Goal: Task Accomplishment & Management: Use online tool/utility

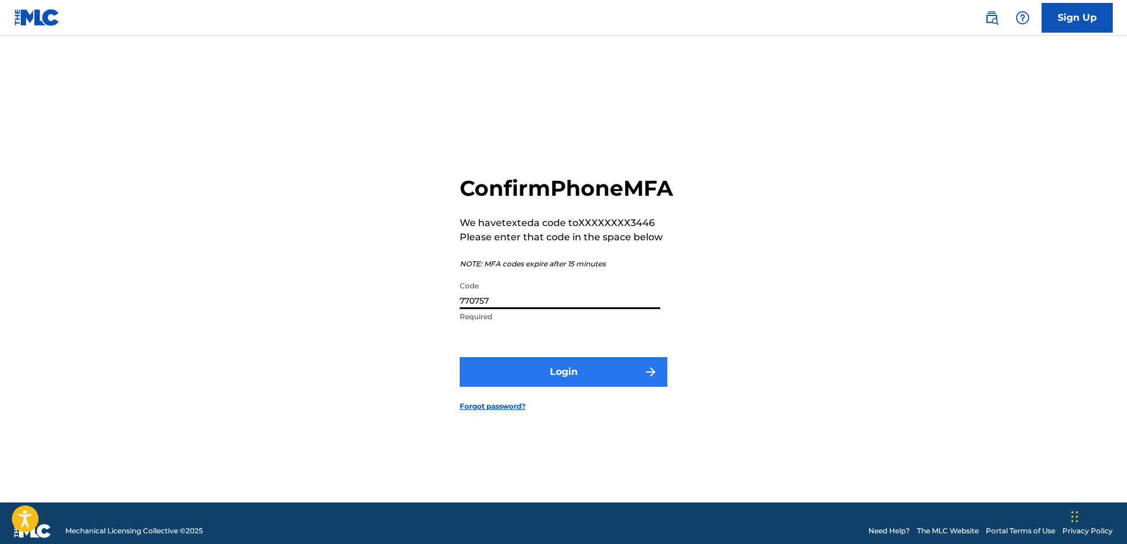
type input "770757"
click at [585, 387] on button "Login" at bounding box center [564, 372] width 208 height 30
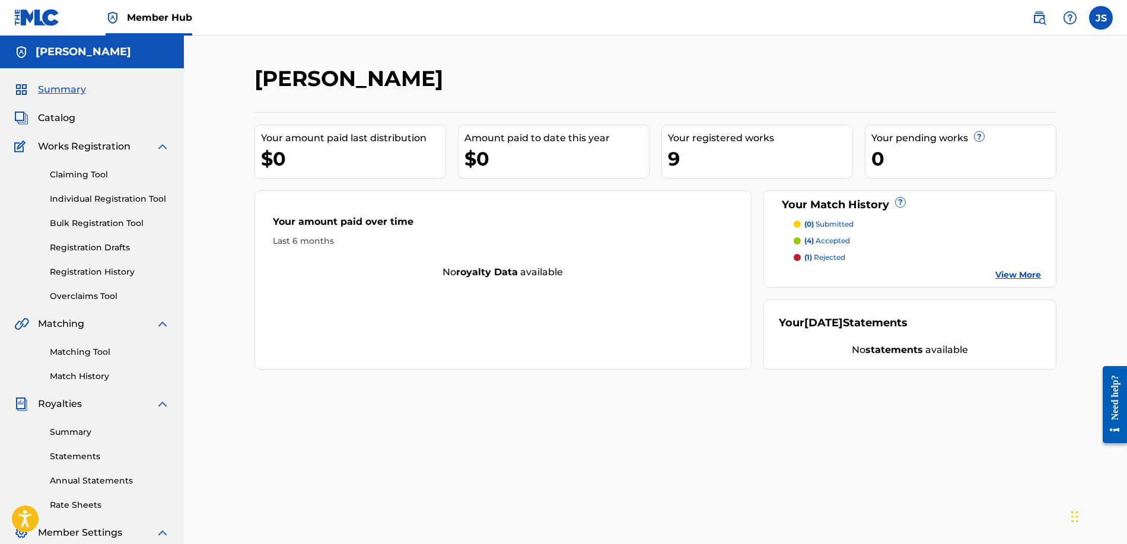
click at [796, 245] on div "(4) accepted" at bounding box center [822, 241] width 56 height 11
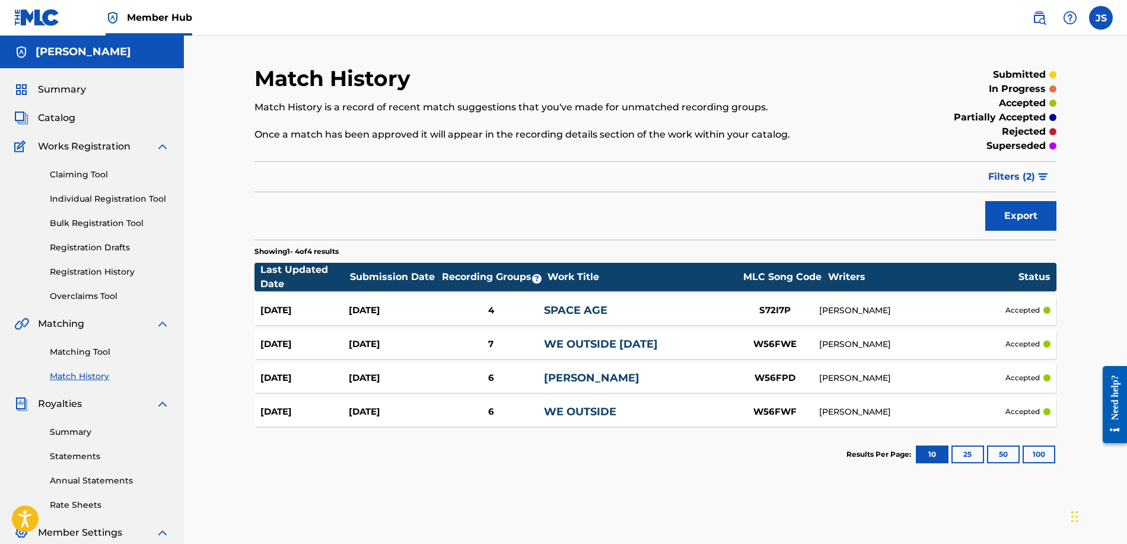
click at [418, 412] on div "[DATE]" at bounding box center [393, 412] width 88 height 14
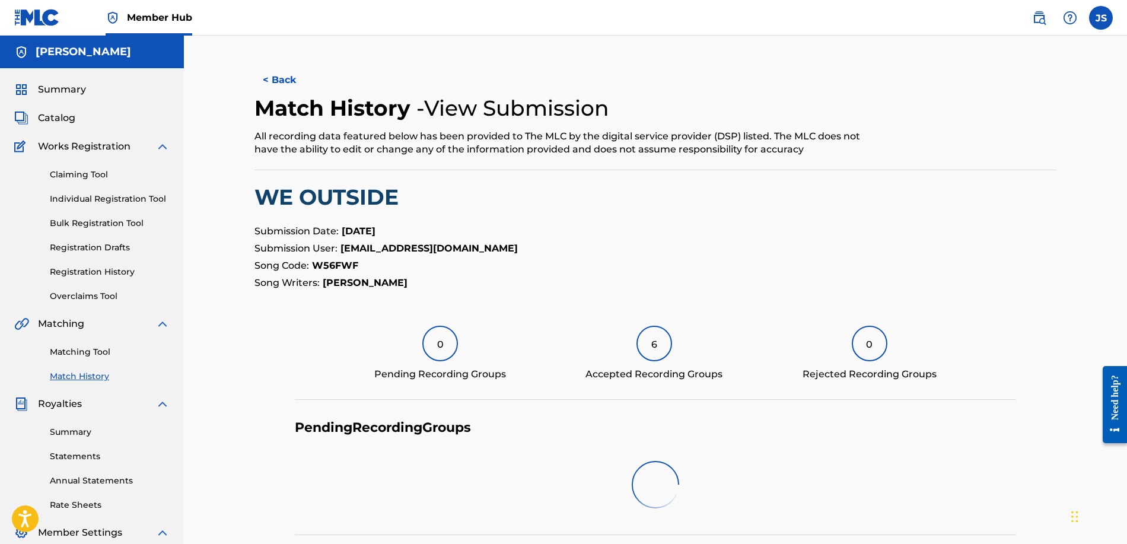
click at [87, 377] on link "Match History" at bounding box center [110, 376] width 120 height 12
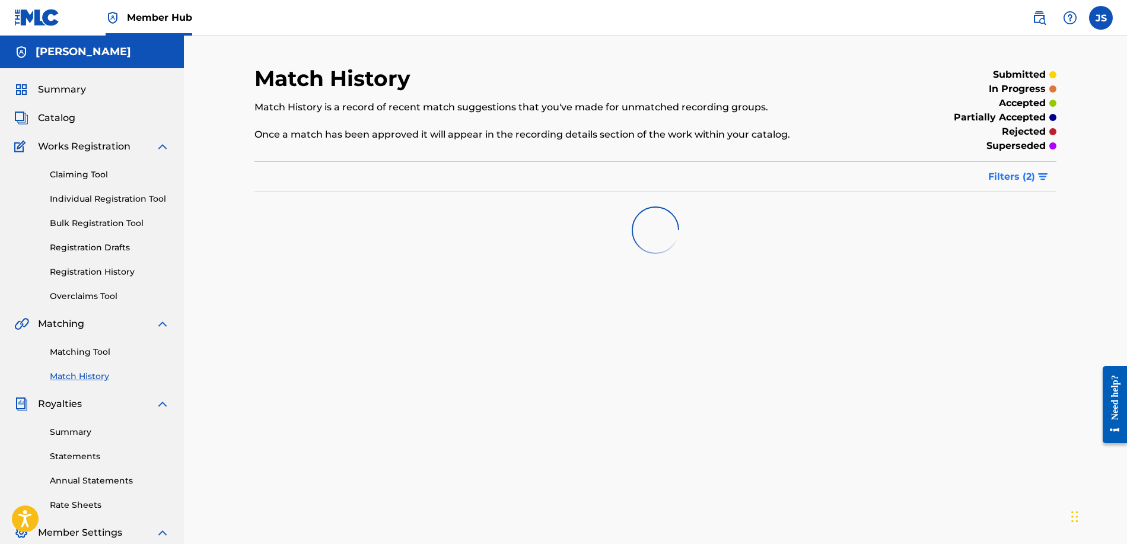
click at [1024, 170] on span "Filters ( 2 )" at bounding box center [1012, 177] width 47 height 14
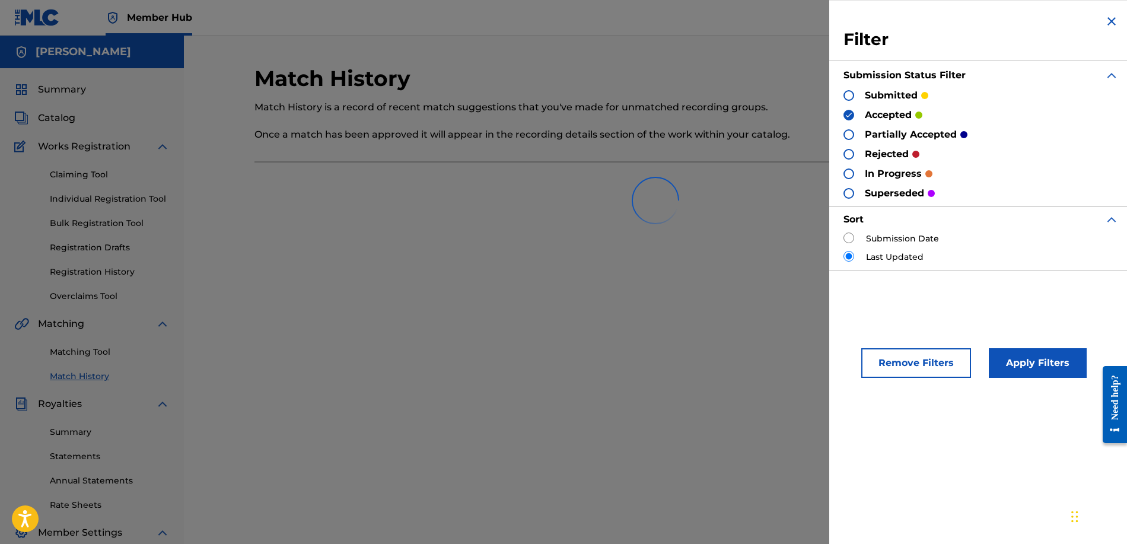
click at [848, 239] on input "radio" at bounding box center [849, 238] width 11 height 11
radio input "true"
click at [1035, 365] on button "Apply Filters" at bounding box center [1038, 363] width 98 height 30
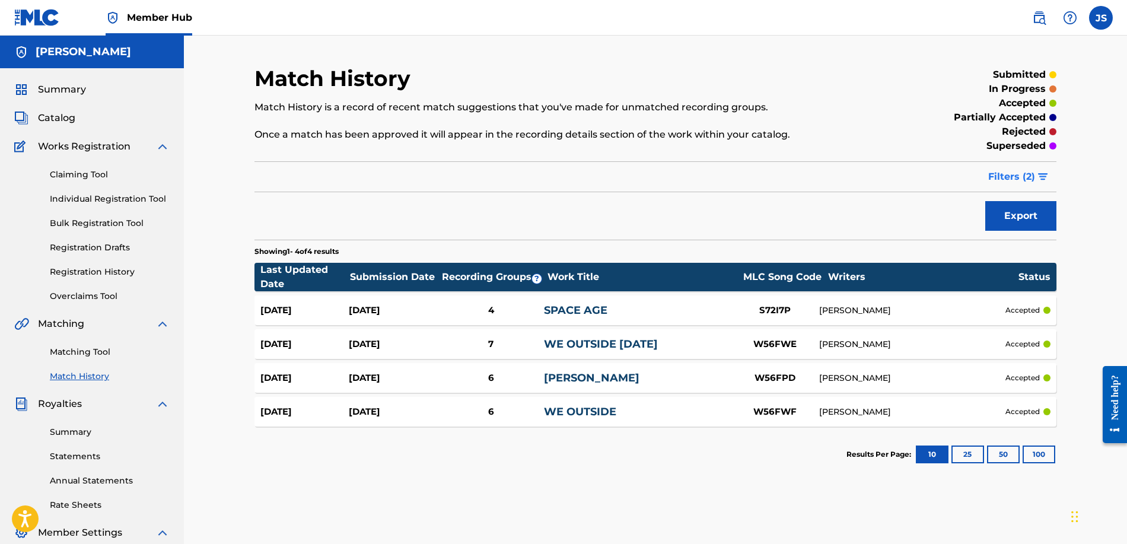
click at [1014, 169] on button "Filters ( 2 )" at bounding box center [1018, 177] width 75 height 30
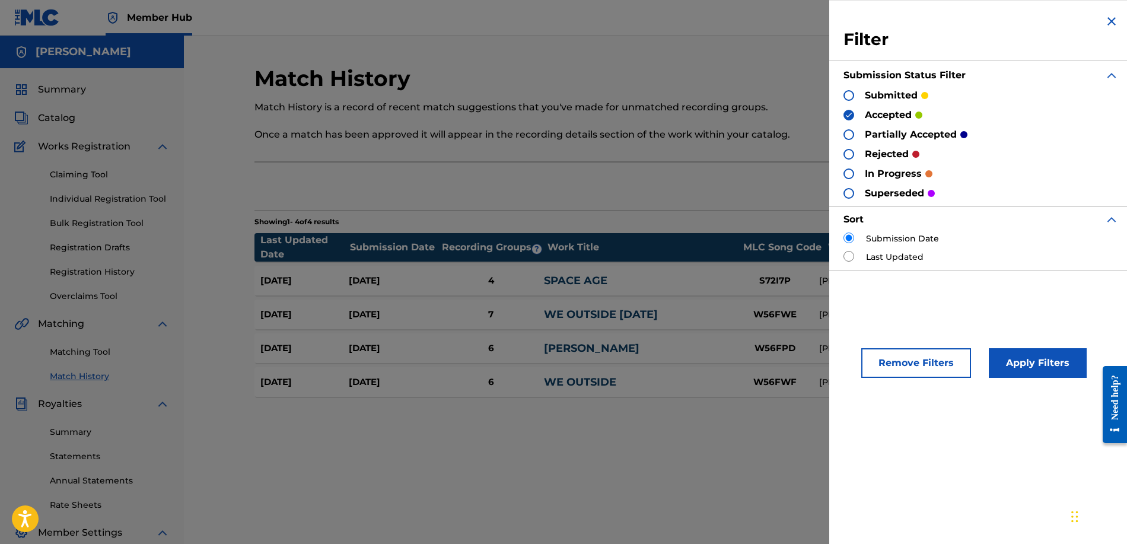
click at [849, 94] on div at bounding box center [849, 95] width 11 height 11
click at [849, 132] on div at bounding box center [849, 134] width 11 height 11
click at [849, 116] on img at bounding box center [849, 115] width 8 height 8
click at [850, 115] on div at bounding box center [849, 115] width 11 height 11
click at [1022, 354] on button "Apply Filters" at bounding box center [1038, 363] width 98 height 30
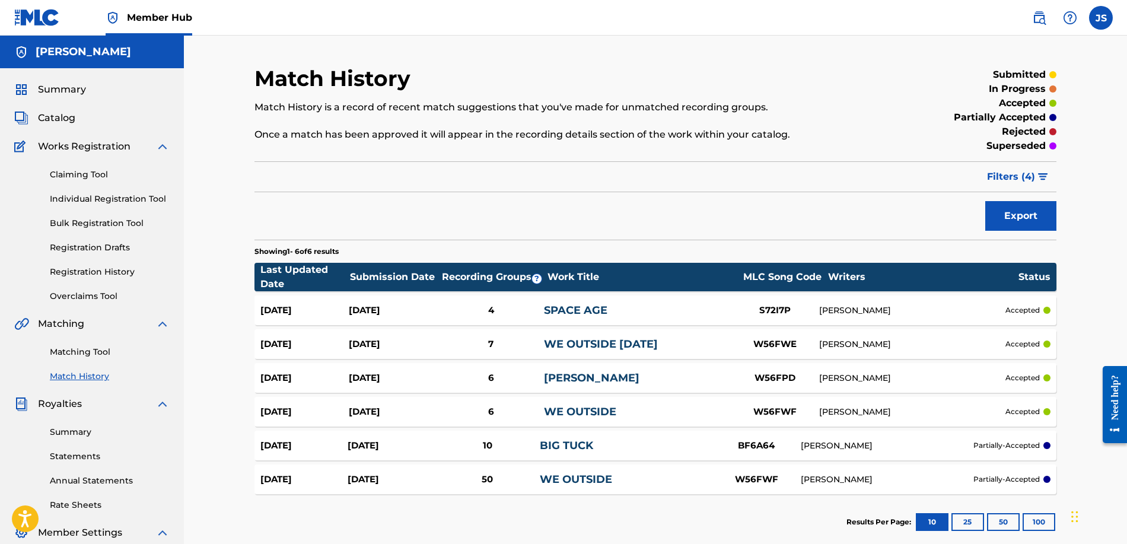
scroll to position [99, 0]
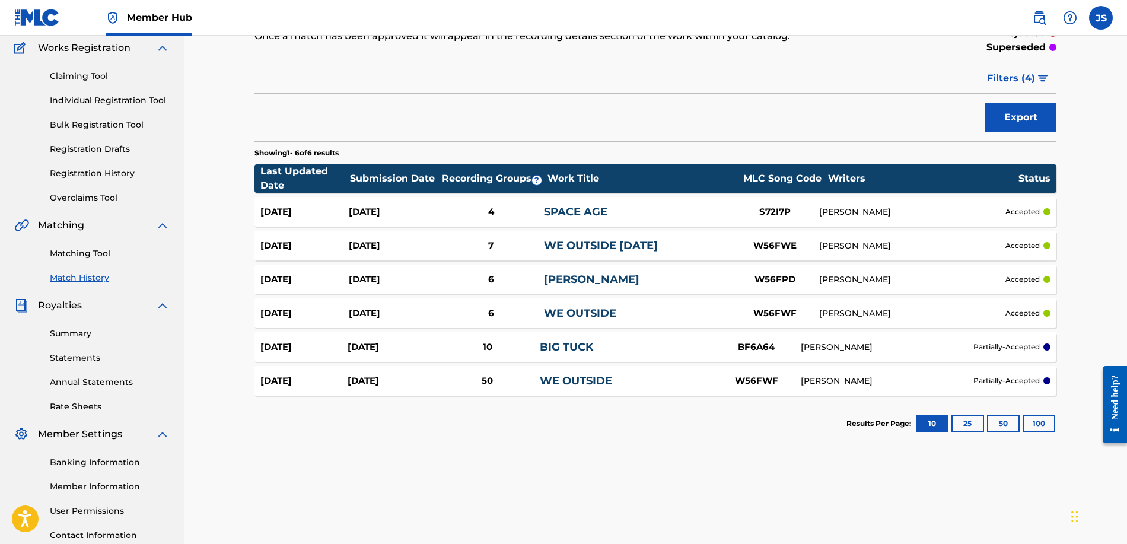
click at [703, 371] on div "[DATE] [DATE] 50 WE OUTSIDE W56FWF [PERSON_NAME] partially-accepted" at bounding box center [656, 381] width 802 height 30
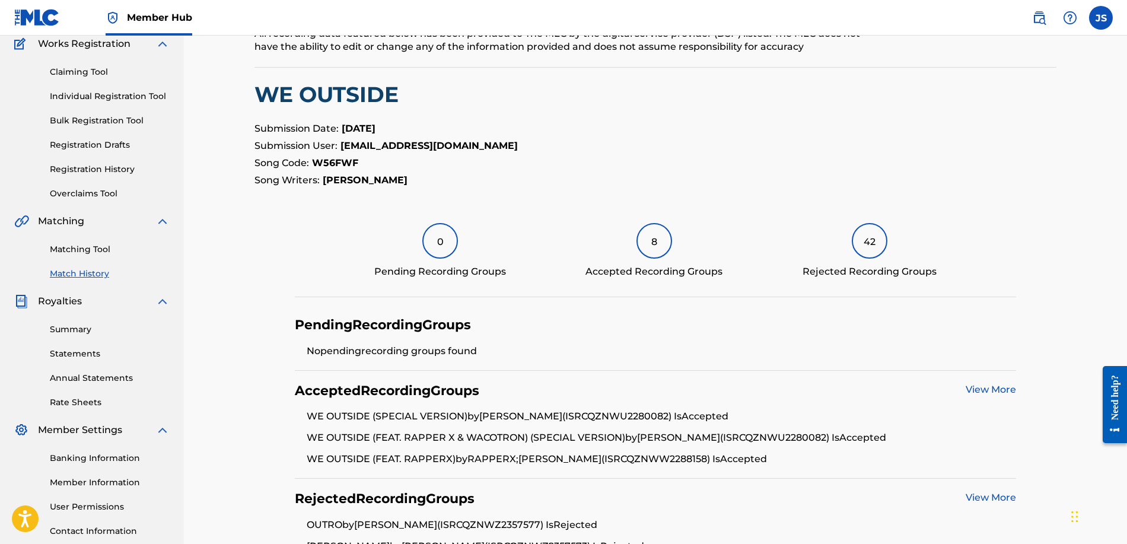
scroll to position [221, 0]
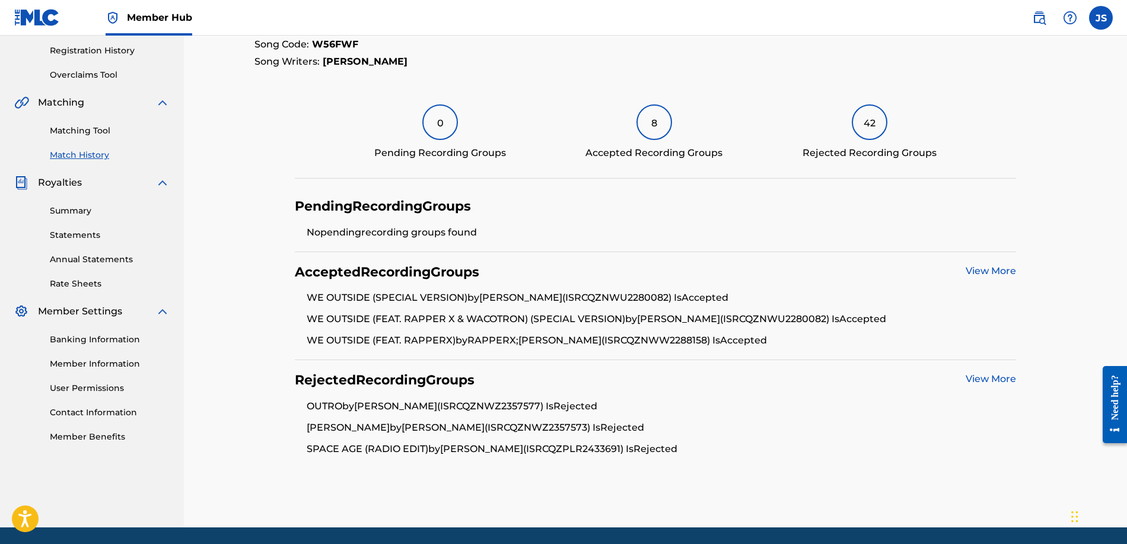
click at [977, 266] on link "View More" at bounding box center [991, 270] width 50 height 11
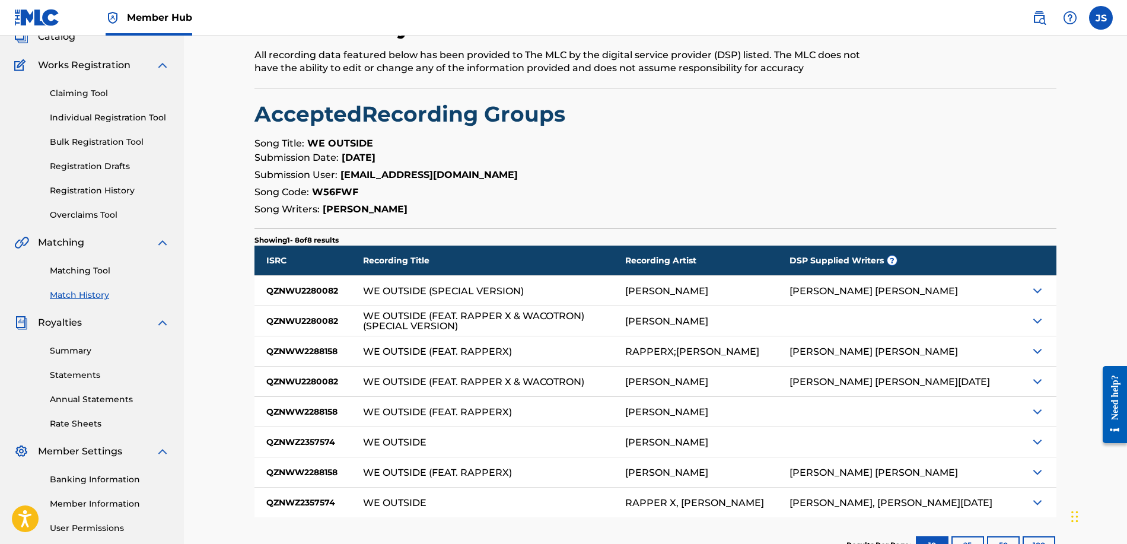
scroll to position [189, 0]
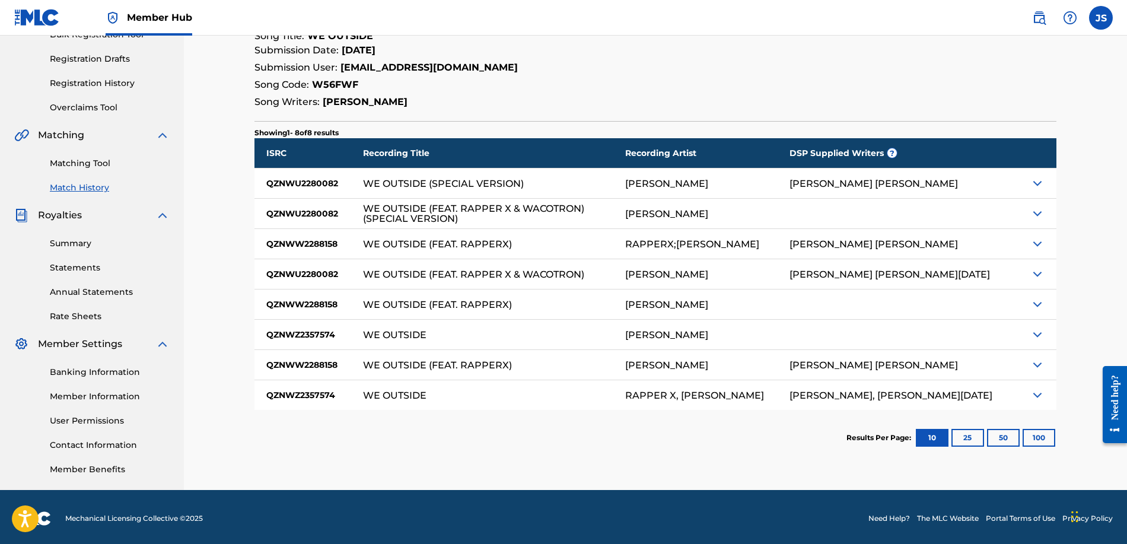
click at [1037, 393] on img at bounding box center [1038, 395] width 14 height 14
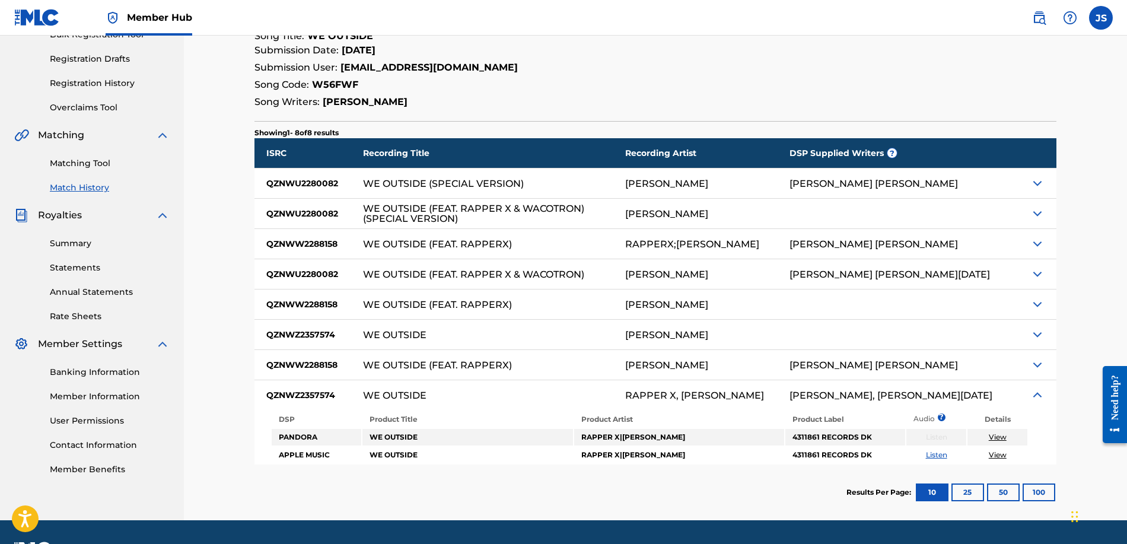
click at [1037, 365] on img at bounding box center [1038, 365] width 14 height 14
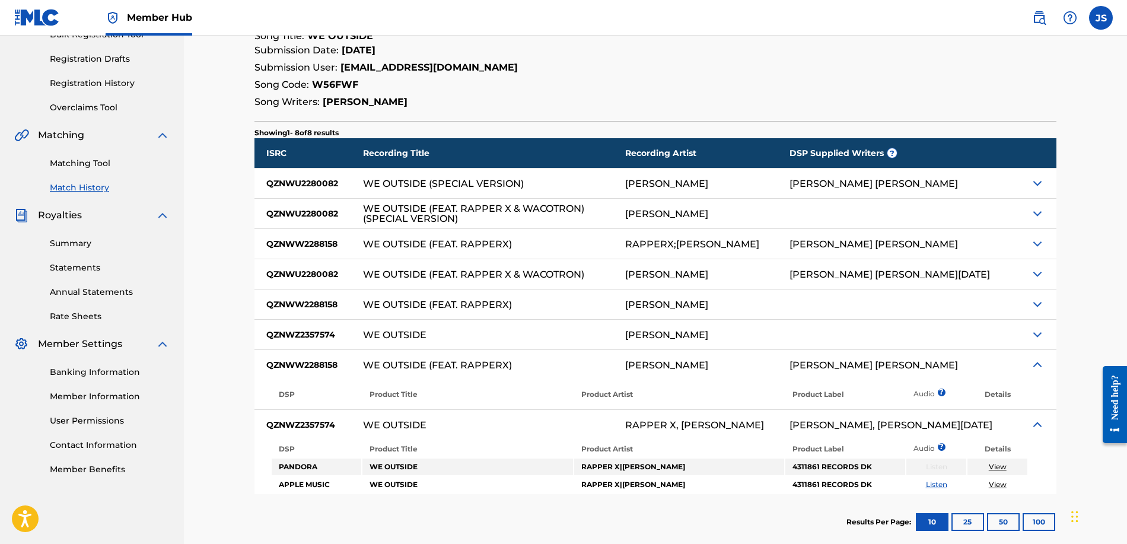
click at [1040, 335] on img at bounding box center [1038, 335] width 14 height 14
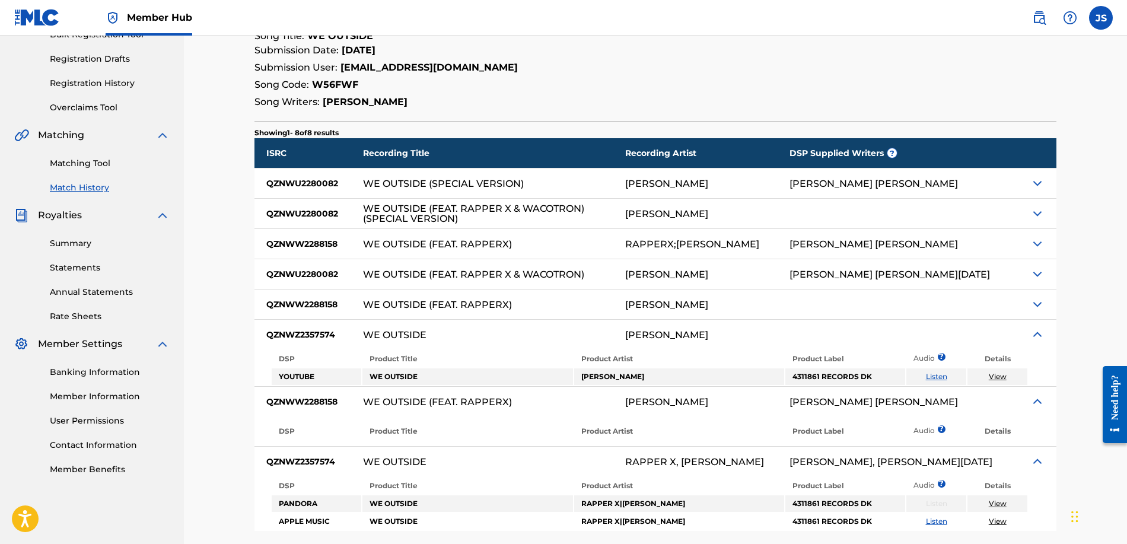
click at [1038, 303] on img at bounding box center [1038, 304] width 14 height 14
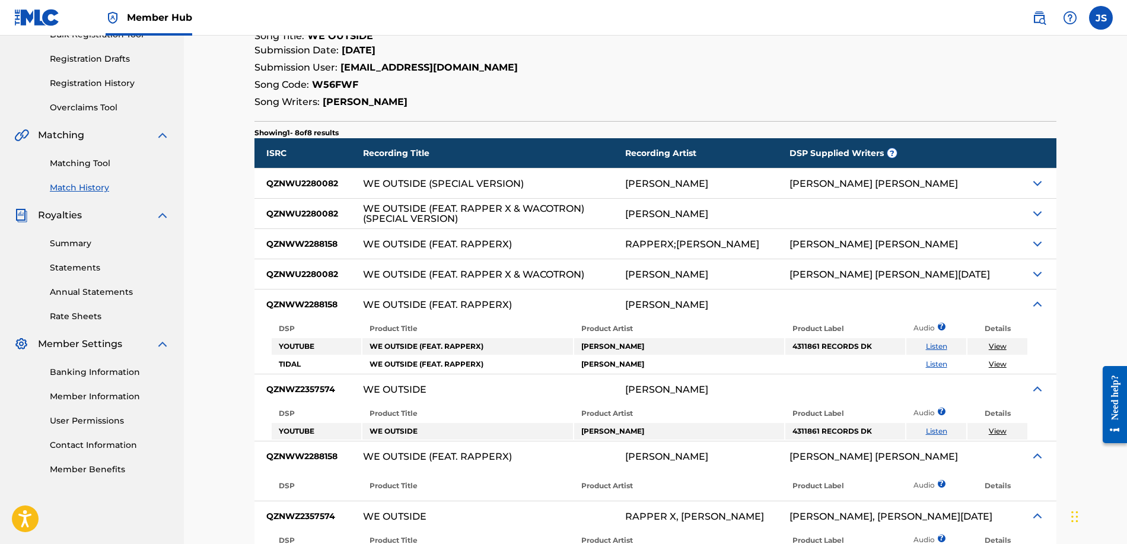
click at [1036, 272] on img at bounding box center [1038, 274] width 14 height 14
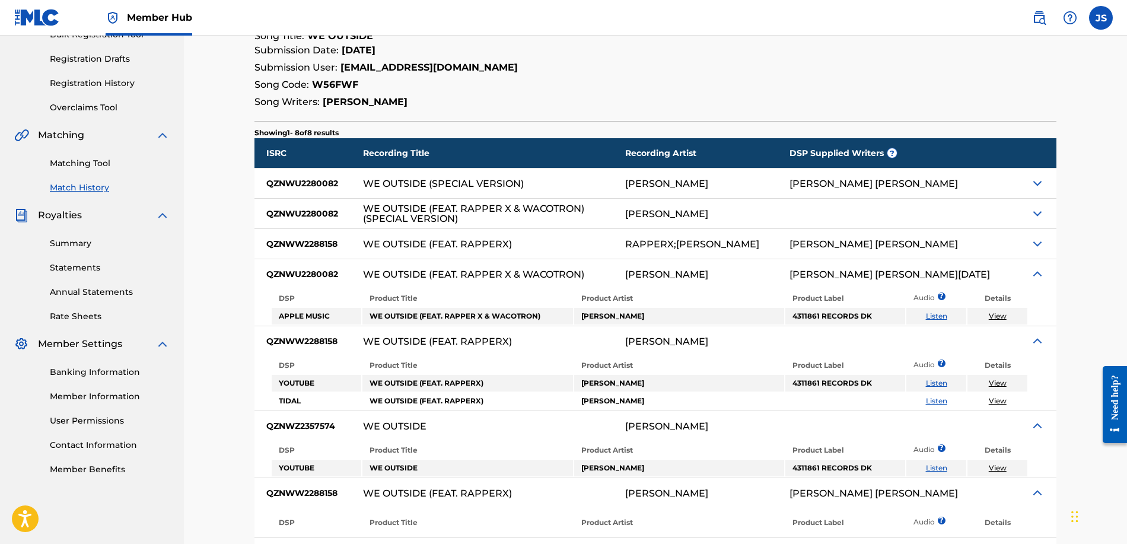
click at [1037, 242] on img at bounding box center [1038, 244] width 14 height 14
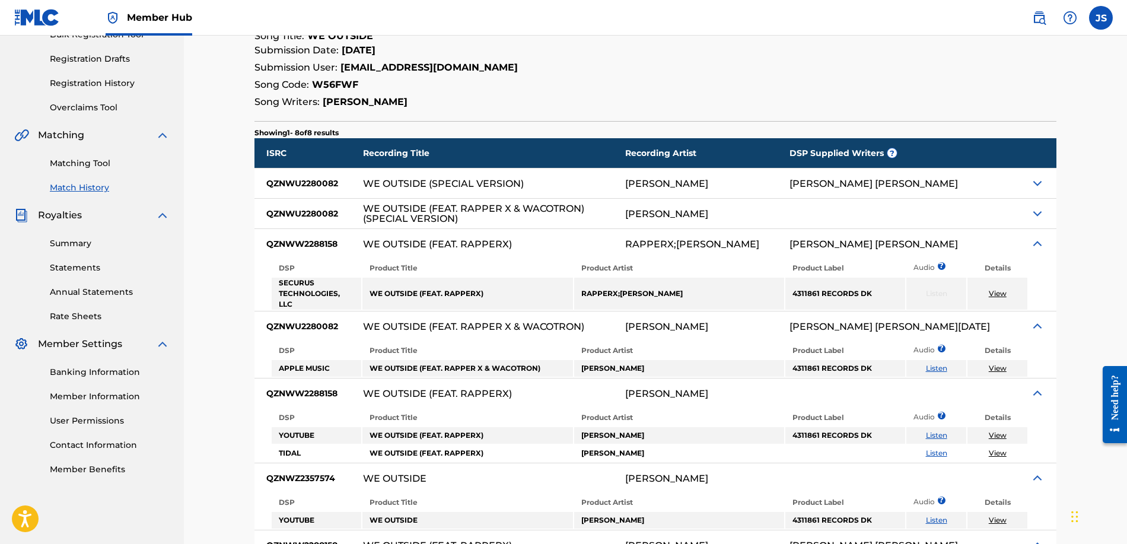
click at [1038, 215] on img at bounding box center [1038, 214] width 14 height 14
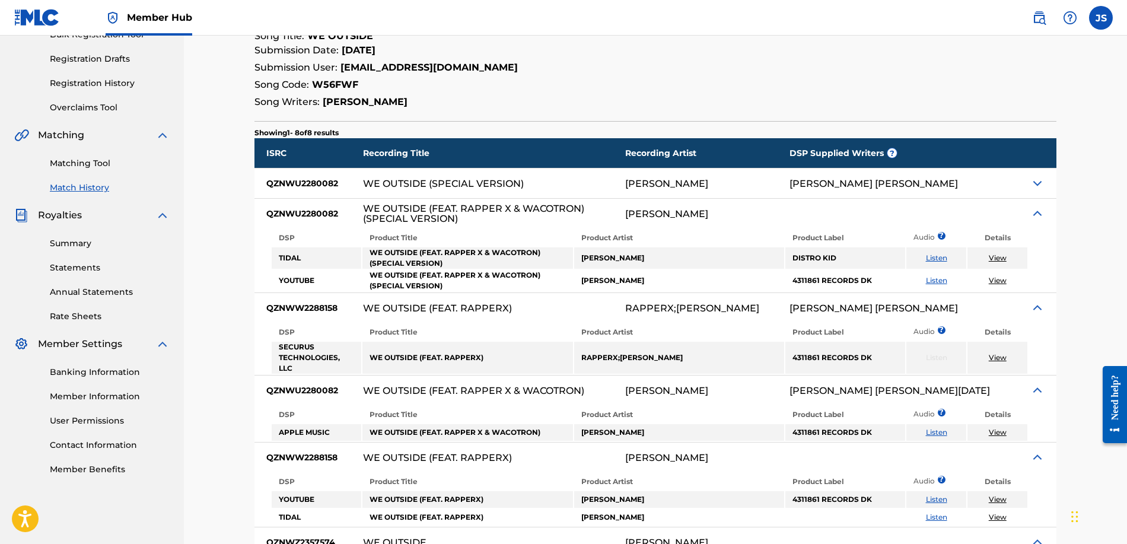
click at [1039, 193] on div at bounding box center [1037, 184] width 39 height 30
click at [1041, 184] on img at bounding box center [1038, 183] width 14 height 14
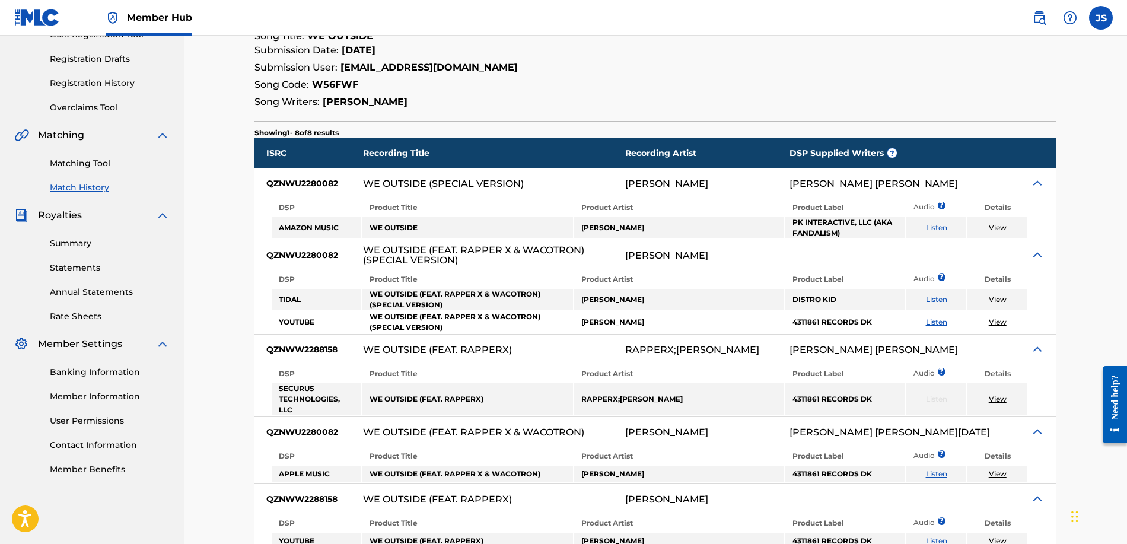
scroll to position [0, 0]
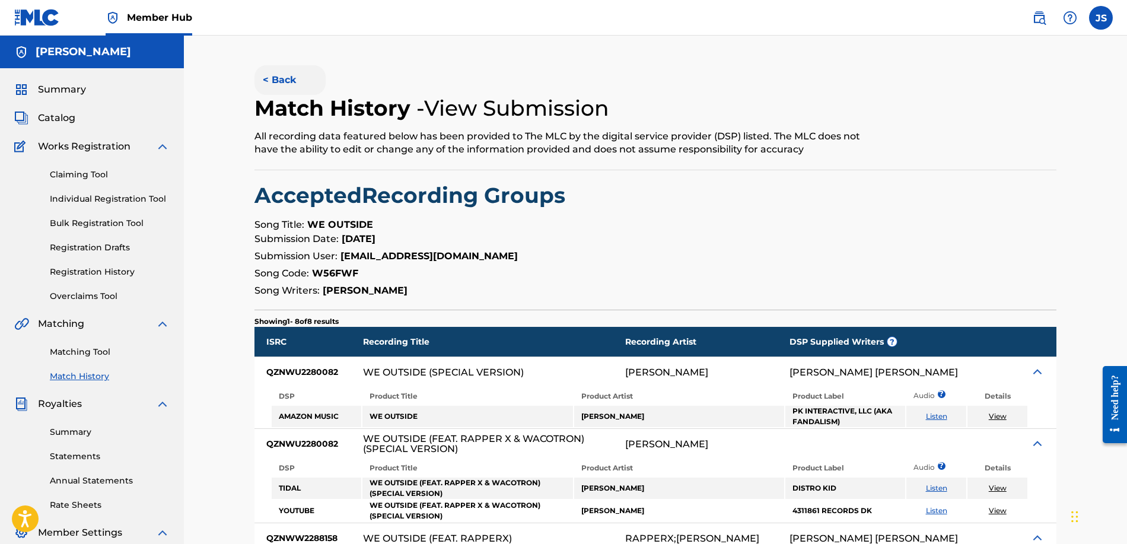
click at [277, 82] on button "< Back" at bounding box center [290, 80] width 71 height 30
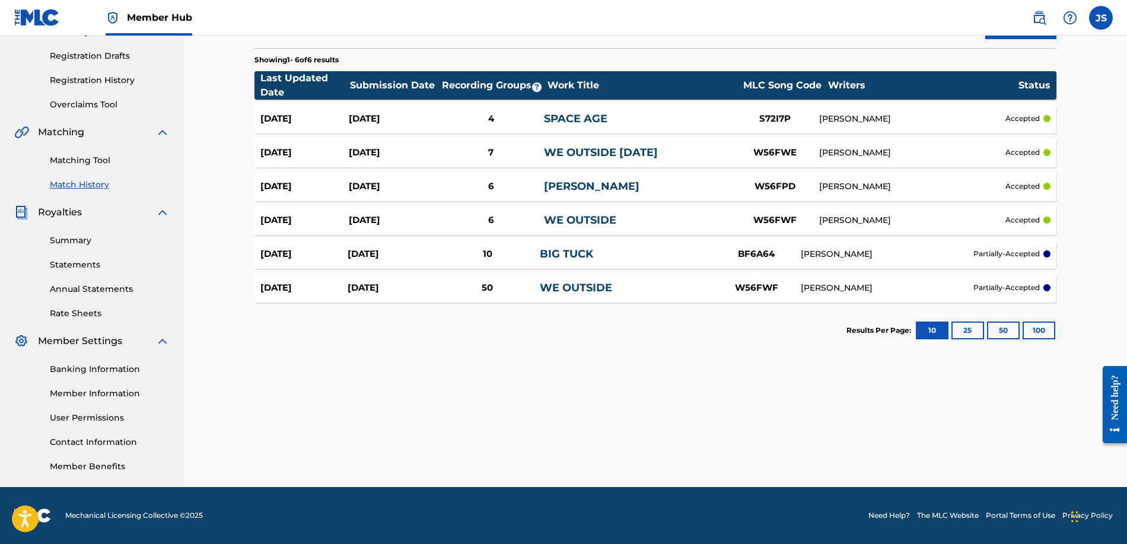
scroll to position [99, 0]
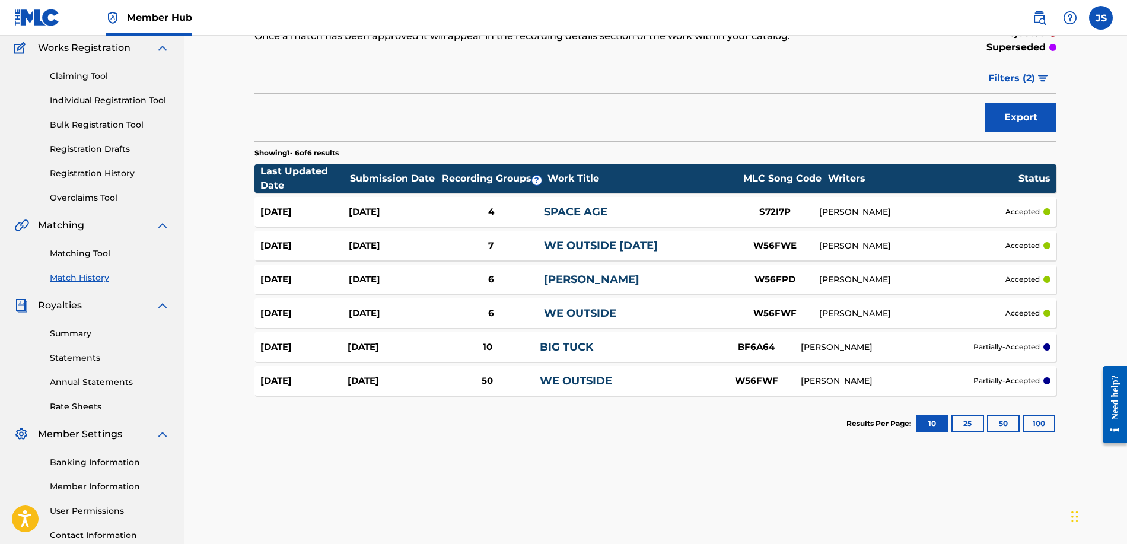
click at [623, 244] on link "WE OUTSIDE [DATE]" at bounding box center [601, 245] width 114 height 13
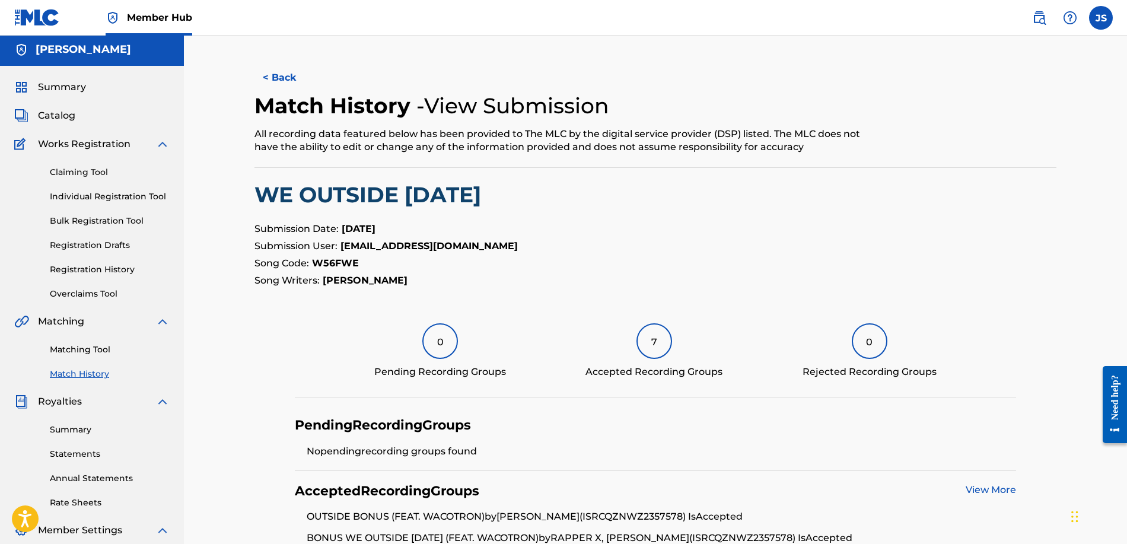
scroll to position [218, 0]
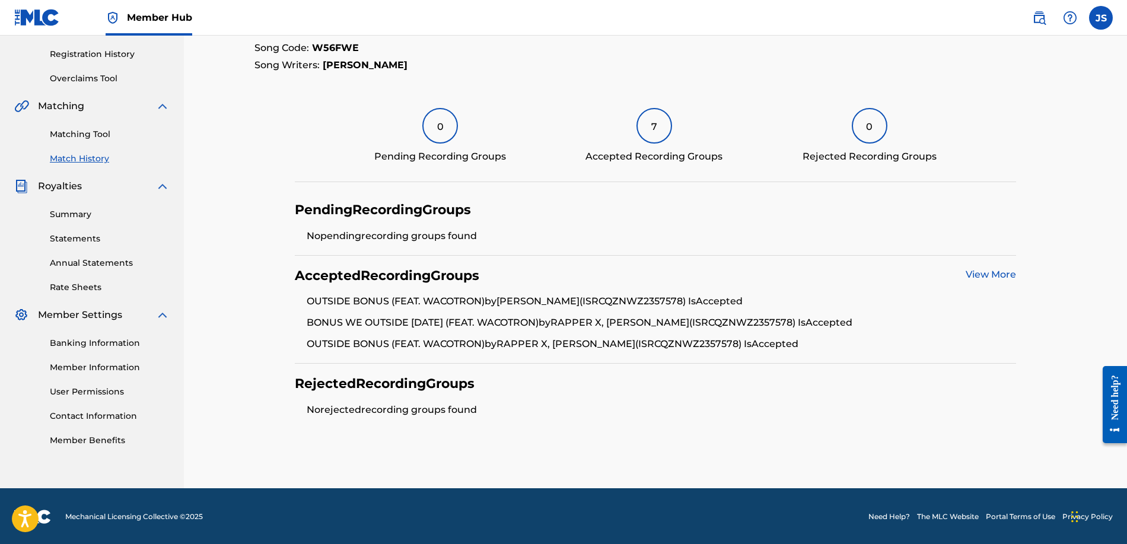
click at [1001, 273] on link "View More" at bounding box center [991, 274] width 50 height 11
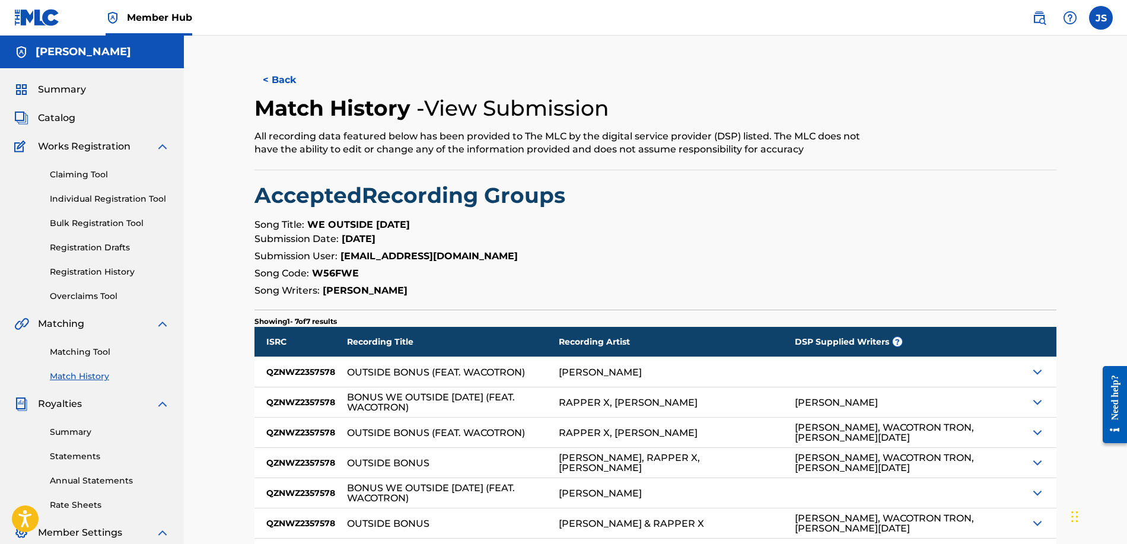
scroll to position [192, 0]
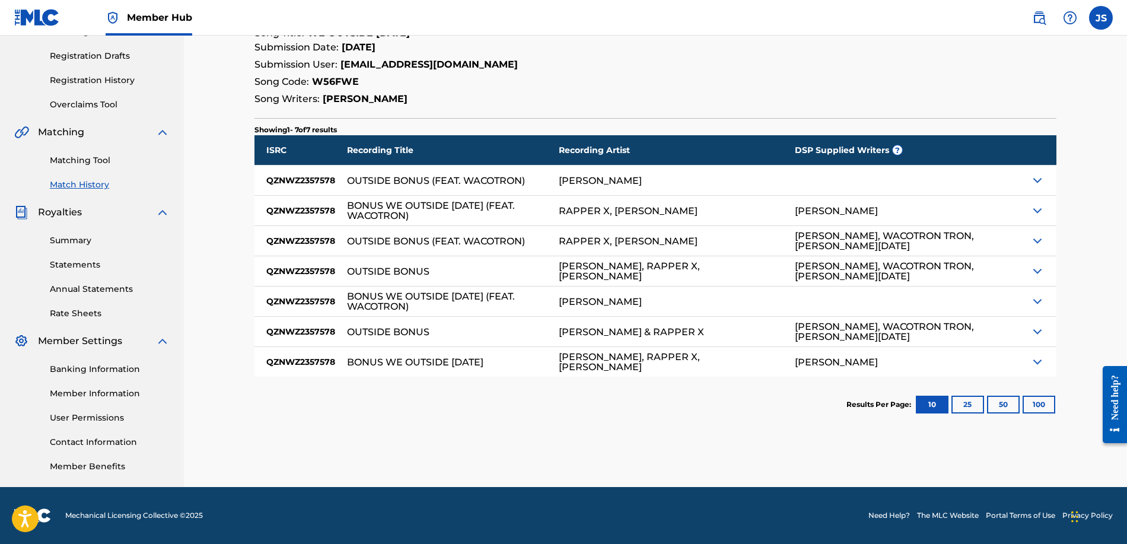
click at [1035, 179] on img at bounding box center [1038, 180] width 14 height 14
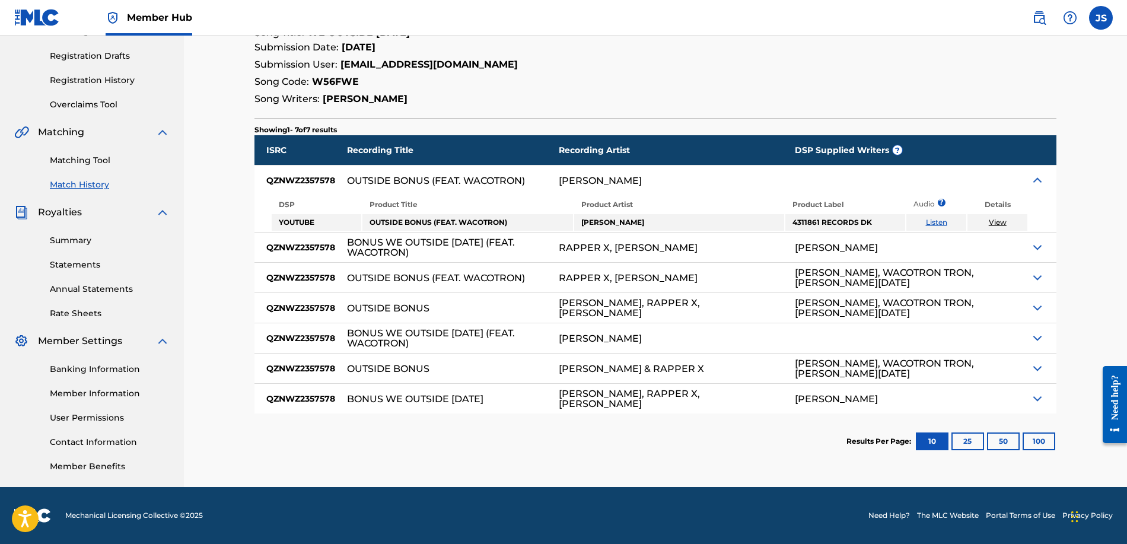
click at [1036, 244] on img at bounding box center [1038, 247] width 14 height 14
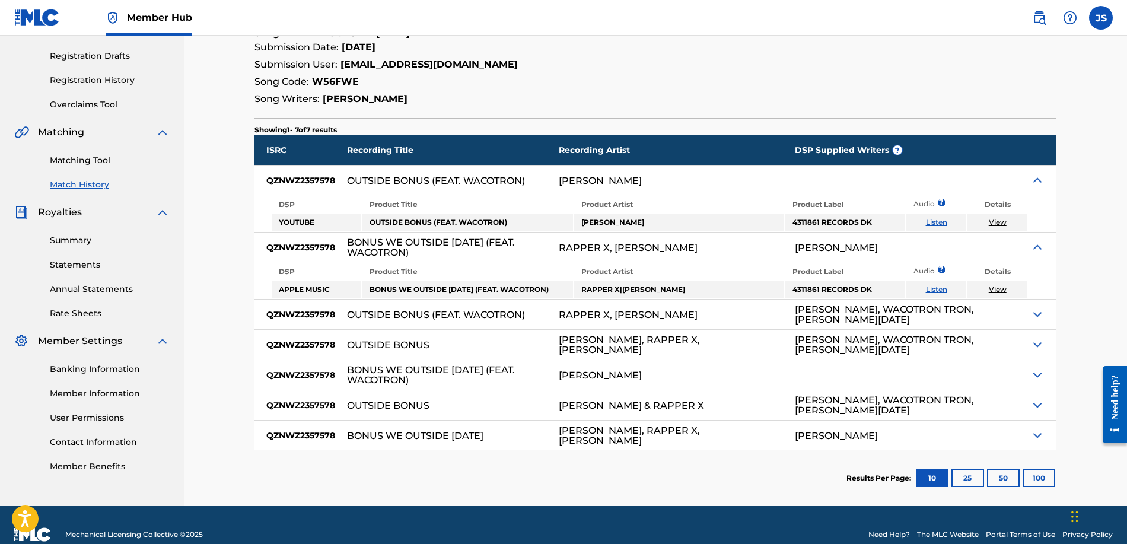
click at [1035, 320] on img at bounding box center [1038, 314] width 14 height 14
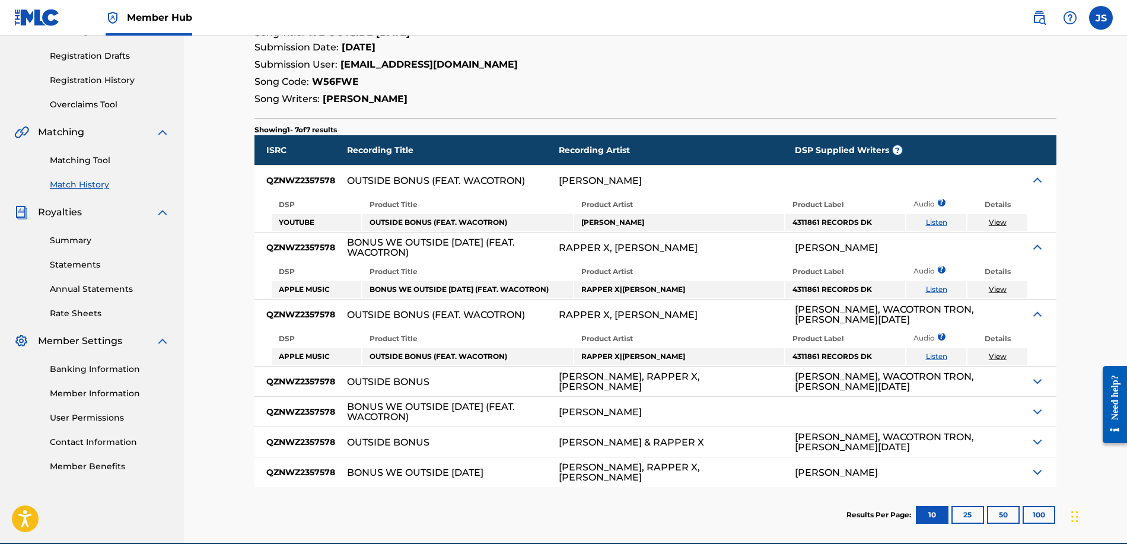
click at [1034, 378] on img at bounding box center [1038, 381] width 14 height 14
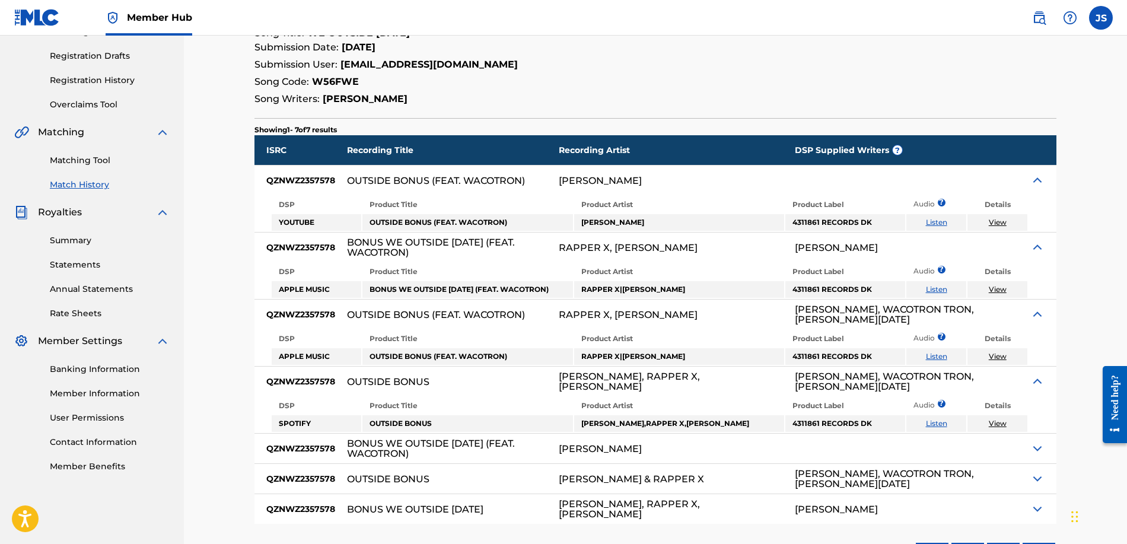
scroll to position [268, 0]
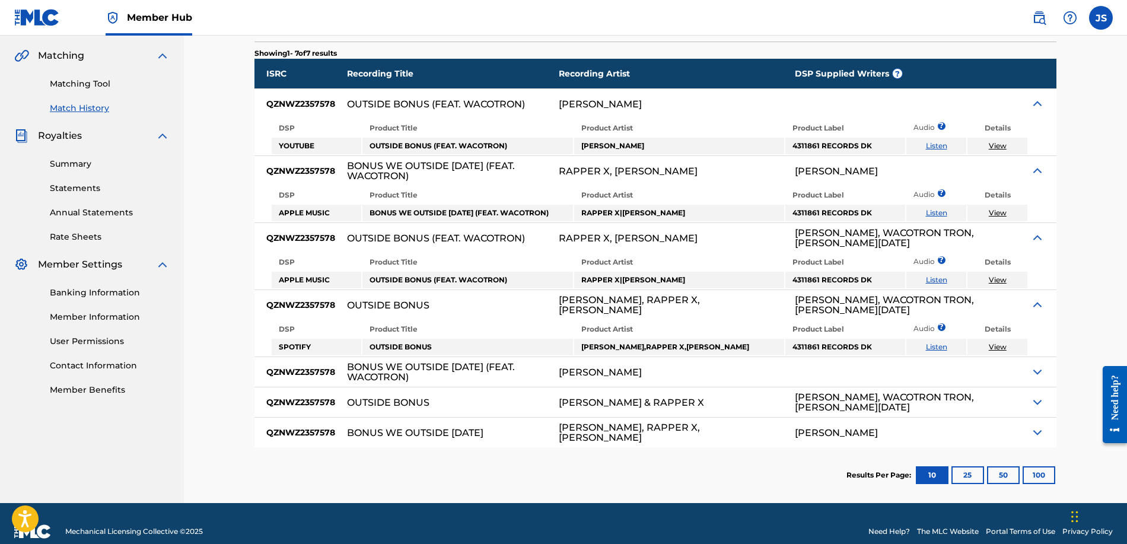
click at [1040, 370] on img at bounding box center [1038, 372] width 14 height 14
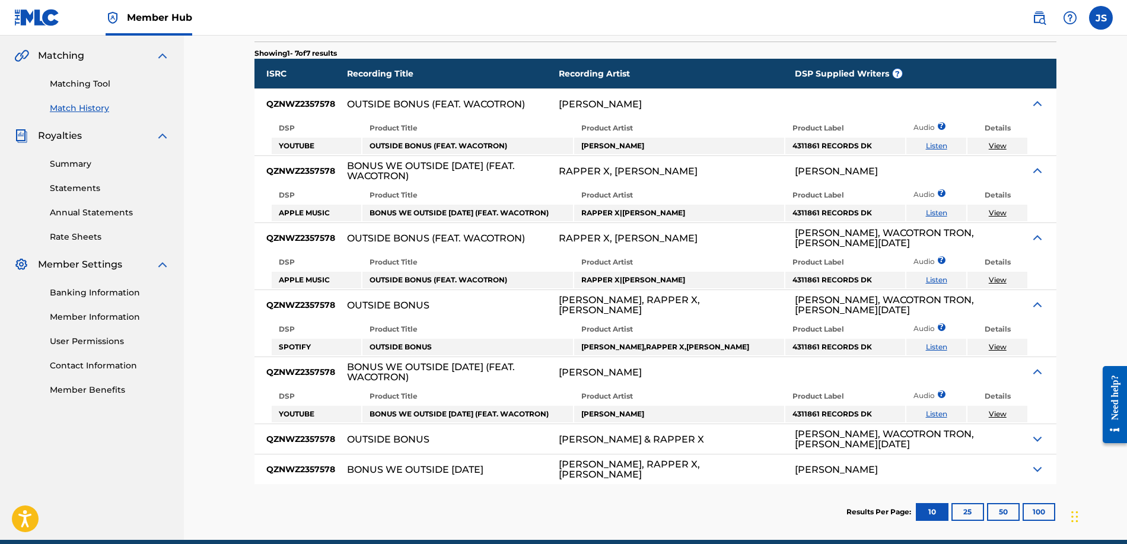
click at [1039, 441] on img at bounding box center [1038, 439] width 14 height 14
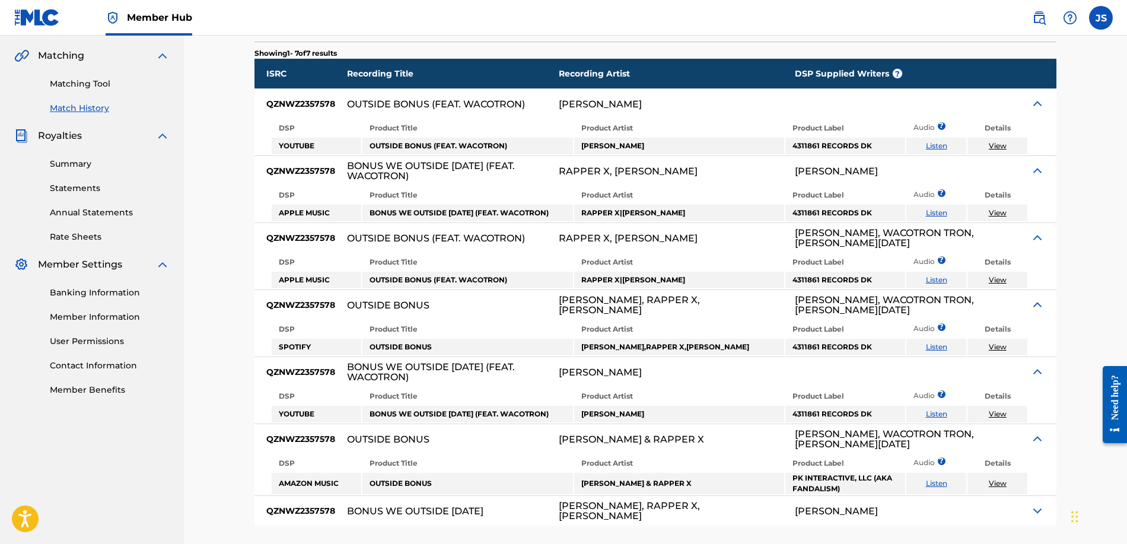
scroll to position [358, 0]
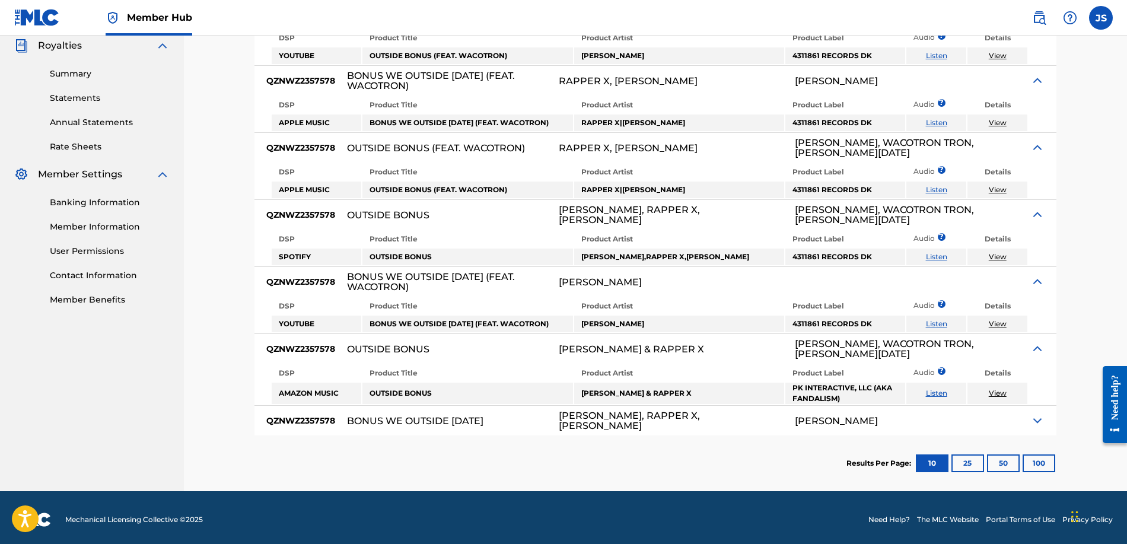
click at [1033, 421] on img at bounding box center [1038, 421] width 14 height 14
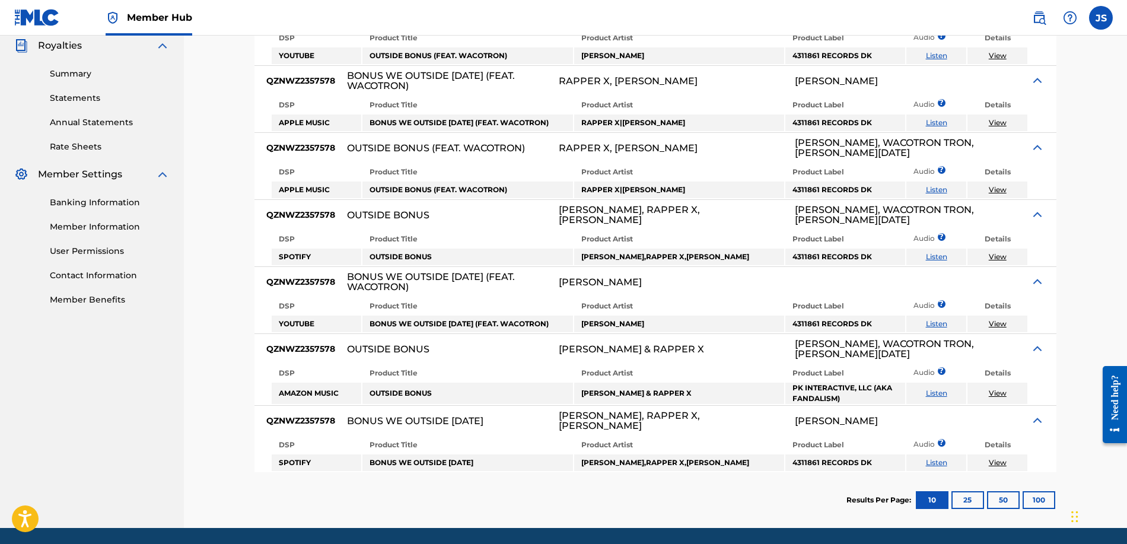
scroll to position [124, 0]
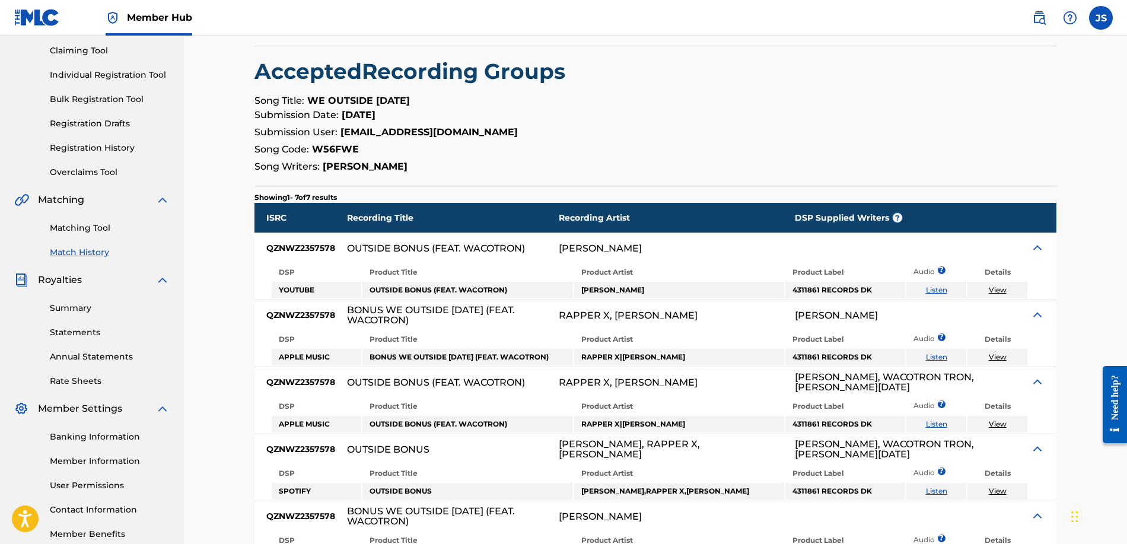
scroll to position [218, 0]
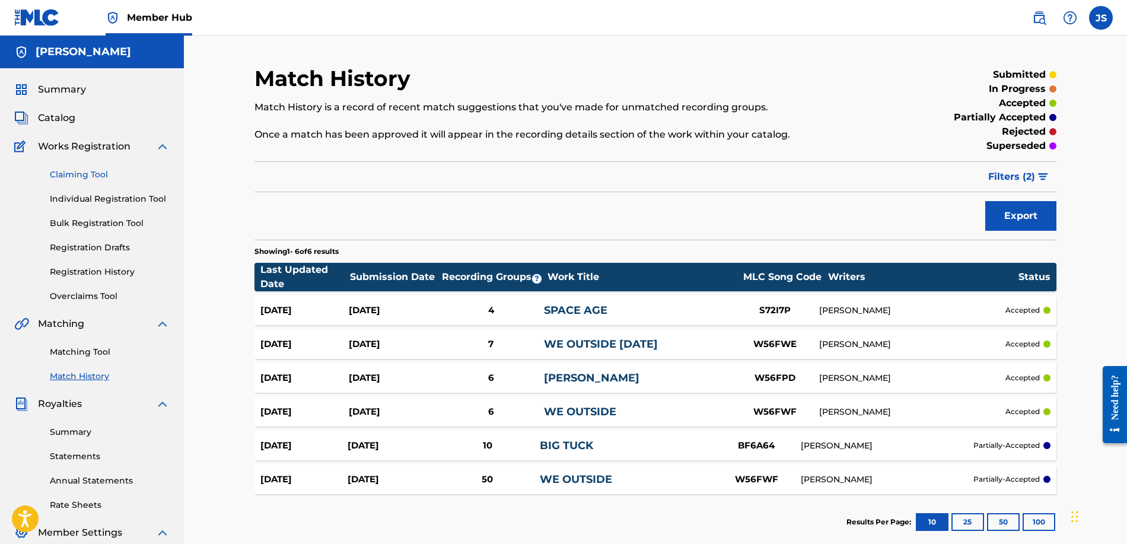
click at [100, 173] on link "Claiming Tool" at bounding box center [110, 175] width 120 height 12
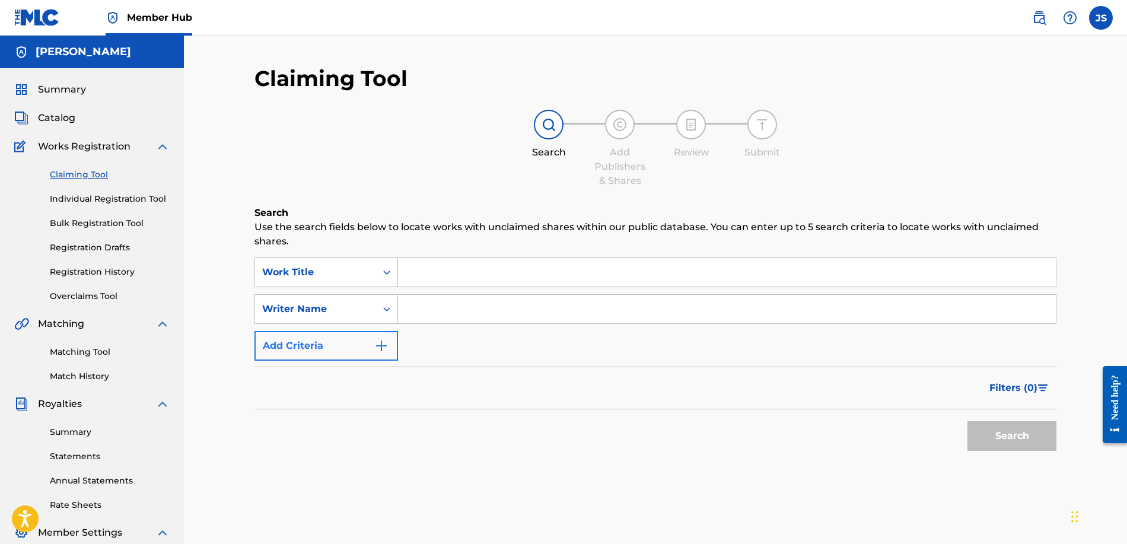
click at [351, 347] on button "Add Criteria" at bounding box center [327, 346] width 144 height 30
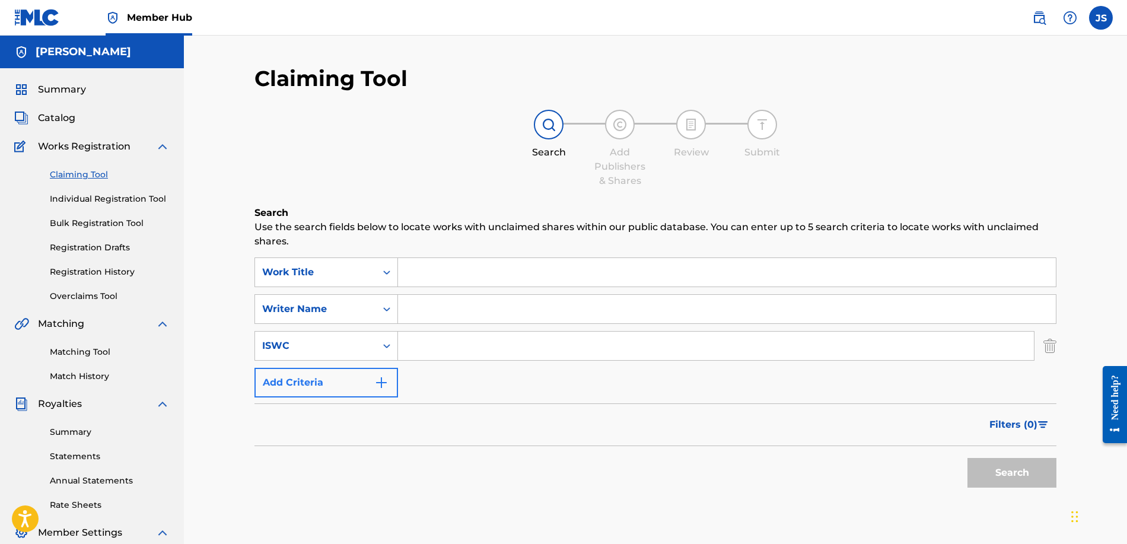
click at [372, 379] on button "Add Criteria" at bounding box center [327, 383] width 144 height 30
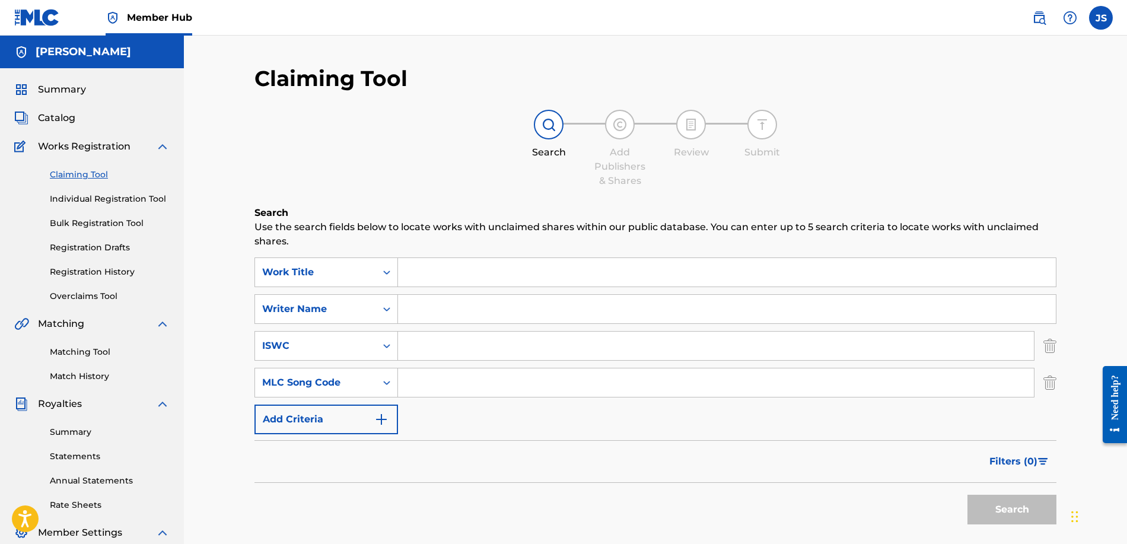
click at [377, 404] on div "SearchWithCriteriaef6edf62-53bc-4393-ba74-2b1a63b815d2 Work Title SearchWithCri…" at bounding box center [656, 346] width 802 height 177
click at [381, 421] on img "Search Form" at bounding box center [381, 419] width 14 height 14
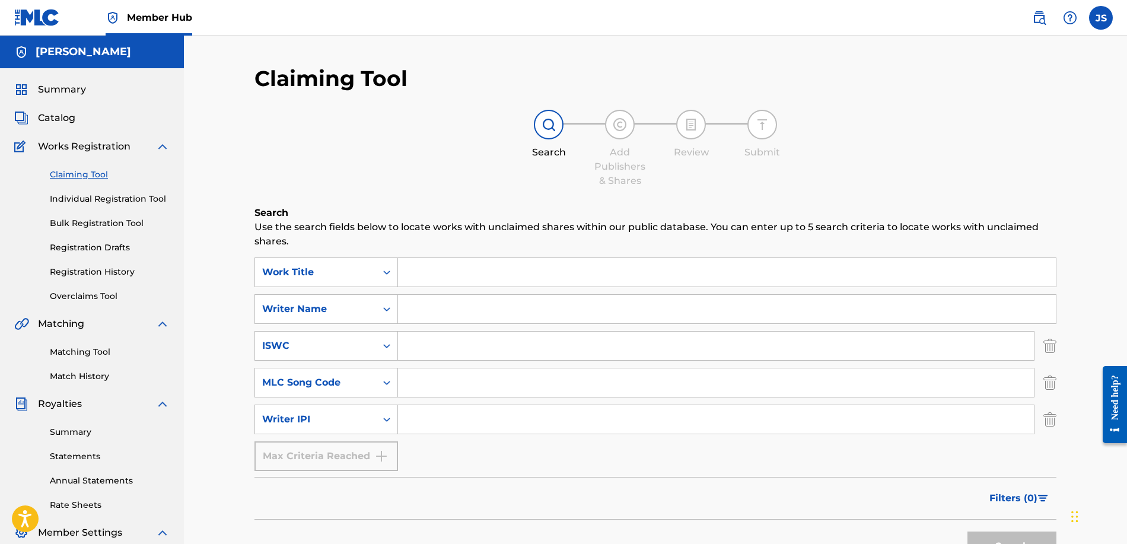
click at [436, 289] on div "SearchWithCriteriaef6edf62-53bc-4393-ba74-2b1a63b815d2 Work Title SearchWithCri…" at bounding box center [656, 365] width 802 height 214
click at [436, 273] on input "Search Form" at bounding box center [727, 272] width 658 height 28
click at [440, 310] on input "Search Form" at bounding box center [727, 309] width 658 height 28
type input "[PERSON_NAME]"
click at [1012, 544] on button "Search" at bounding box center [1012, 547] width 89 height 30
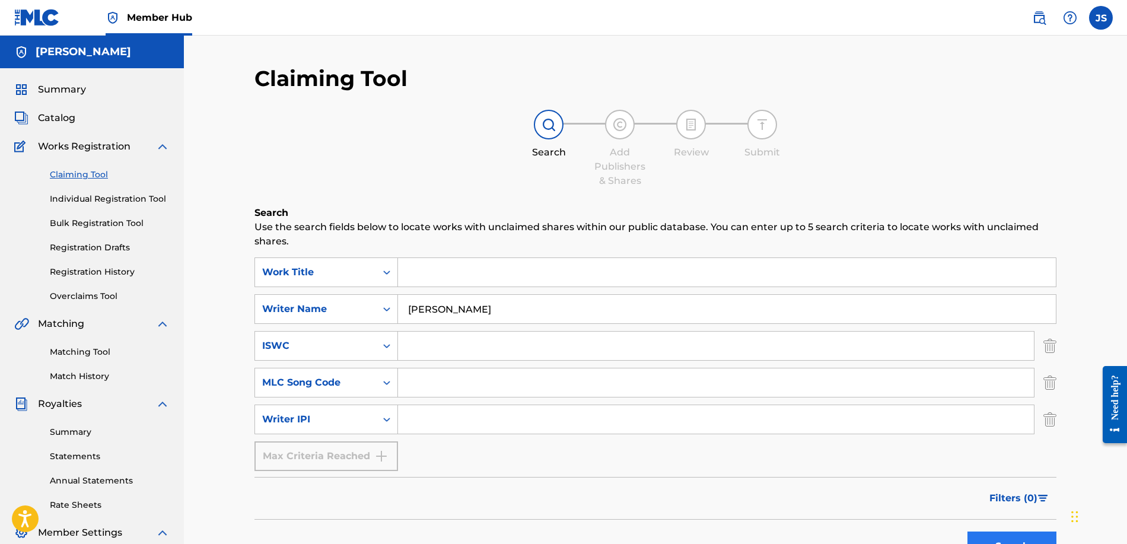
click at [999, 532] on button "Search" at bounding box center [1012, 547] width 89 height 30
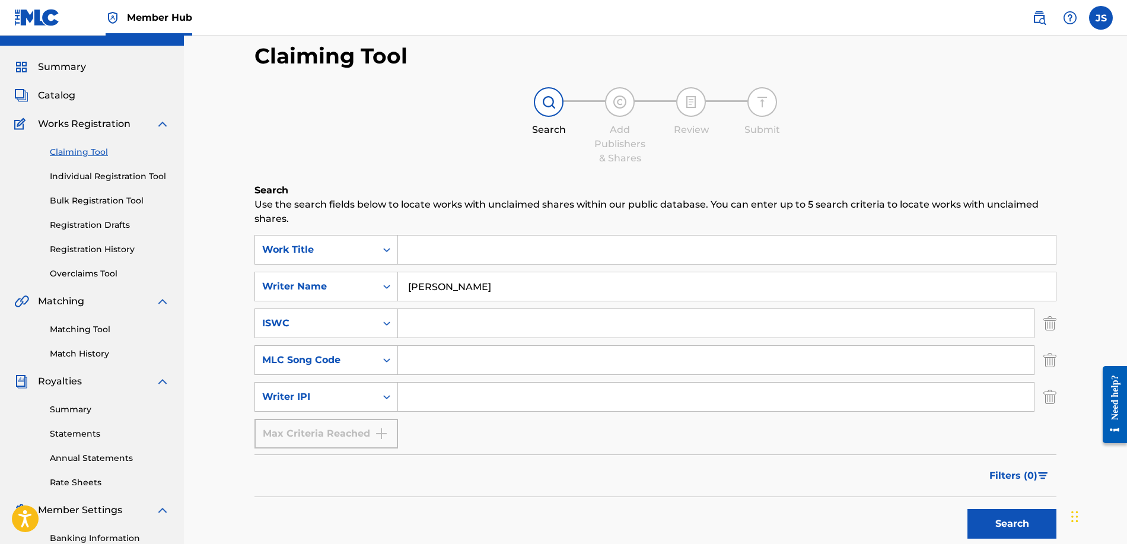
scroll to position [87, 0]
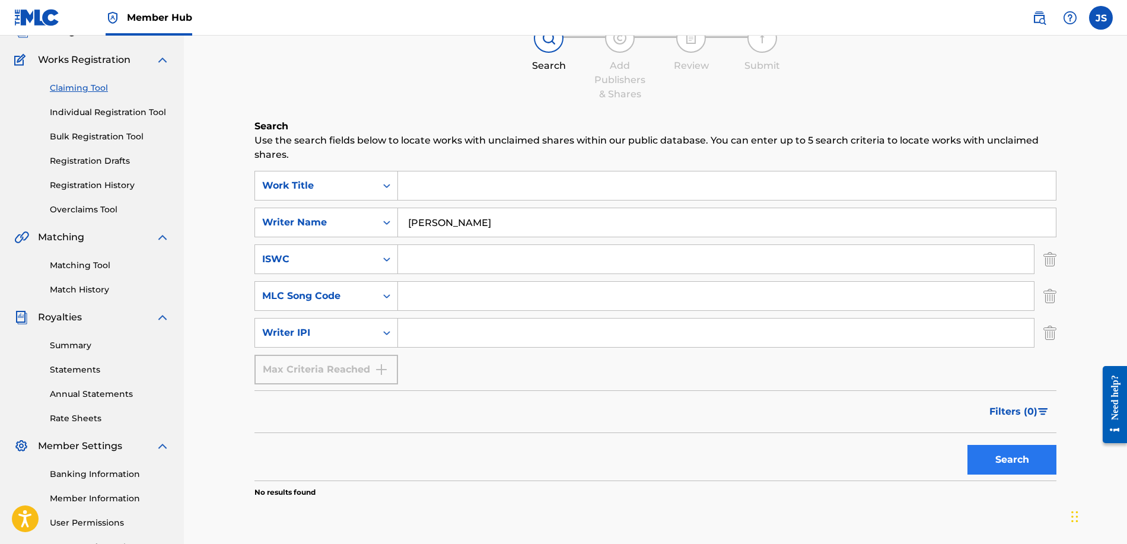
click at [987, 471] on button "Search" at bounding box center [1012, 460] width 89 height 30
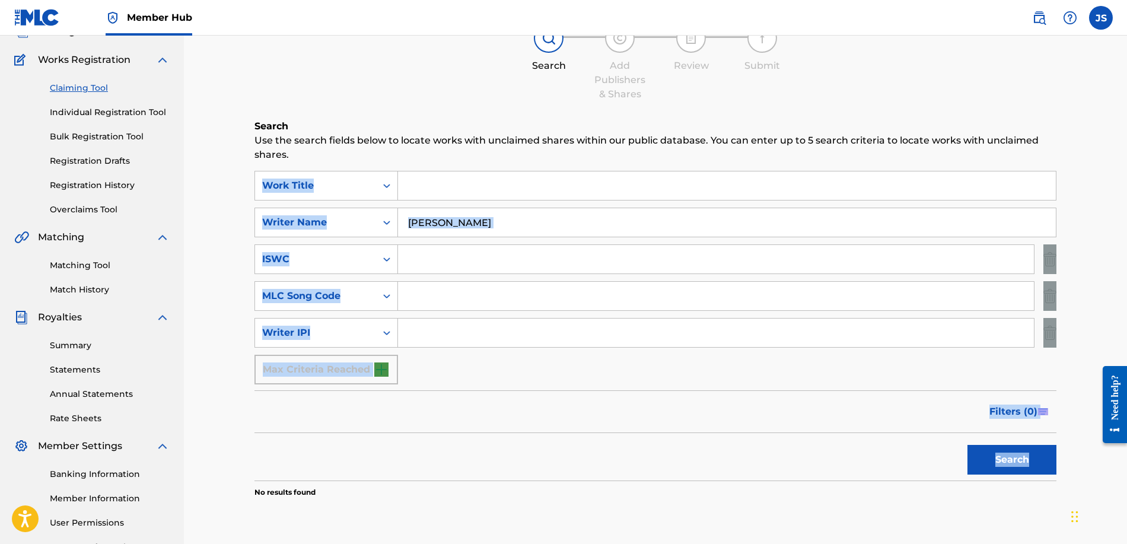
click at [987, 472] on div "Search" at bounding box center [1009, 456] width 95 height 47
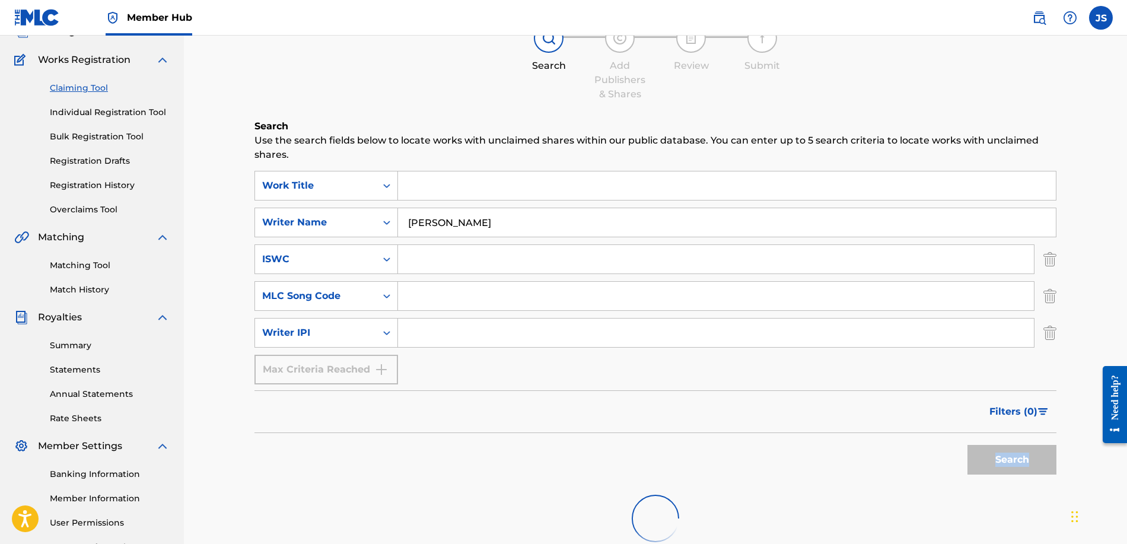
click at [987, 472] on div "Search" at bounding box center [1009, 456] width 95 height 47
click at [336, 215] on div "Writer Name" at bounding box center [315, 222] width 121 height 23
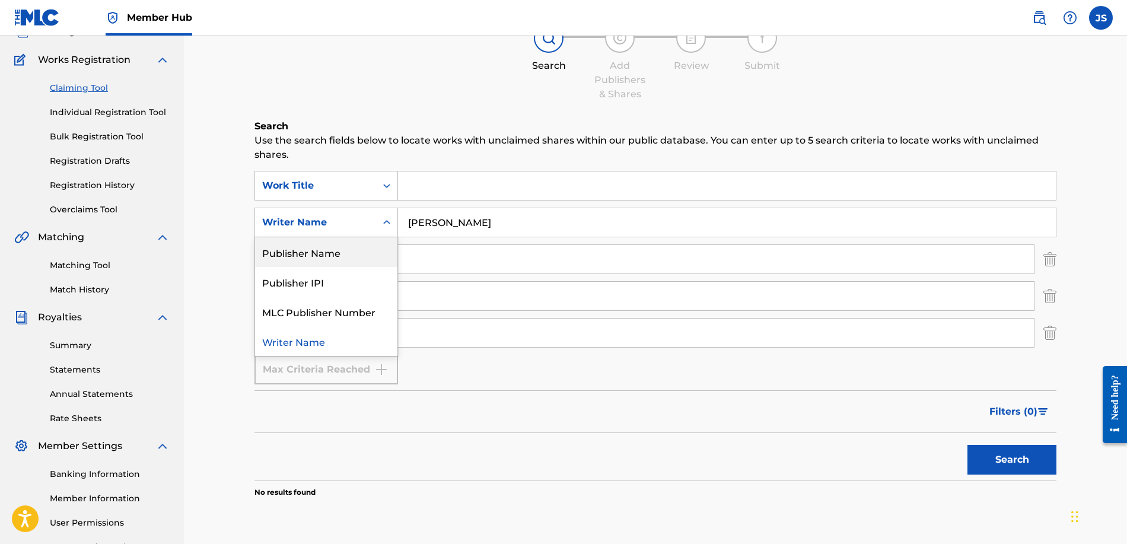
click at [347, 255] on div "Publisher Name" at bounding box center [326, 252] width 142 height 30
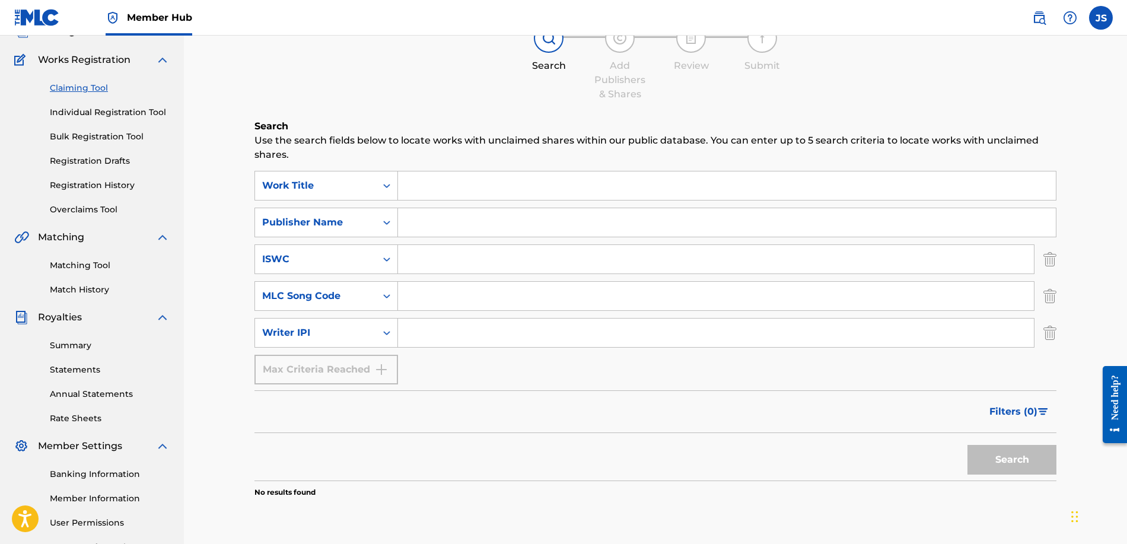
click at [465, 229] on input "Search Form" at bounding box center [727, 222] width 658 height 28
type input "[PERSON_NAME]"
drag, startPoint x: 490, startPoint y: 237, endPoint x: 1006, endPoint y: 456, distance: 561.3
click at [1006, 456] on button "Search" at bounding box center [1012, 460] width 89 height 30
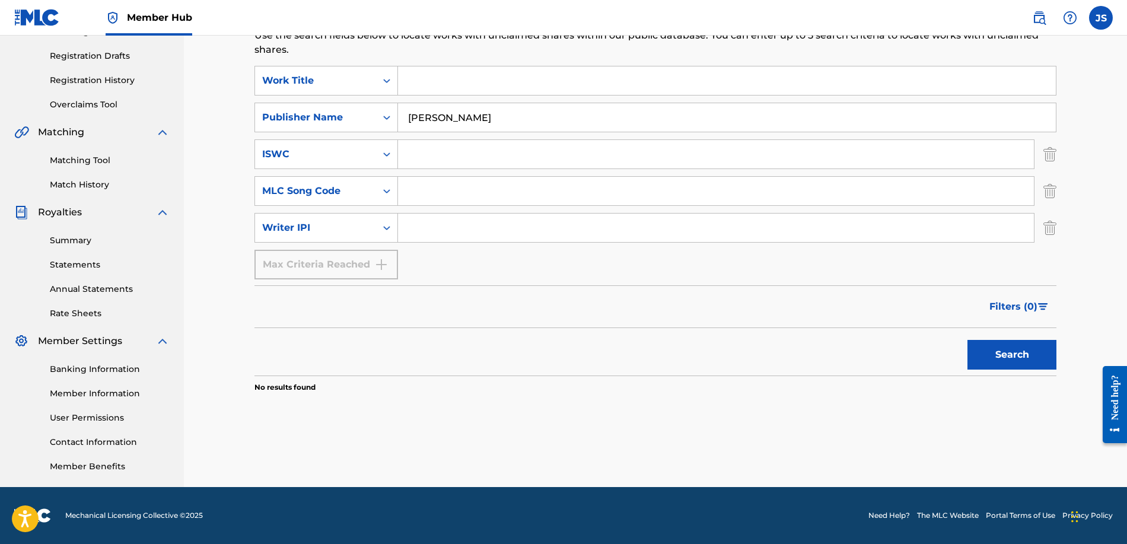
scroll to position [0, 0]
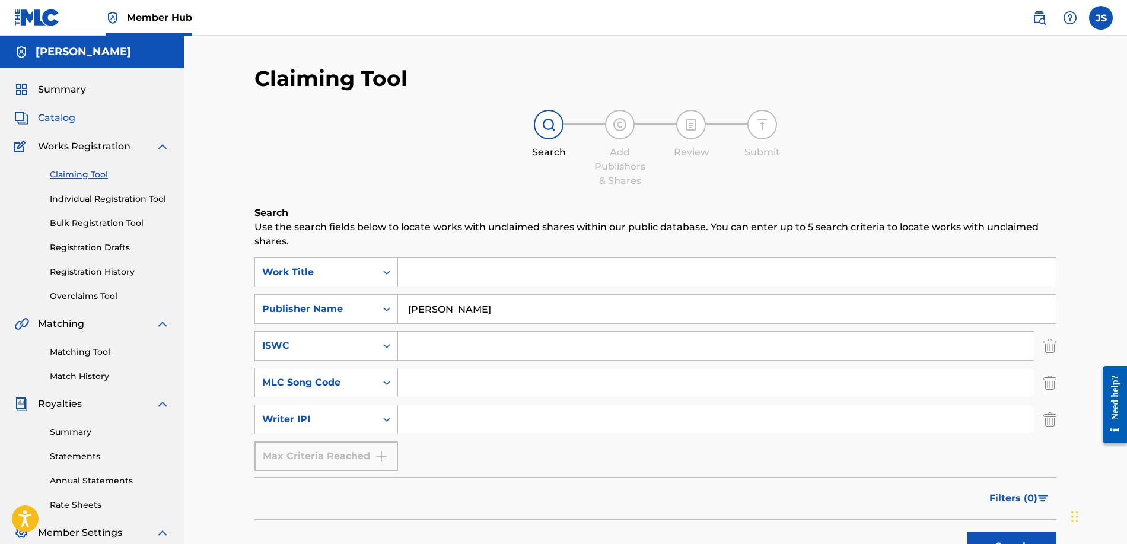
click at [68, 114] on span "Catalog" at bounding box center [56, 118] width 37 height 14
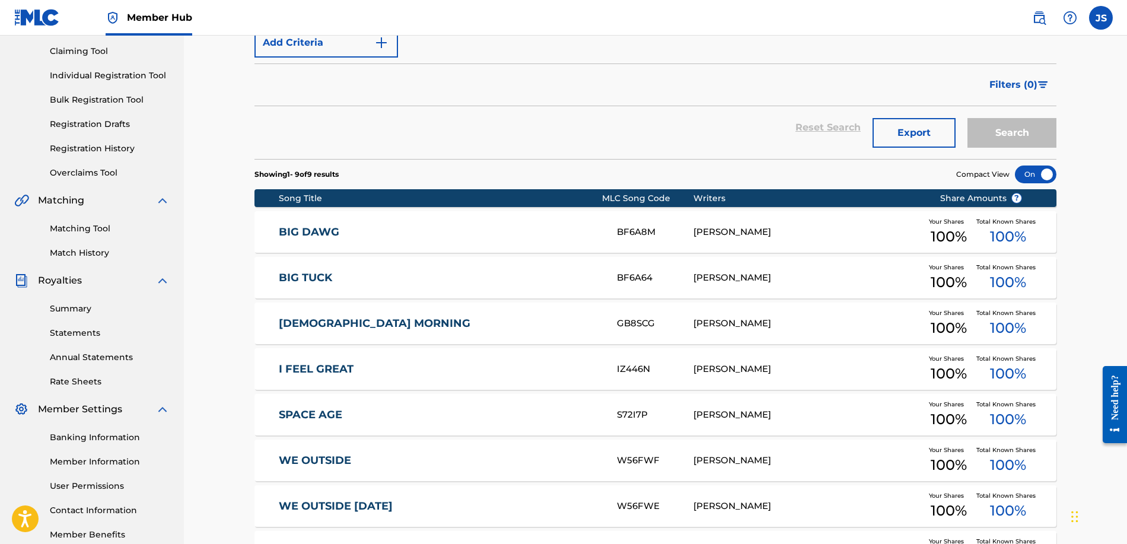
scroll to position [69, 0]
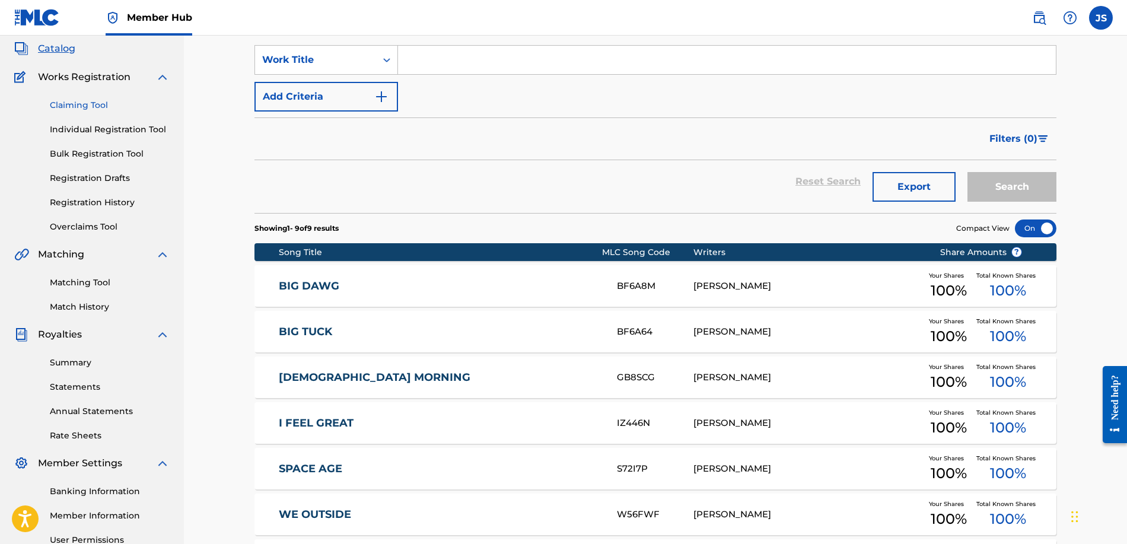
click at [99, 104] on link "Claiming Tool" at bounding box center [110, 105] width 120 height 12
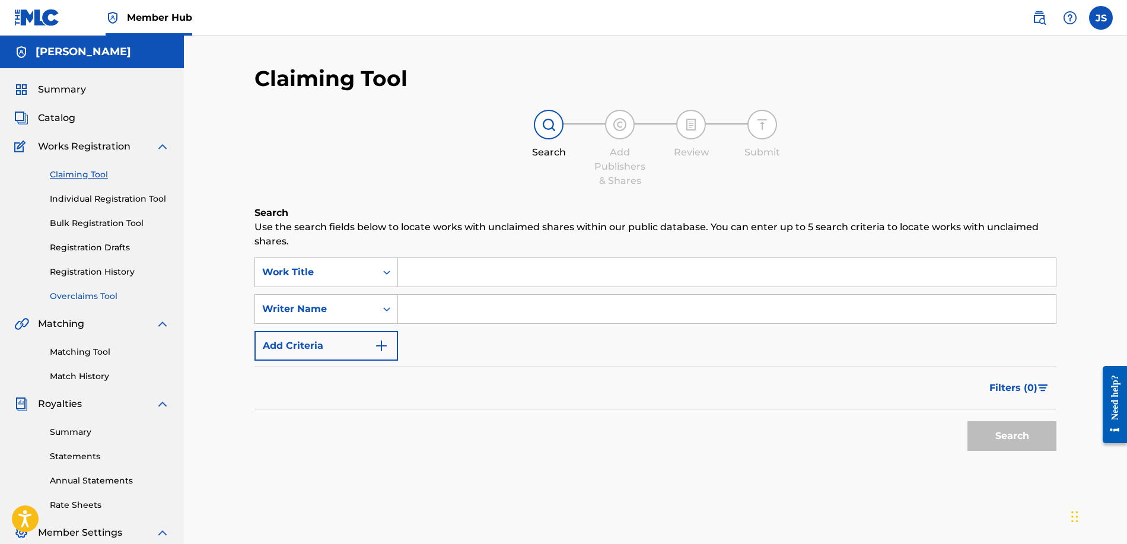
click at [85, 290] on link "Overclaims Tool" at bounding box center [110, 296] width 120 height 12
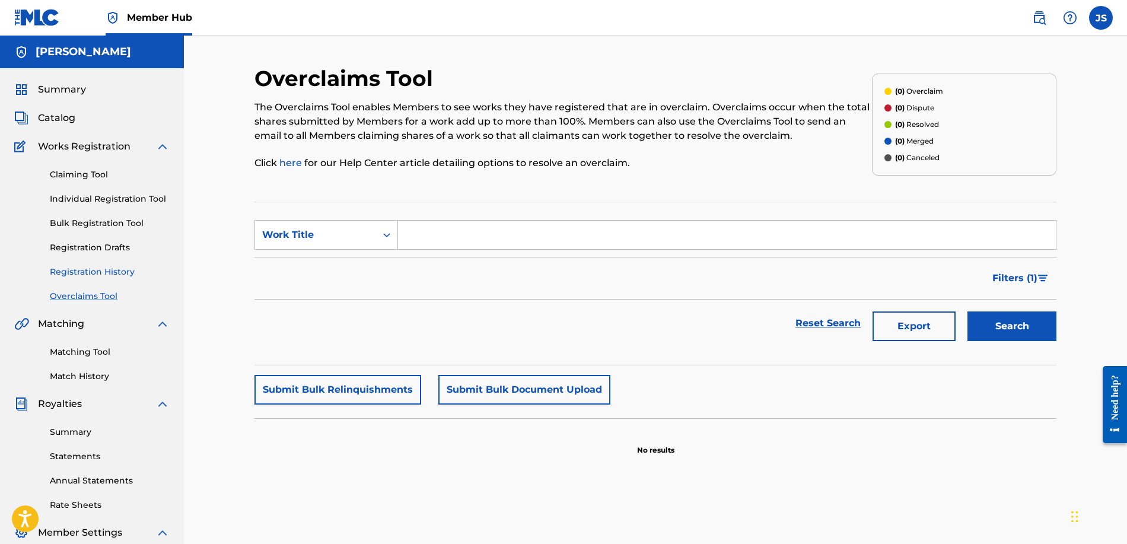
click at [94, 271] on link "Registration History" at bounding box center [110, 272] width 120 height 12
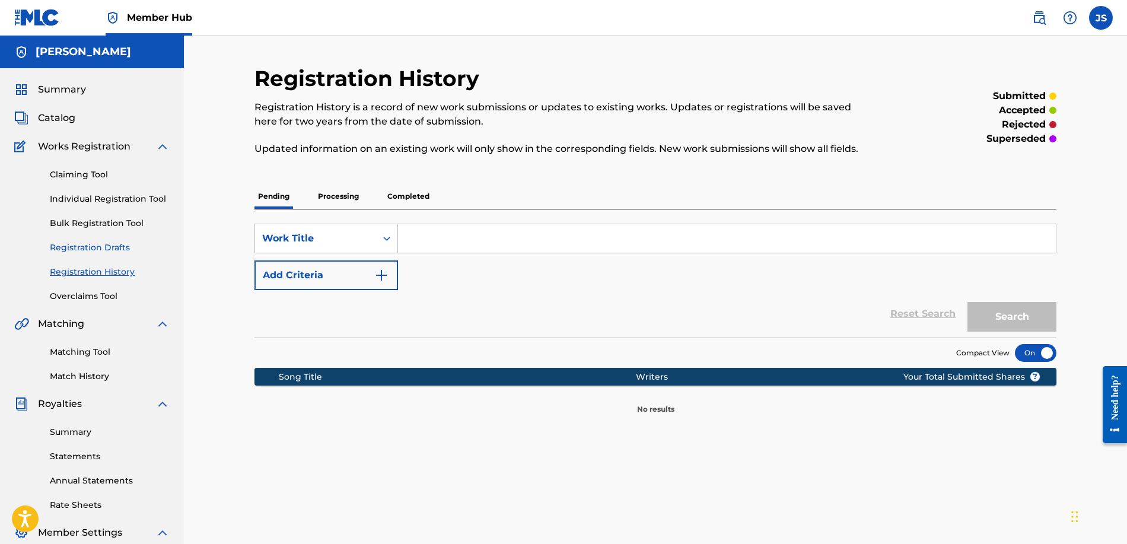
click at [98, 249] on link "Registration Drafts" at bounding box center [110, 248] width 120 height 12
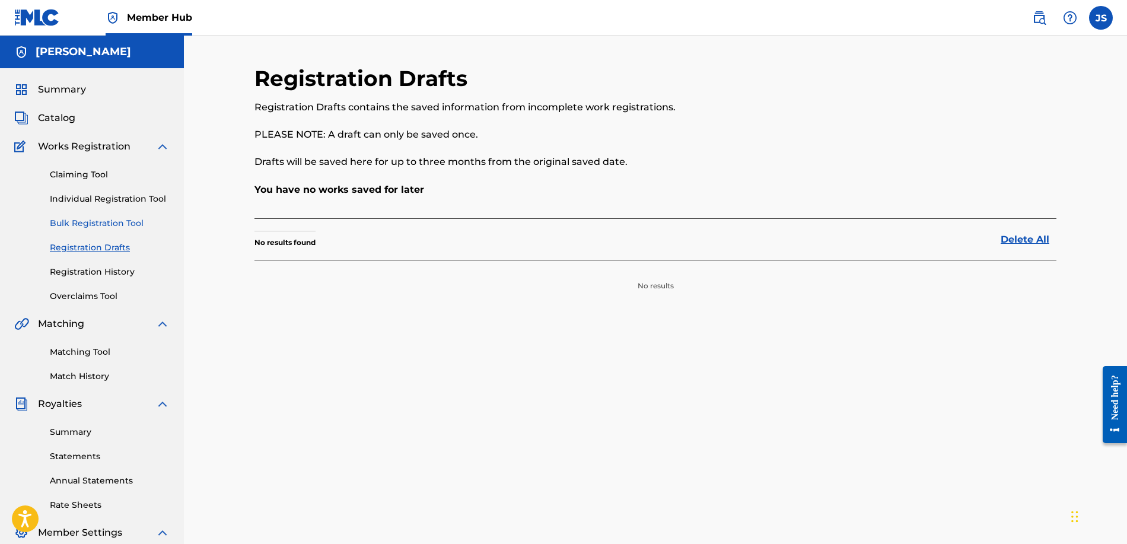
click at [104, 222] on link "Bulk Registration Tool" at bounding box center [110, 223] width 120 height 12
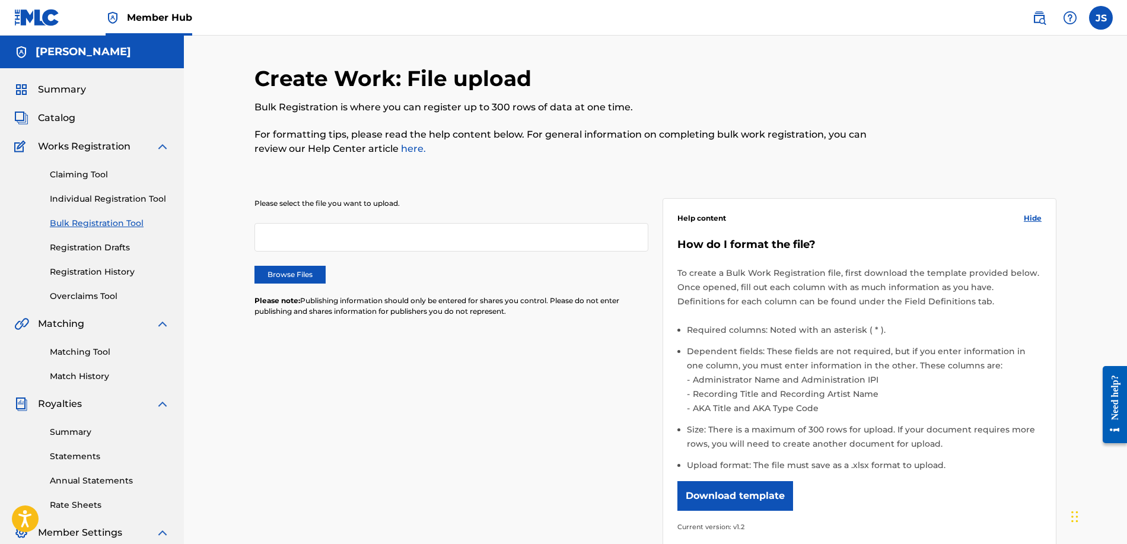
click at [119, 206] on div "Claiming Tool Individual Registration Tool Bulk Registration Tool Registration …" at bounding box center [91, 228] width 155 height 149
click at [122, 199] on link "Individual Registration Tool" at bounding box center [110, 199] width 120 height 12
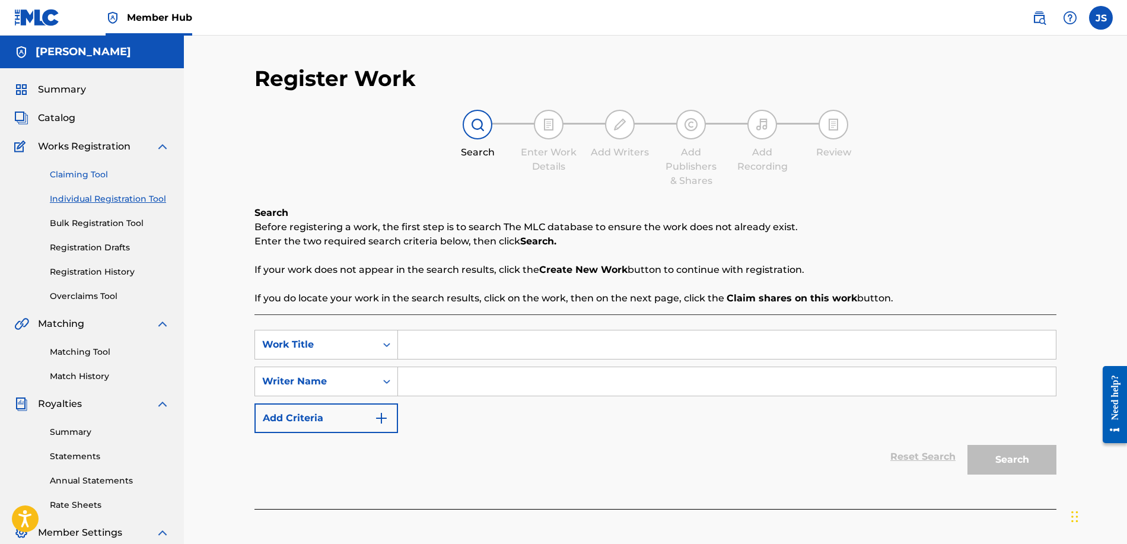
click at [113, 177] on link "Claiming Tool" at bounding box center [110, 175] width 120 height 12
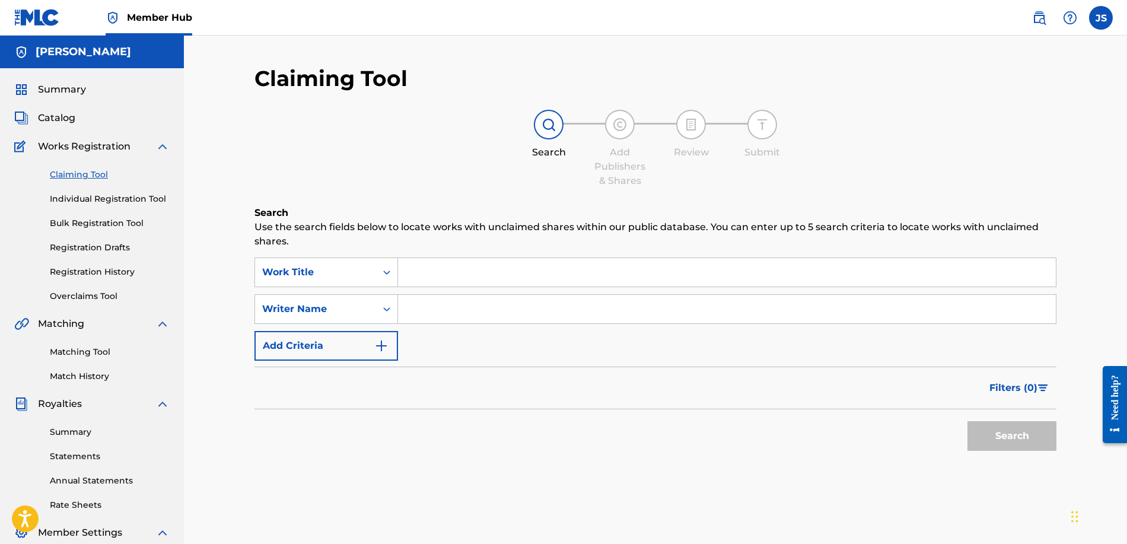
click at [563, 288] on div "SearchWithCriteriaef6edf62-53bc-4393-ba74-2b1a63b815d2 Work Title SearchWithCri…" at bounding box center [656, 309] width 802 height 103
click at [556, 303] on input "Search Form" at bounding box center [727, 309] width 658 height 28
type input "[PERSON_NAME]"
click at [1052, 450] on button "Search" at bounding box center [1012, 436] width 89 height 30
click at [382, 327] on div "SearchWithCriteriaef6edf62-53bc-4393-ba74-2b1a63b815d2 Work Title SearchWithCri…" at bounding box center [656, 309] width 802 height 103
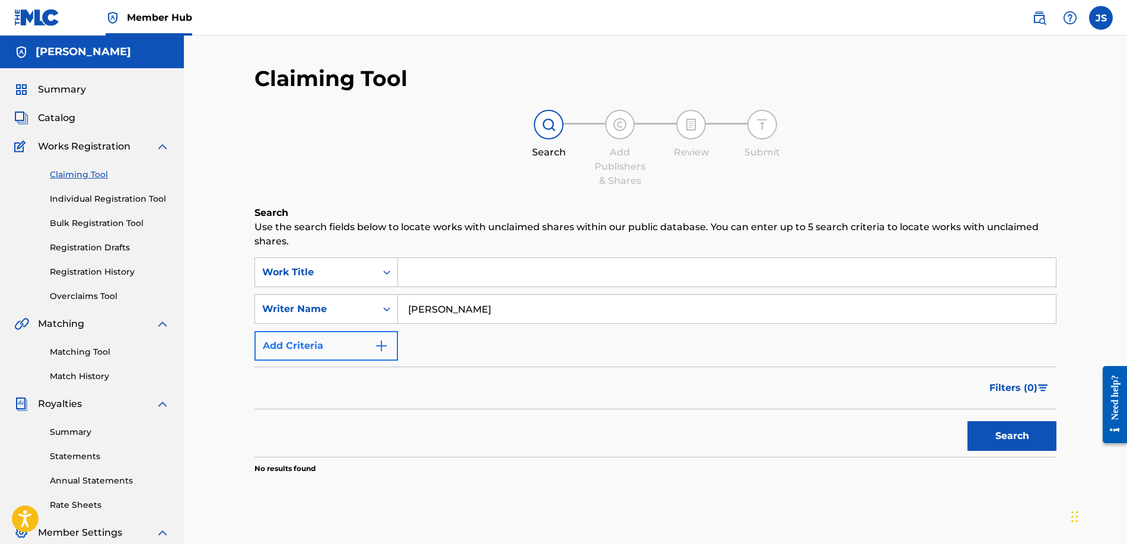
click at [374, 344] on button "Add Criteria" at bounding box center [327, 346] width 144 height 30
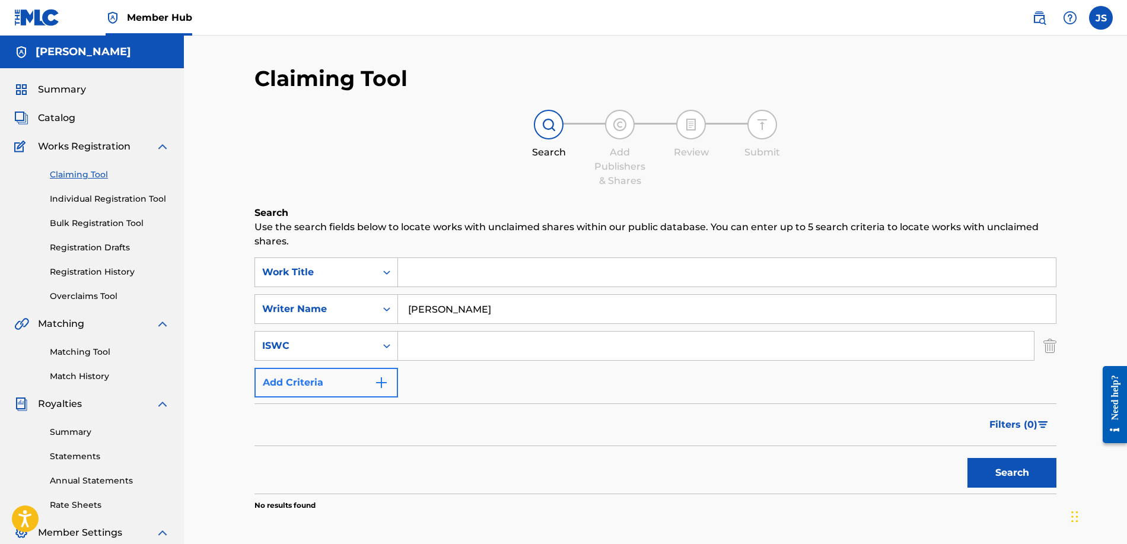
click at [374, 392] on button "Add Criteria" at bounding box center [327, 383] width 144 height 30
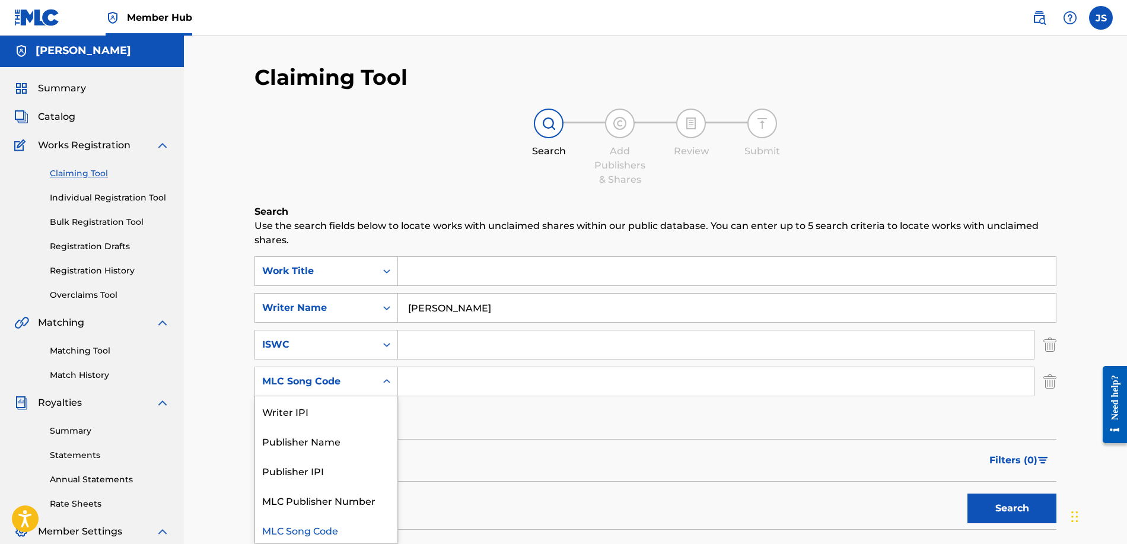
click at [374, 392] on div "MLC Song Code" at bounding box center [315, 381] width 121 height 23
click at [374, 392] on div "MLC Song Code" at bounding box center [327, 381] width 144 height 30
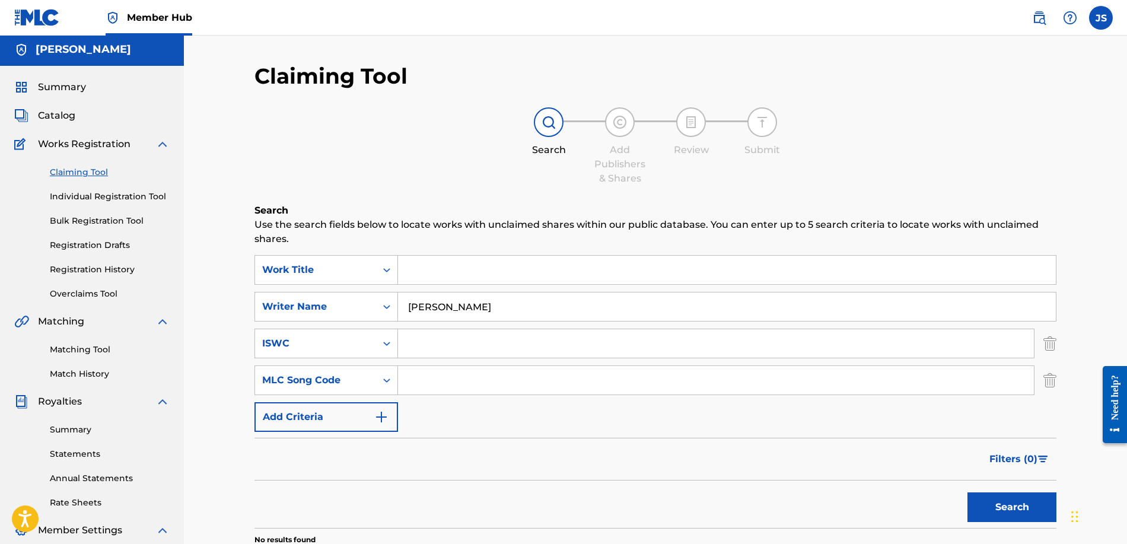
click at [371, 399] on div "SearchWithCriteriaef6edf62-53bc-4393-ba74-2b1a63b815d2 Work Title SearchWithCri…" at bounding box center [656, 343] width 802 height 177
click at [374, 420] on img "Search Form" at bounding box center [381, 417] width 14 height 14
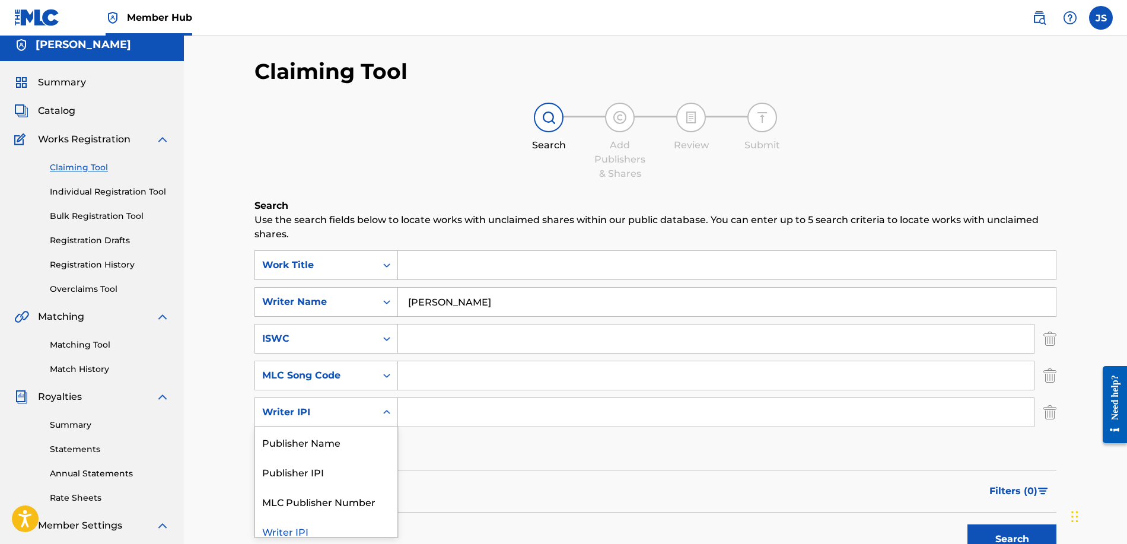
click at [385, 412] on icon "Search Form" at bounding box center [387, 412] width 12 height 12
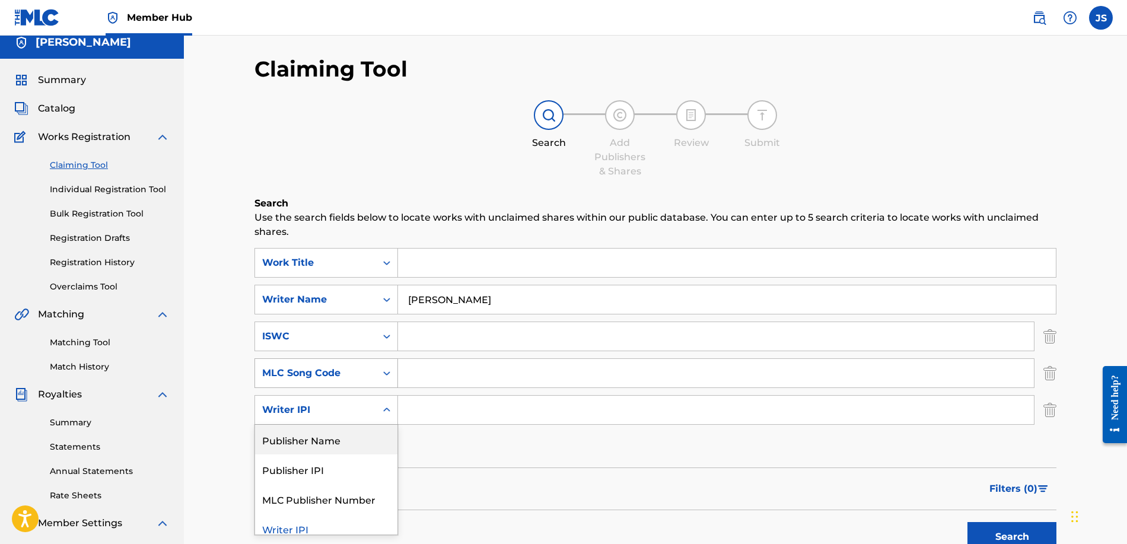
click at [354, 379] on div "MLC Song Code" at bounding box center [315, 373] width 107 height 14
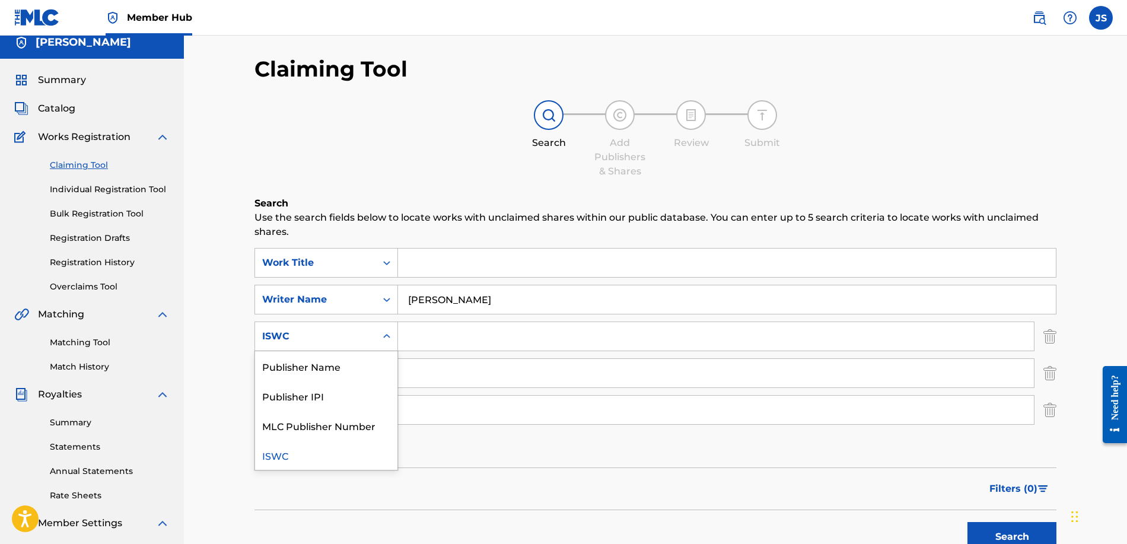
click at [355, 344] on div "ISWC" at bounding box center [315, 336] width 121 height 23
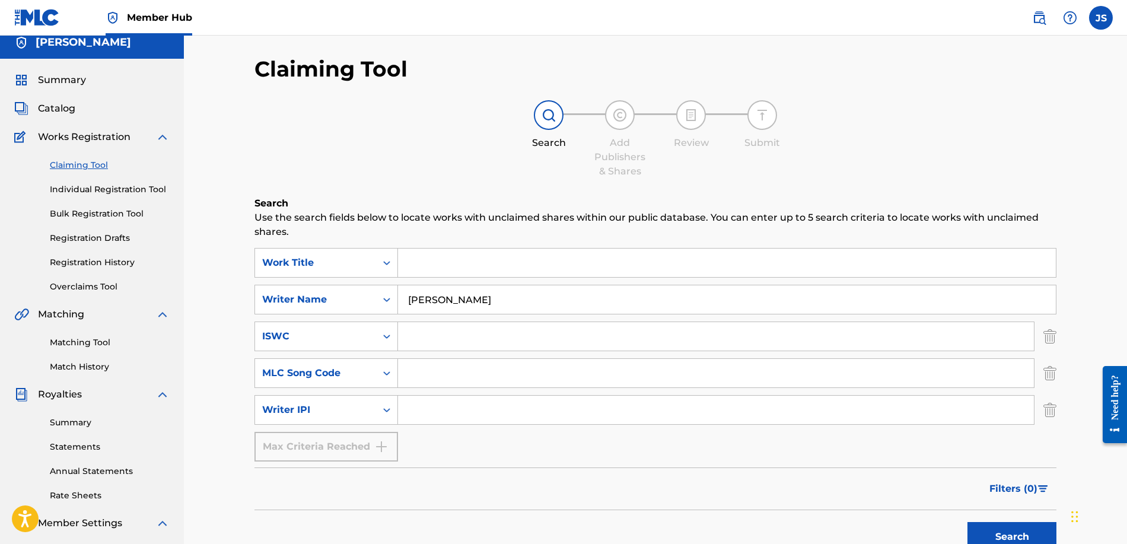
click at [357, 338] on div "ISWC" at bounding box center [315, 336] width 107 height 14
click at [355, 310] on div "Writer Name" at bounding box center [315, 299] width 121 height 23
click at [367, 268] on div "Work Title" at bounding box center [315, 263] width 107 height 14
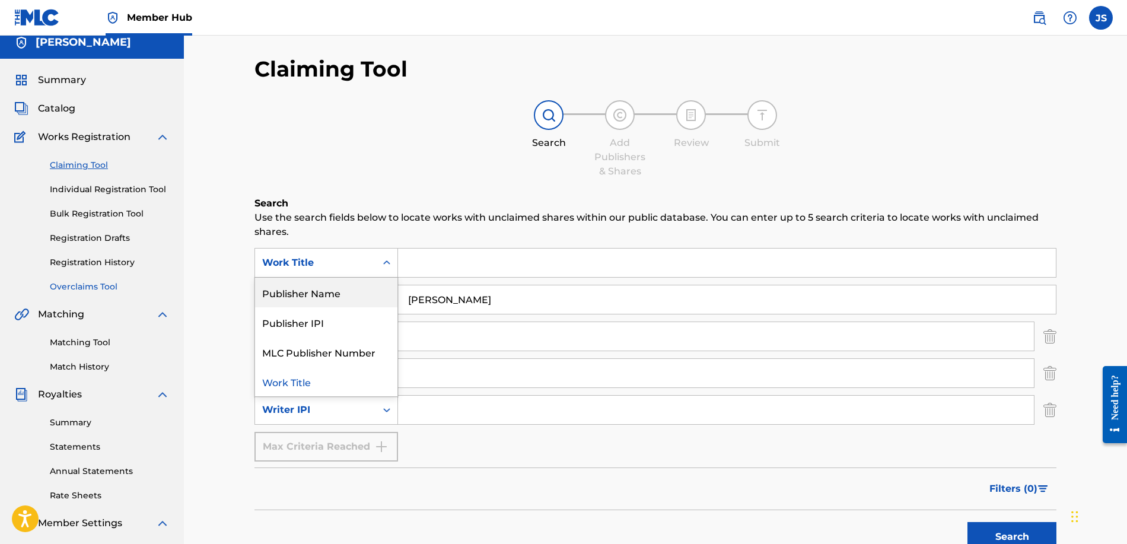
click at [85, 285] on link "Overclaims Tool" at bounding box center [110, 287] width 120 height 12
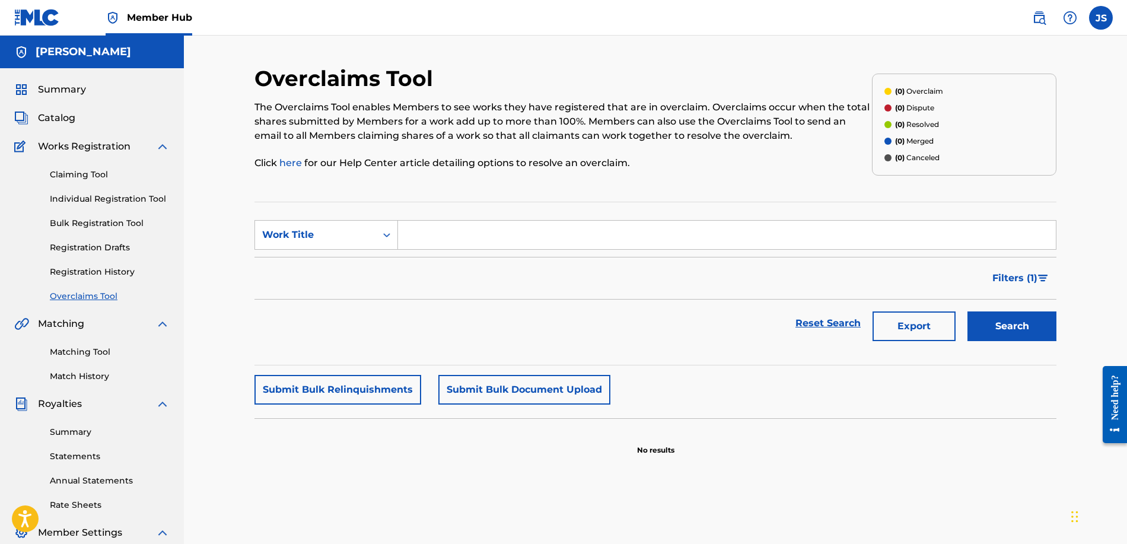
click at [445, 244] on input "Search Form" at bounding box center [727, 235] width 658 height 28
click at [367, 236] on div "Work Title" at bounding box center [315, 235] width 107 height 14
click at [439, 239] on input "Search Form" at bounding box center [727, 235] width 658 height 28
click at [348, 237] on div "Work Title" at bounding box center [315, 235] width 107 height 14
click at [342, 289] on div "Overclaim ID" at bounding box center [326, 294] width 142 height 30
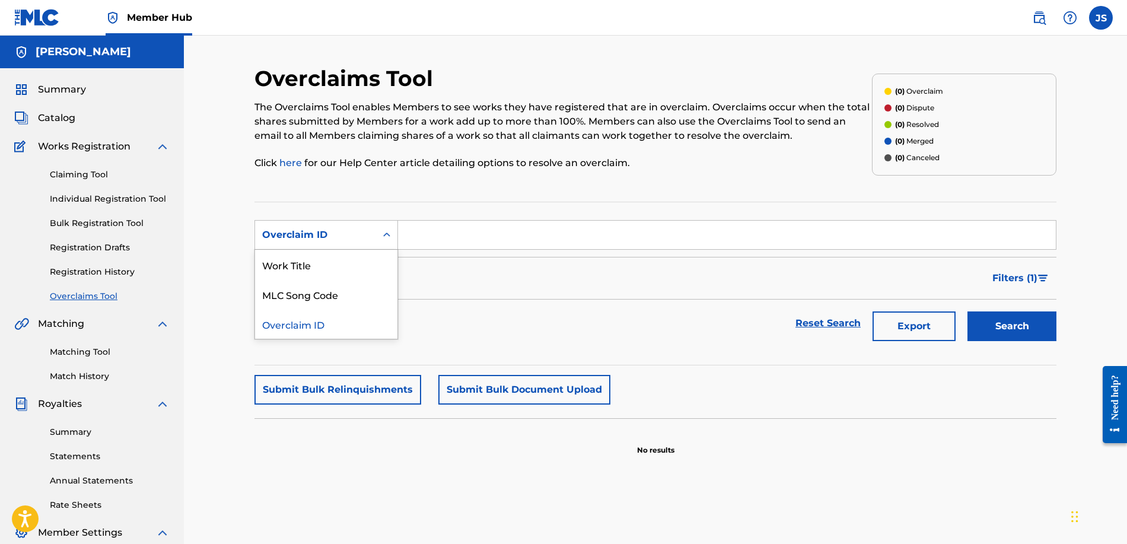
click at [310, 233] on div "Overclaim ID" at bounding box center [315, 235] width 107 height 14
click at [332, 287] on div "MLC Song Code" at bounding box center [326, 294] width 142 height 30
click at [95, 352] on link "Matching Tool" at bounding box center [110, 352] width 120 height 12
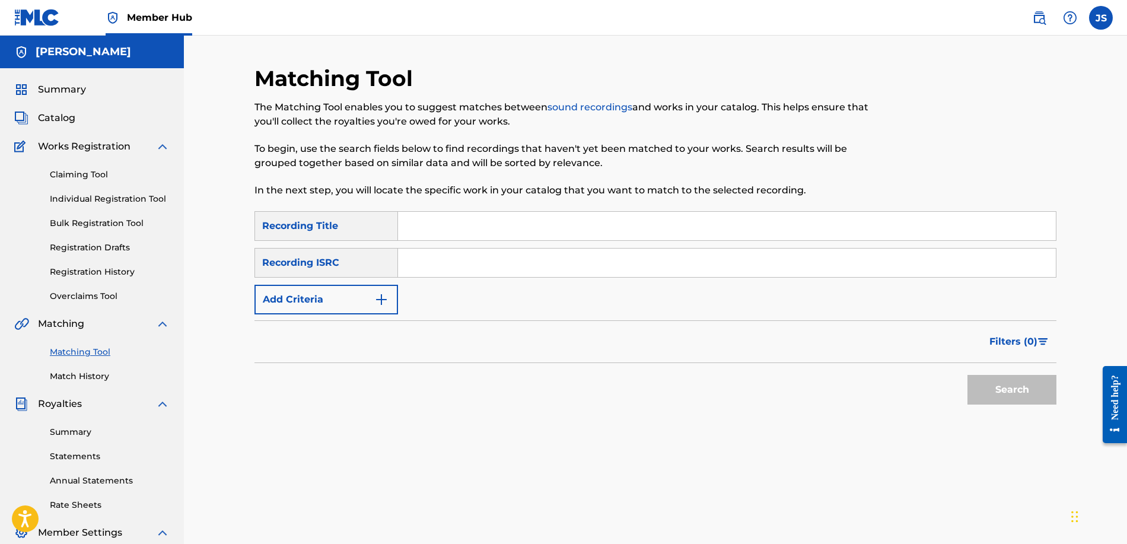
click at [102, 370] on div "Matching Tool Match History" at bounding box center [91, 357] width 155 height 52
click at [107, 373] on link "Match History" at bounding box center [110, 376] width 120 height 12
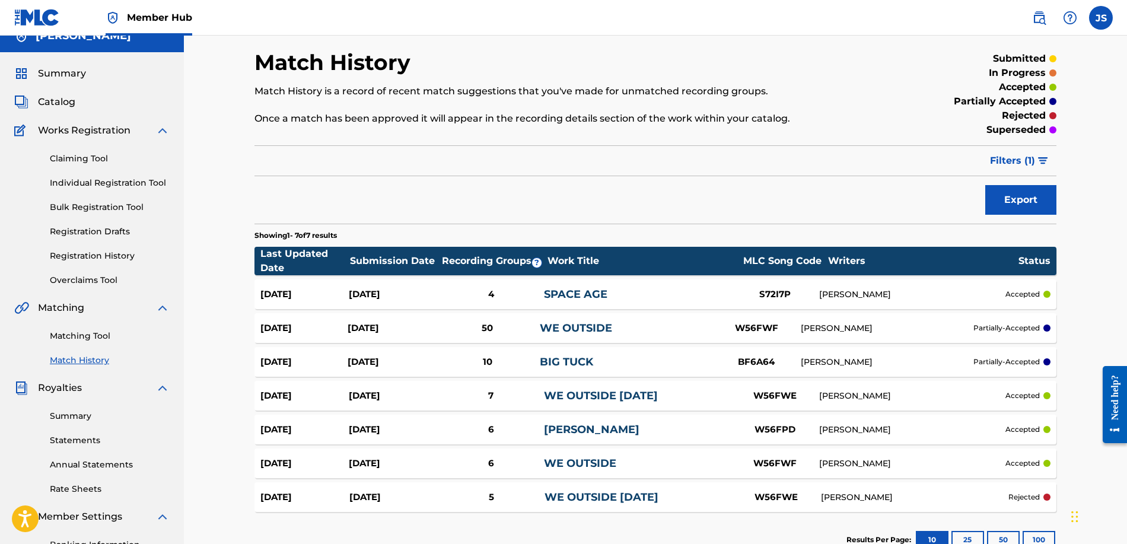
scroll to position [59, 0]
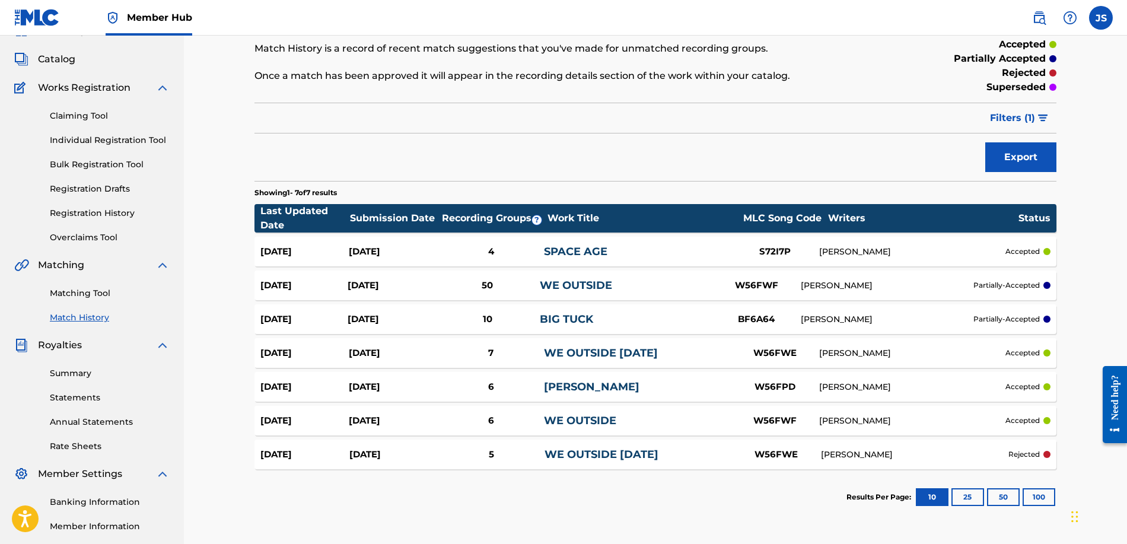
click at [514, 291] on div "50" at bounding box center [487, 286] width 105 height 14
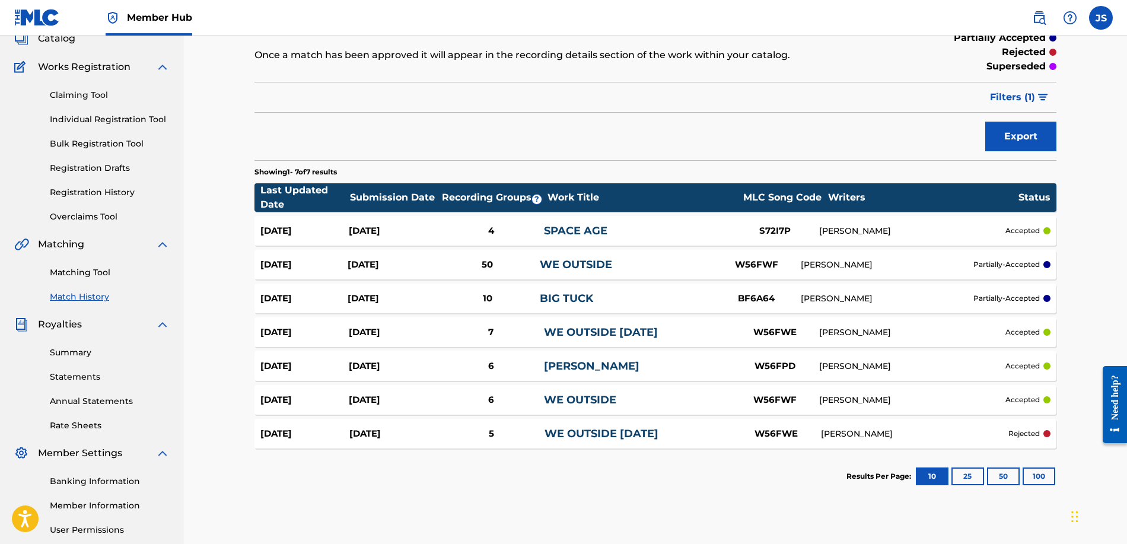
click at [512, 429] on div "5" at bounding box center [491, 434] width 107 height 14
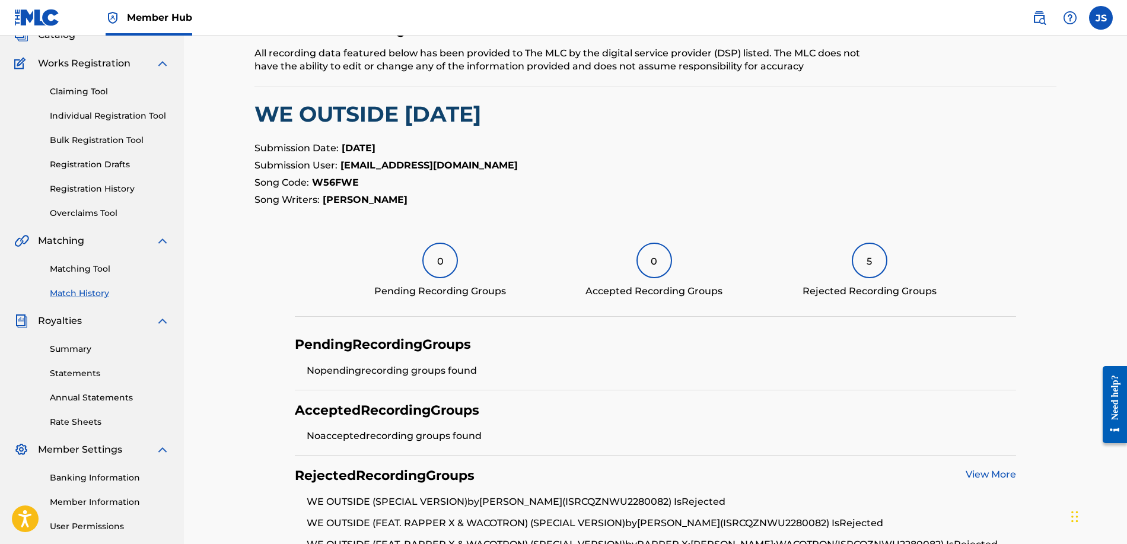
scroll to position [184, 0]
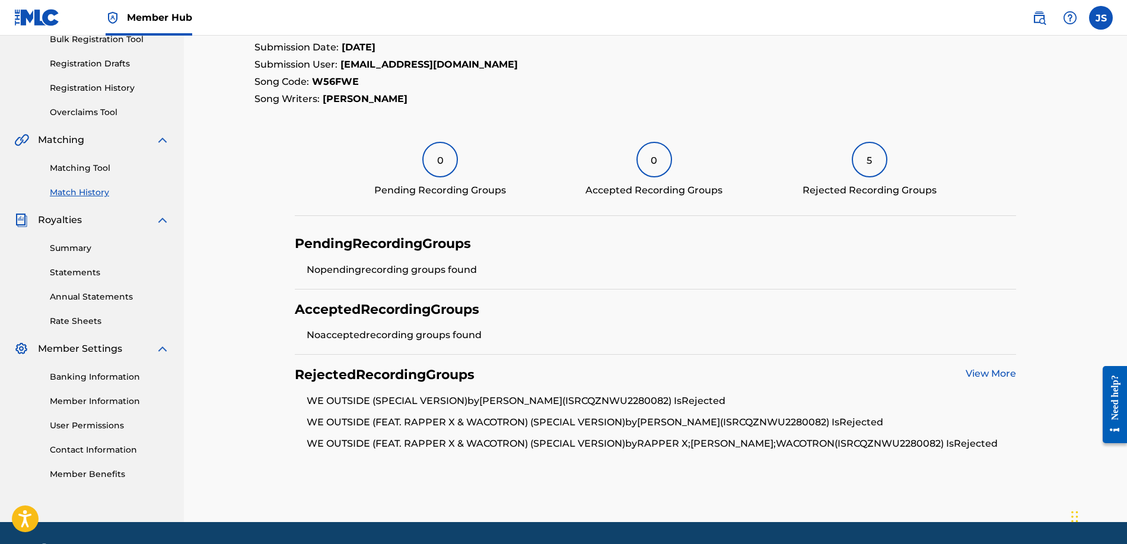
click at [983, 370] on link "View More" at bounding box center [991, 373] width 50 height 11
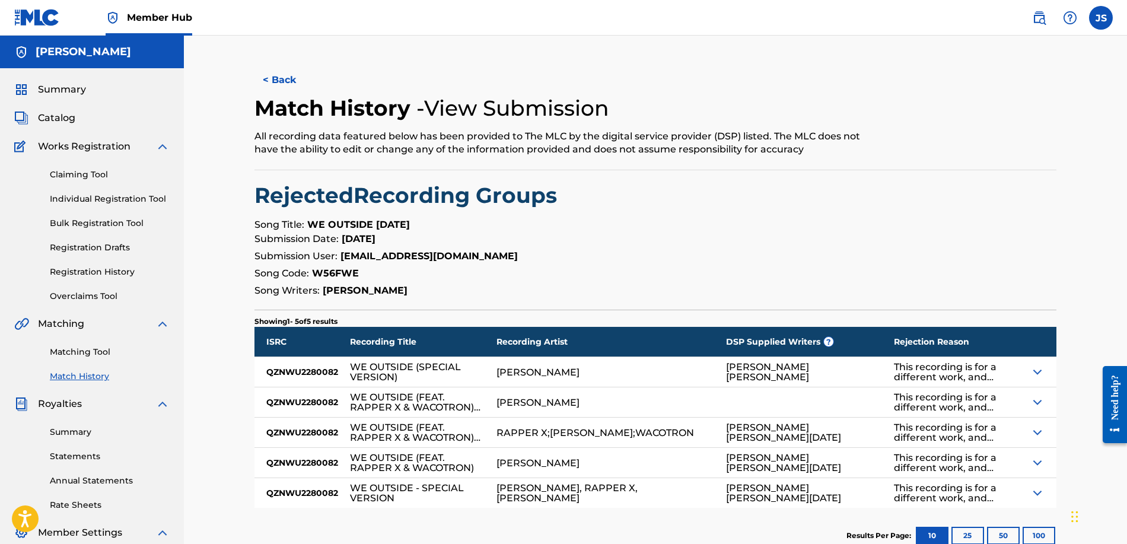
click at [1034, 430] on img at bounding box center [1038, 432] width 14 height 14
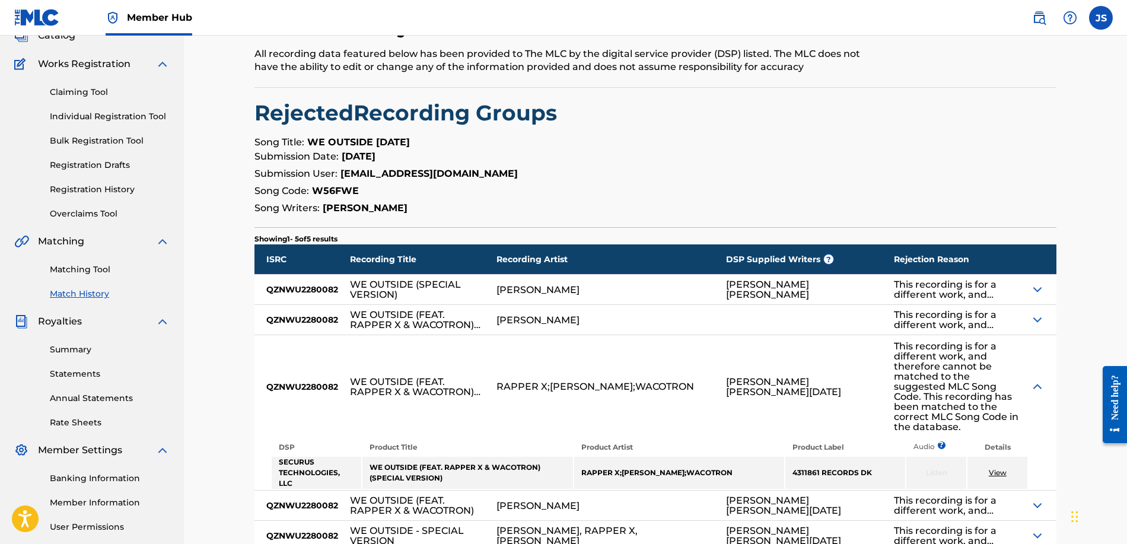
scroll to position [93, 0]
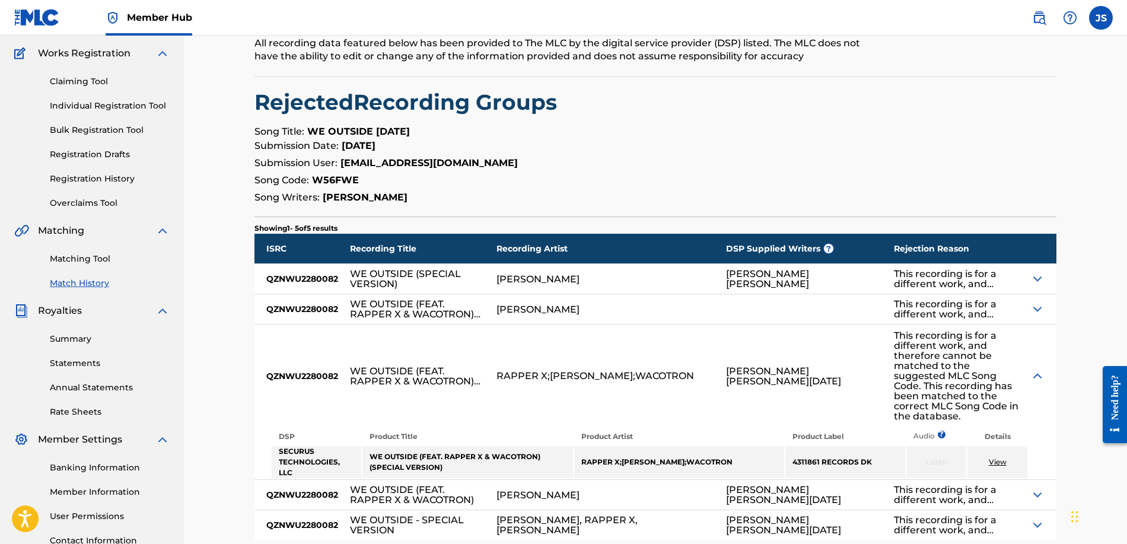
click at [1028, 480] on div "This recording is for a different work, and therefore cannot be matched to the …" at bounding box center [962, 495] width 136 height 30
click at [1033, 488] on img at bounding box center [1038, 495] width 14 height 14
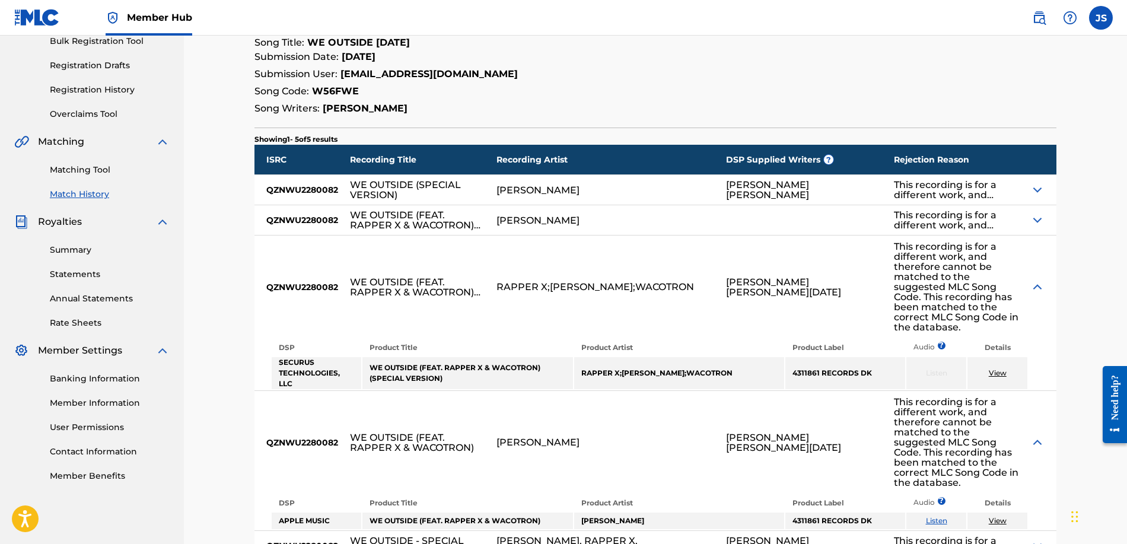
scroll to position [0, 0]
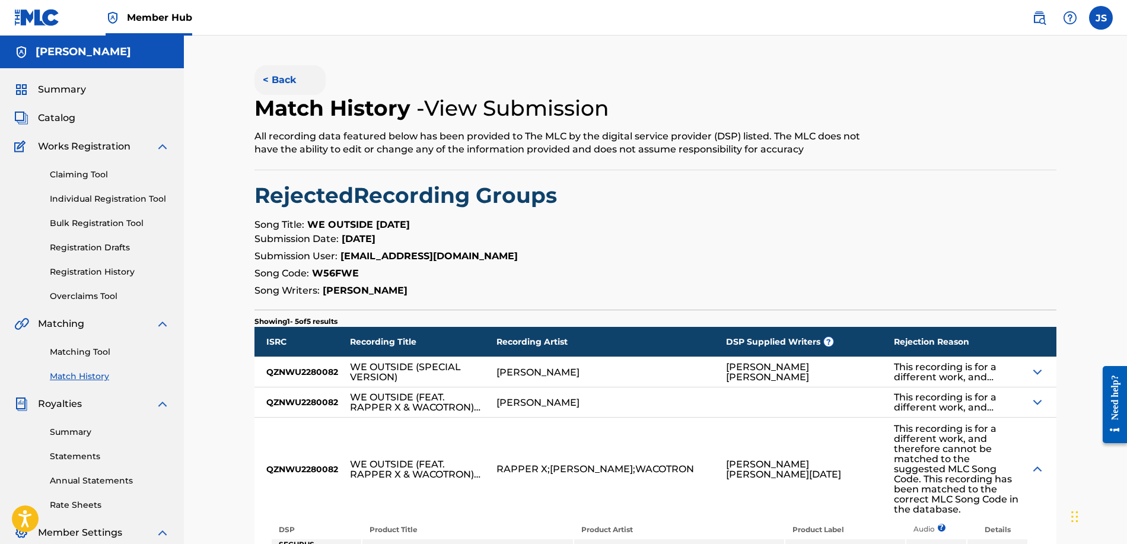
click at [275, 80] on button "< Back" at bounding box center [290, 80] width 71 height 30
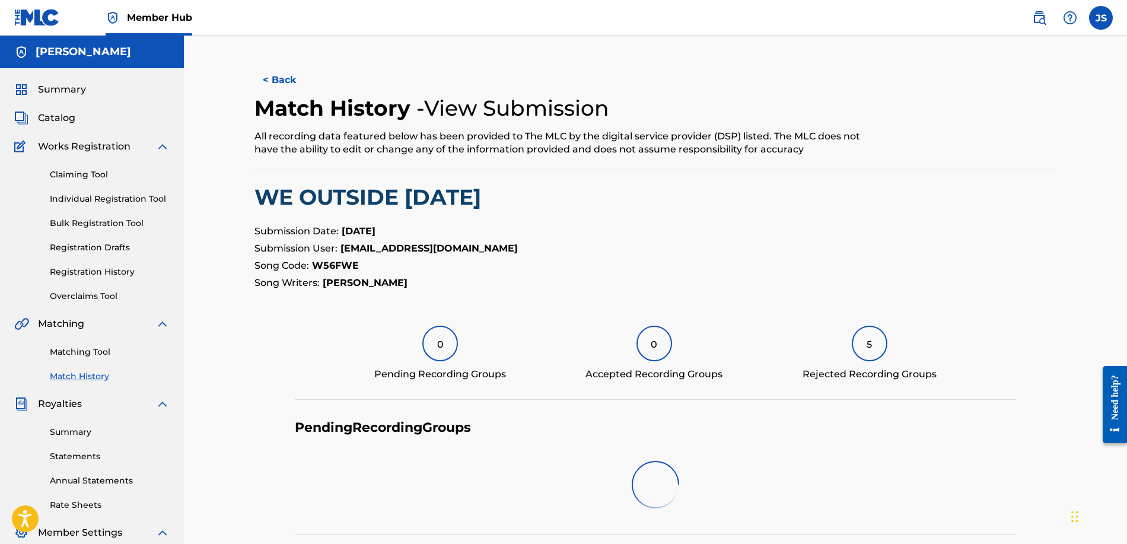
scroll to position [184, 0]
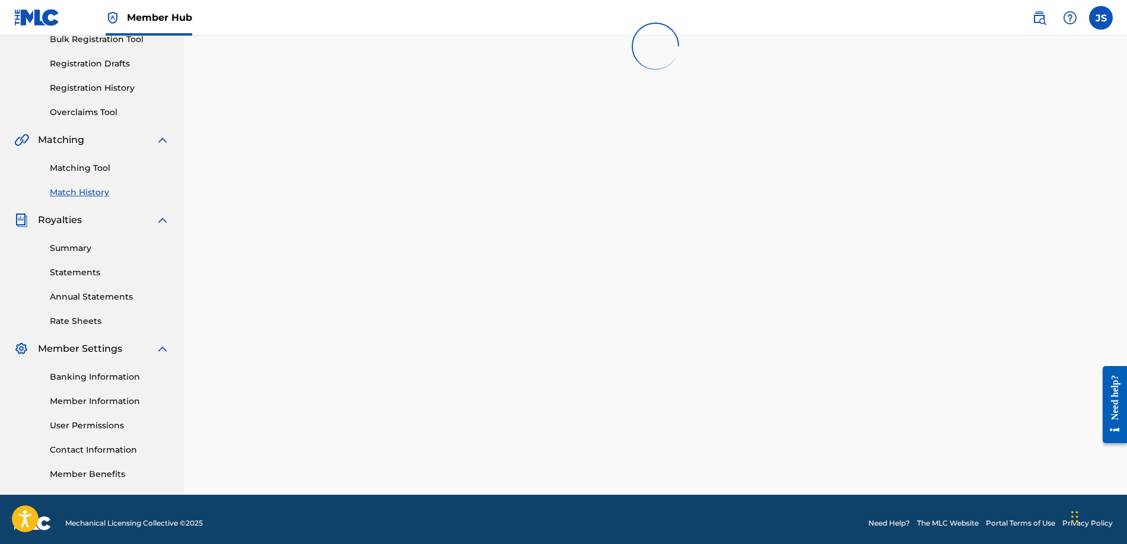
scroll to position [80, 0]
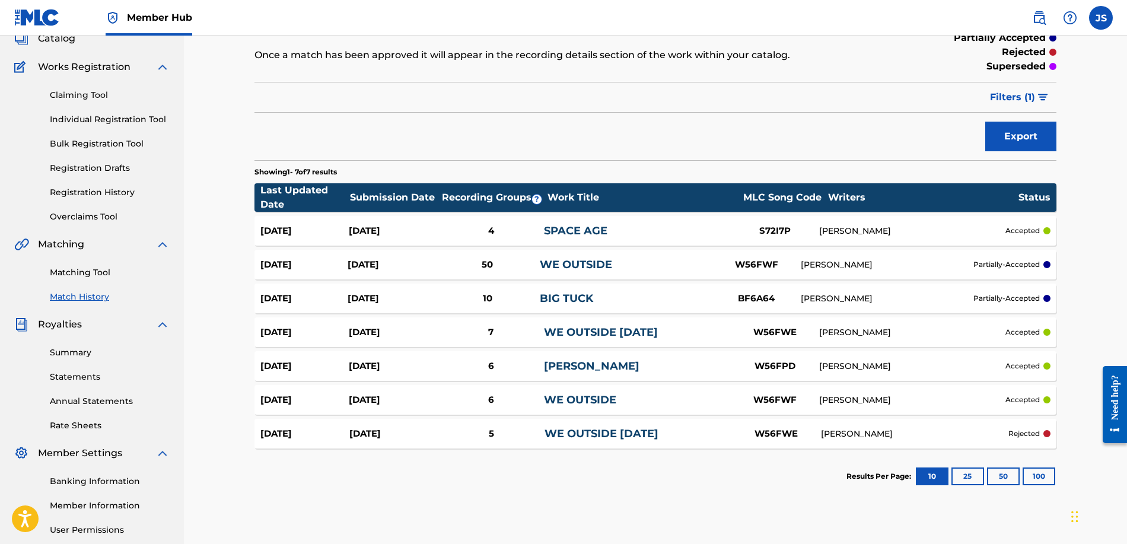
click at [545, 230] on link "SPACE AGE" at bounding box center [575, 230] width 63 height 13
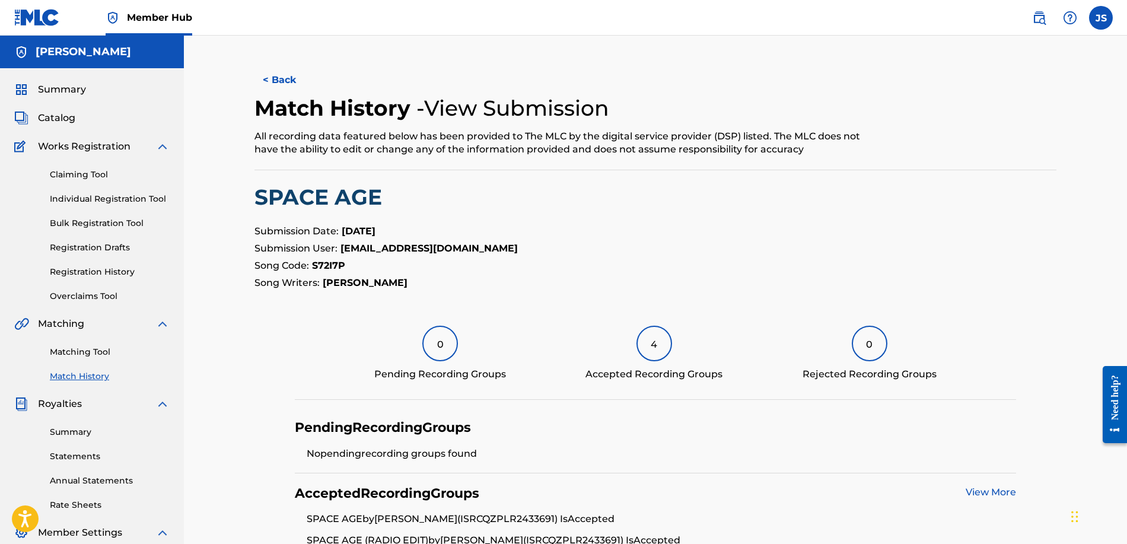
scroll to position [111, 0]
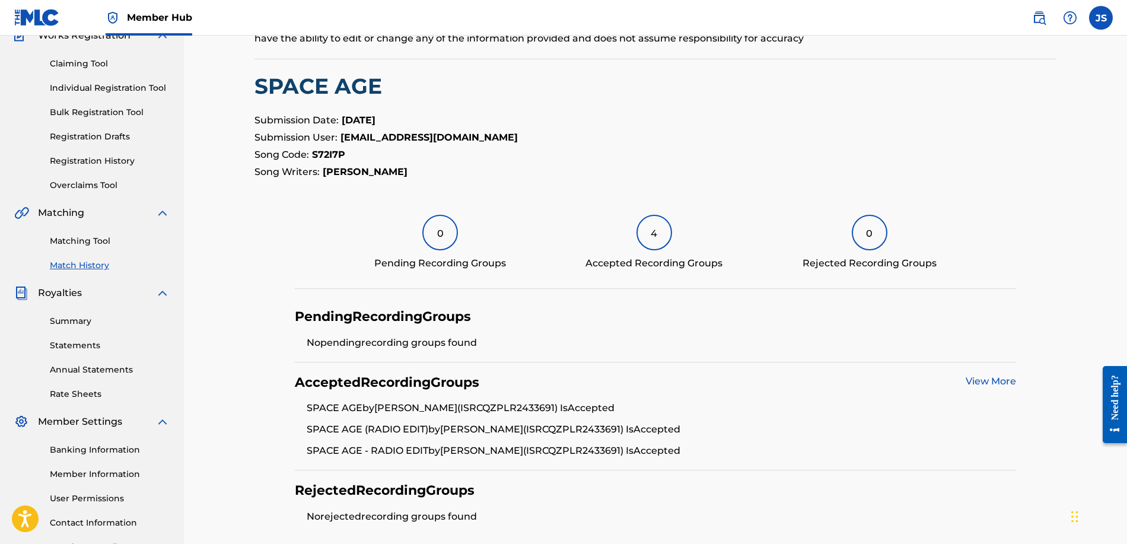
click at [1003, 377] on link "View More" at bounding box center [991, 381] width 50 height 11
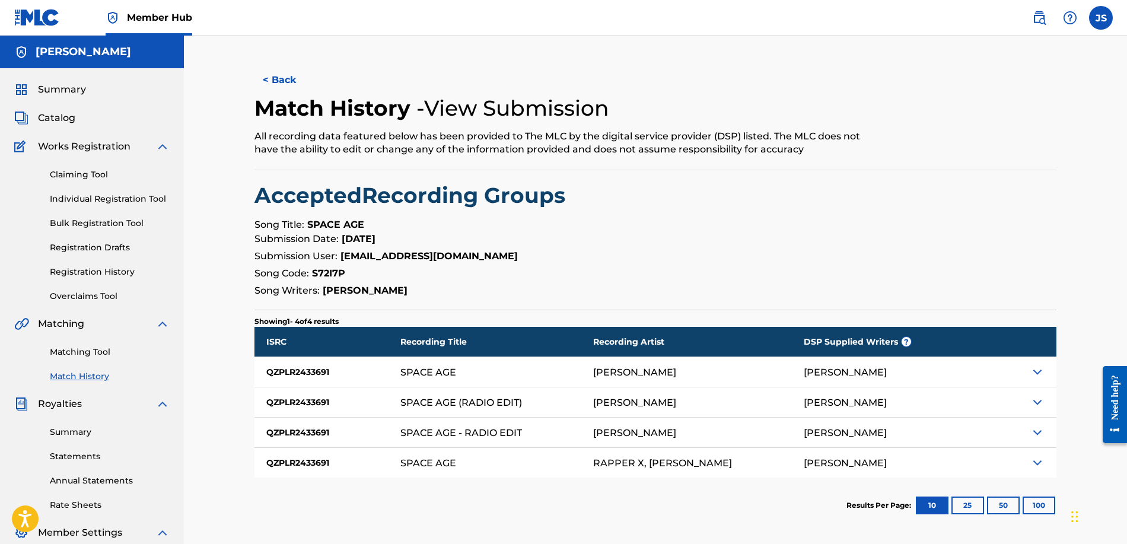
click at [948, 446] on div "[PERSON_NAME]" at bounding box center [887, 433] width 167 height 30
click at [939, 440] on div "[PERSON_NAME]" at bounding box center [887, 433] width 167 height 30
click at [919, 431] on div "[PERSON_NAME]" at bounding box center [887, 433] width 167 height 30
drag, startPoint x: 1046, startPoint y: 399, endPoint x: 1036, endPoint y: 404, distance: 10.6
click at [1041, 401] on div at bounding box center [1013, 402] width 85 height 30
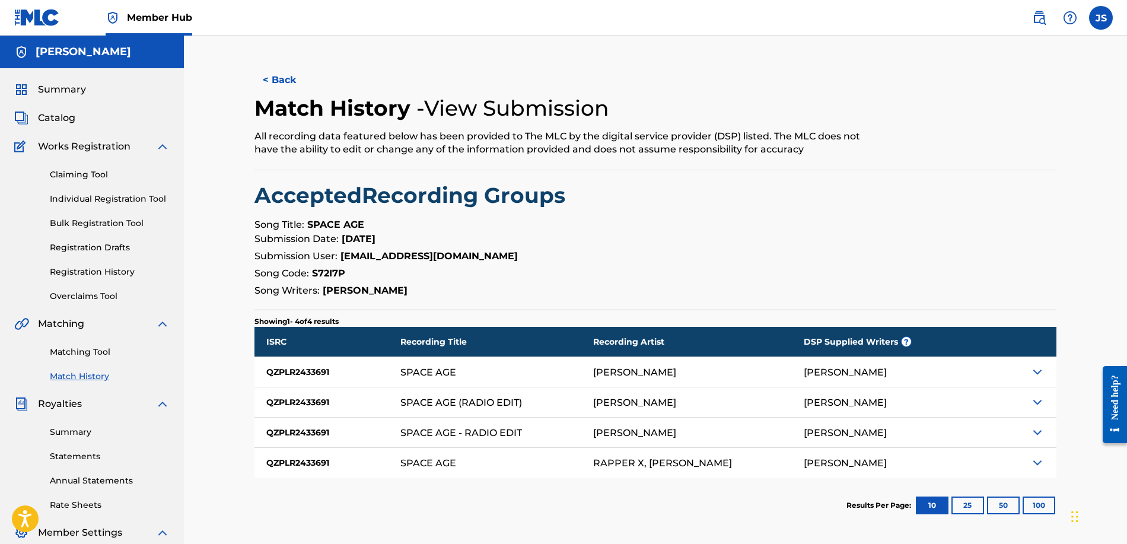
click at [1036, 404] on img at bounding box center [1038, 402] width 14 height 14
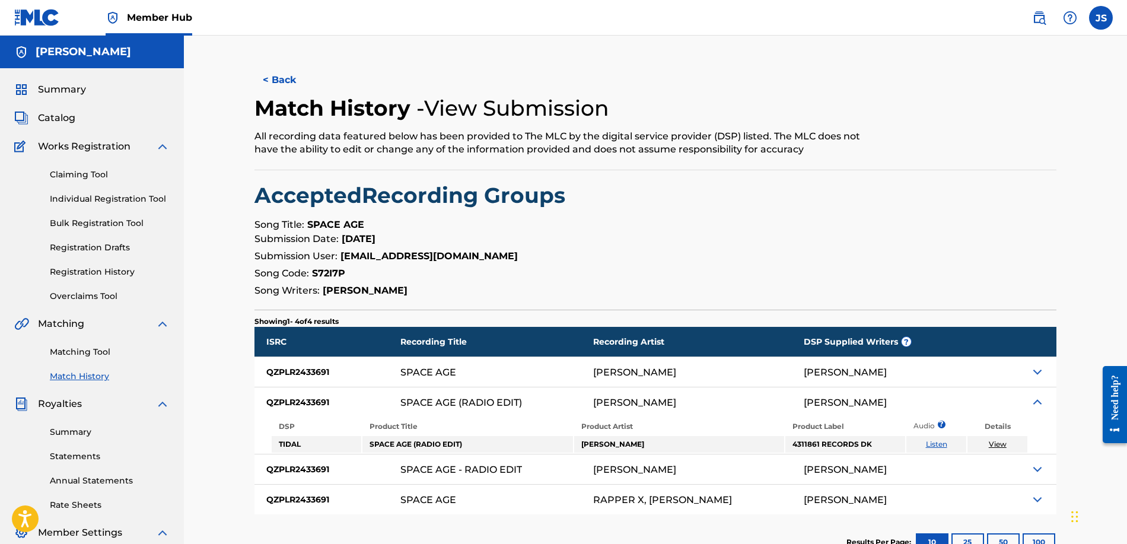
click at [1036, 404] on img at bounding box center [1038, 402] width 14 height 14
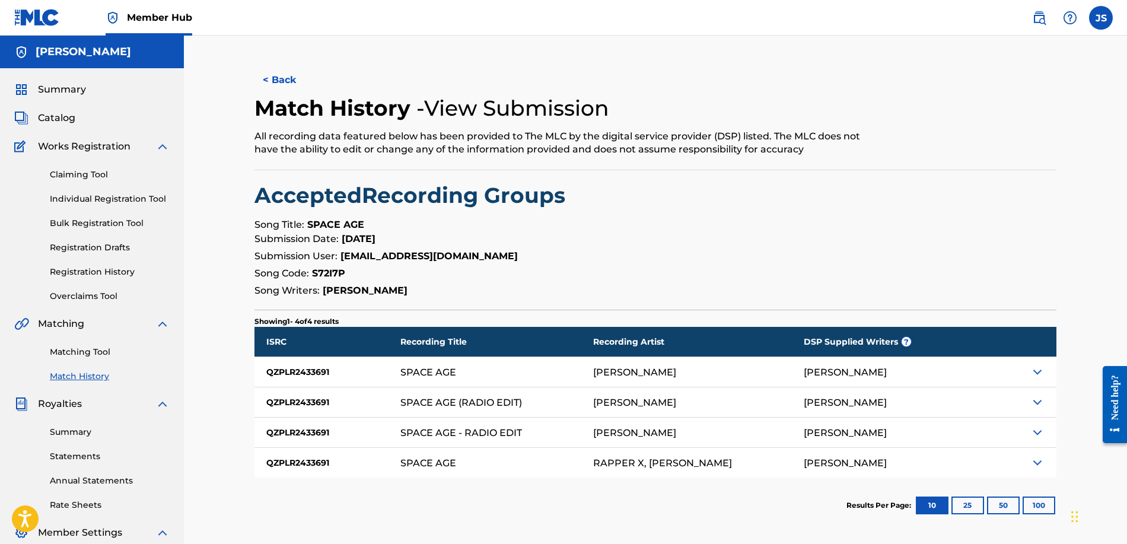
click at [1038, 431] on img at bounding box center [1038, 432] width 14 height 14
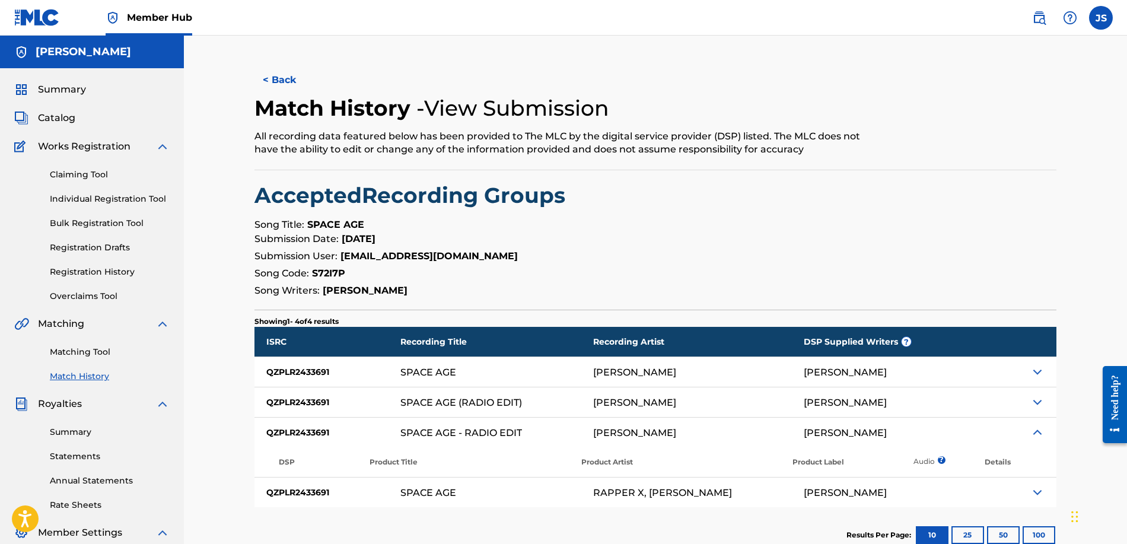
click at [1037, 432] on img at bounding box center [1038, 432] width 14 height 14
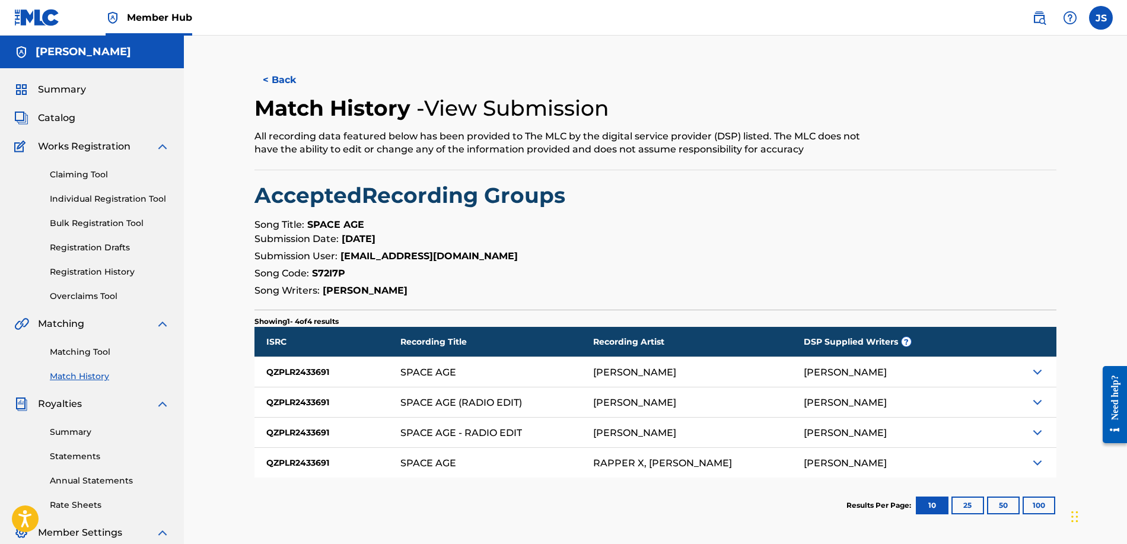
click at [1033, 458] on img at bounding box center [1038, 463] width 14 height 14
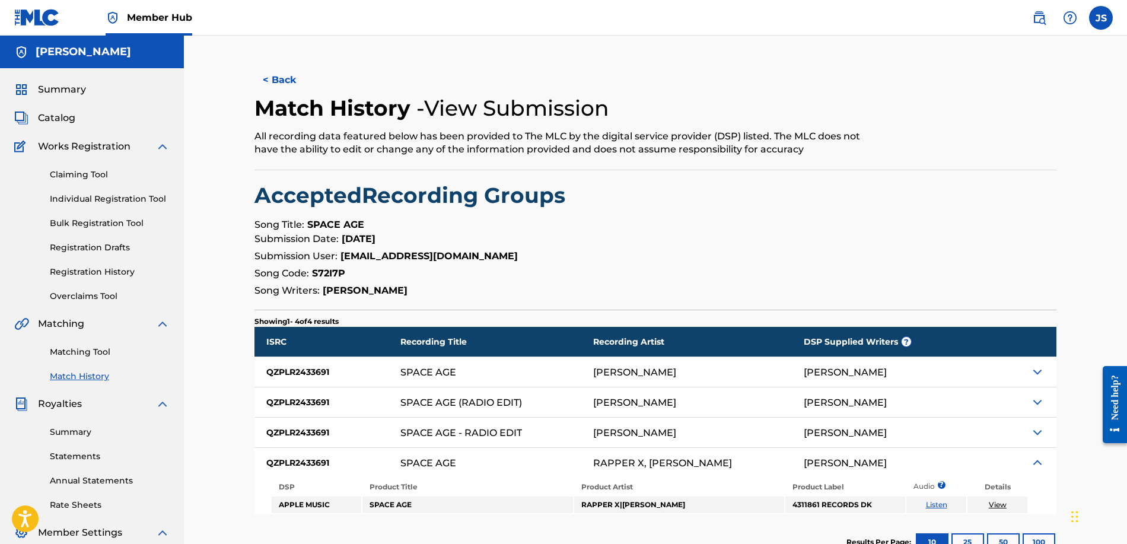
click at [1035, 370] on img at bounding box center [1038, 372] width 14 height 14
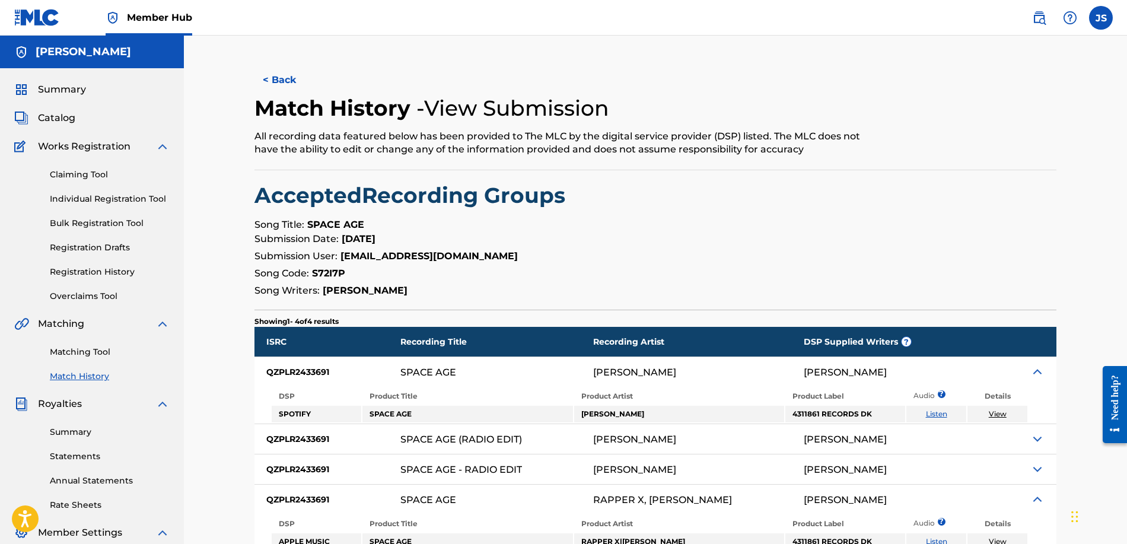
click at [1033, 371] on img at bounding box center [1038, 372] width 14 height 14
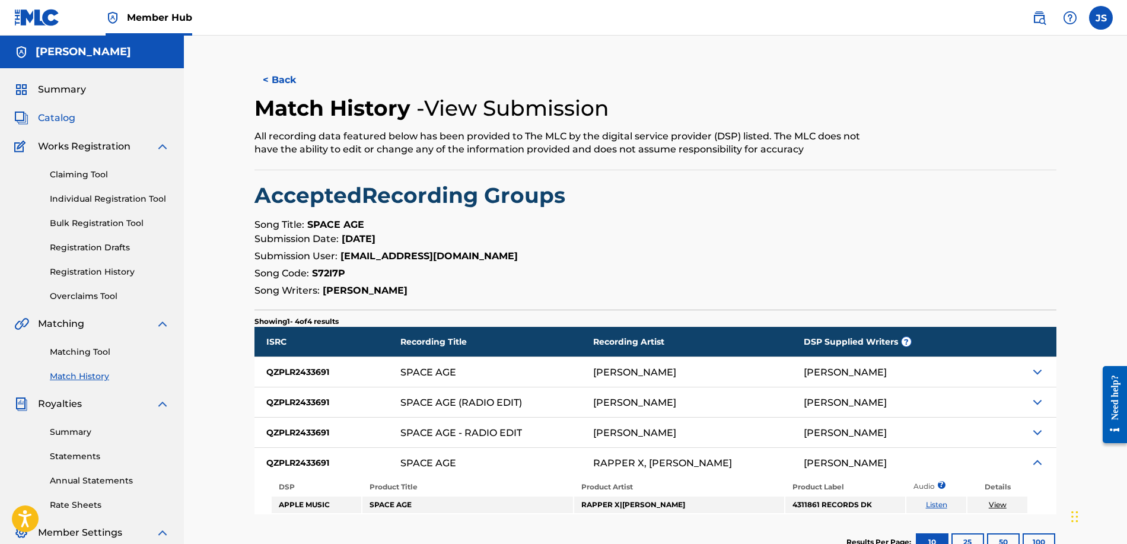
click at [74, 112] on span "Catalog" at bounding box center [56, 118] width 37 height 14
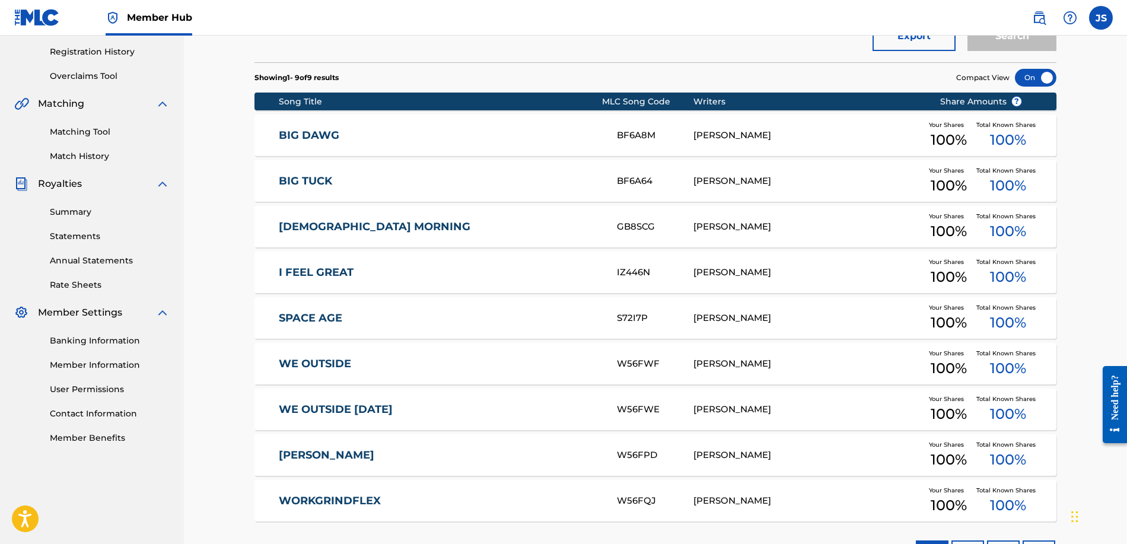
scroll to position [239, 0]
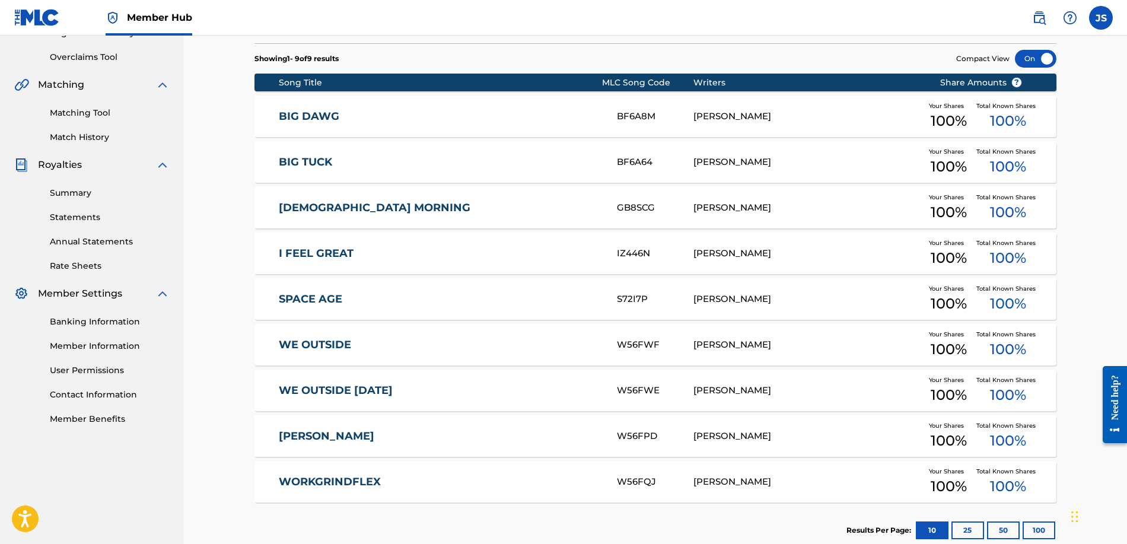
click at [409, 387] on link "WE OUTSIDE [DATE]" at bounding box center [440, 391] width 323 height 14
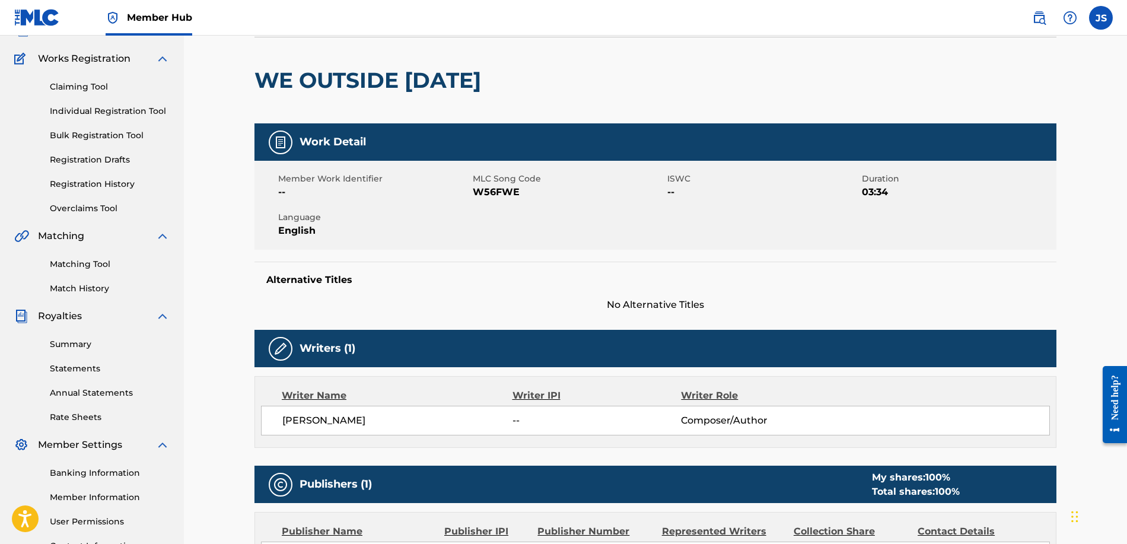
scroll to position [325, 0]
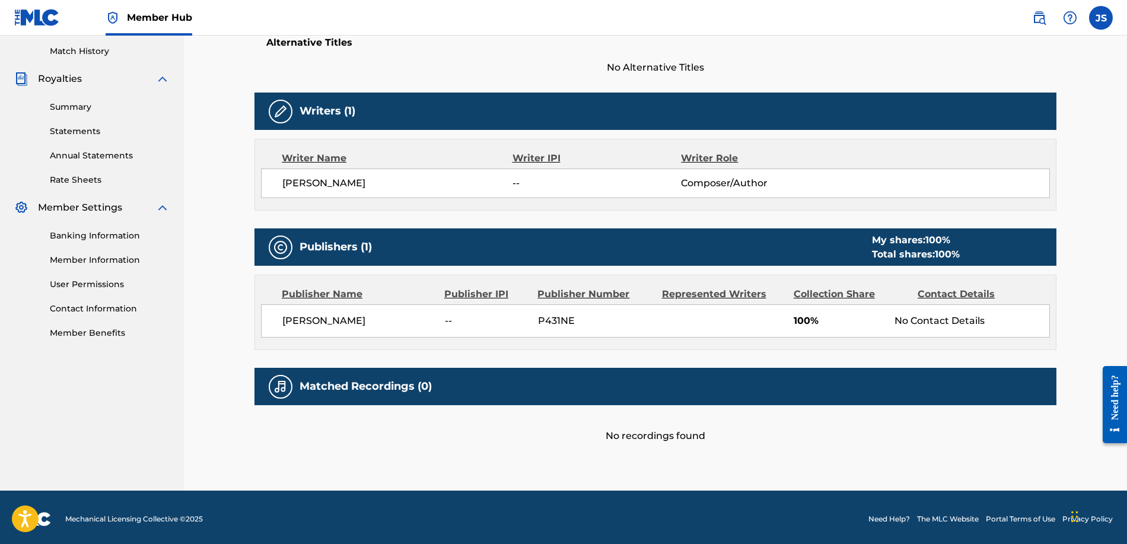
click at [416, 390] on h5 "Matched Recordings (0)" at bounding box center [366, 387] width 132 height 14
click at [273, 392] on div at bounding box center [281, 387] width 24 height 24
click at [274, 392] on img at bounding box center [281, 387] width 14 height 14
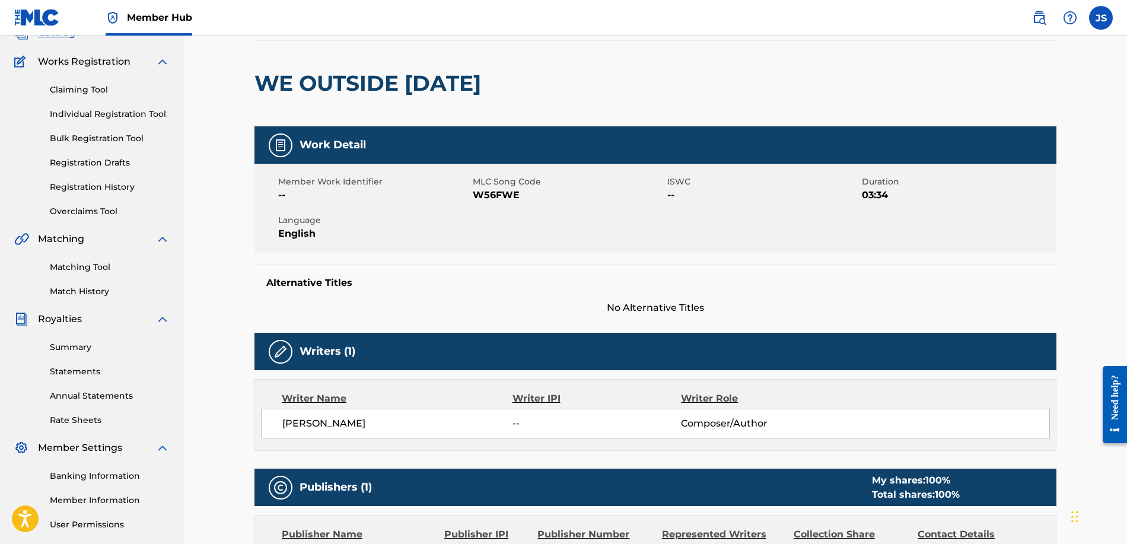
scroll to position [0, 0]
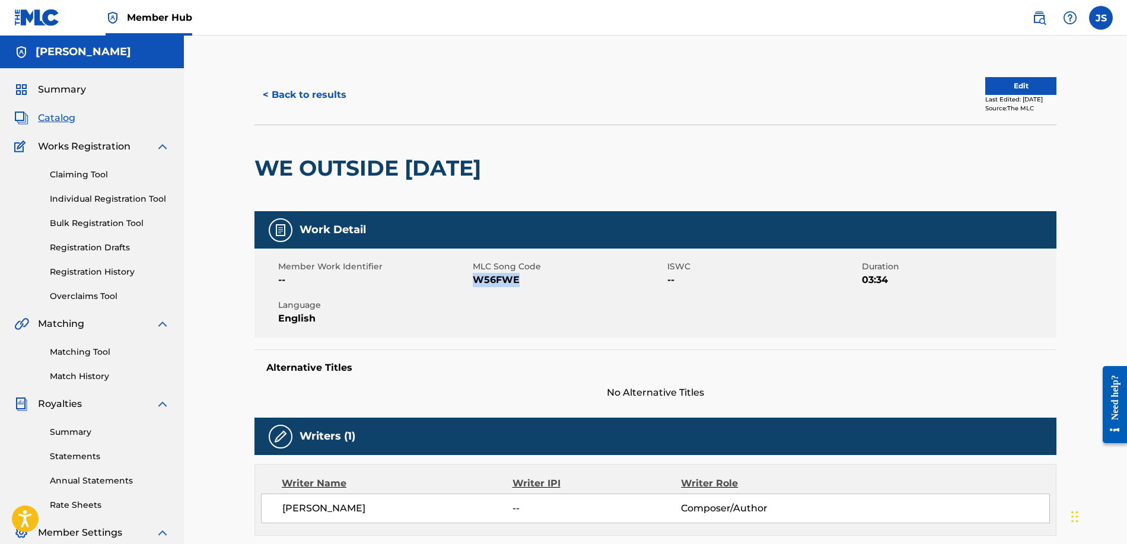
drag, startPoint x: 473, startPoint y: 278, endPoint x: 557, endPoint y: 288, distance: 84.3
click at [557, 288] on div "Member Work Identifier -- MLC Song Code W56FWE ISWC -- Duration 03:34 Language …" at bounding box center [656, 293] width 802 height 89
copy span "W56FWE"
click at [284, 96] on button "< Back to results" at bounding box center [305, 95] width 100 height 30
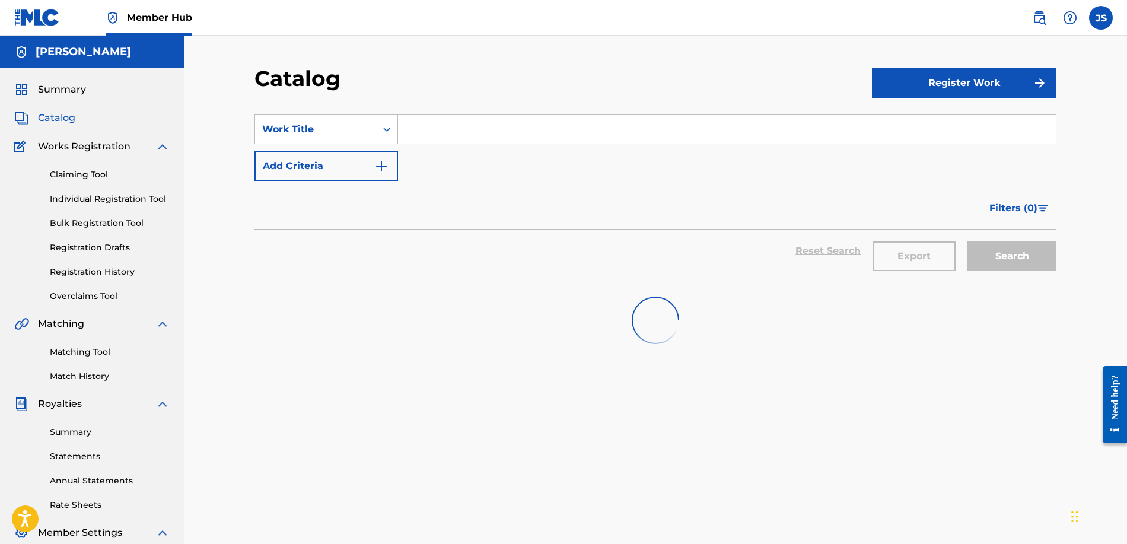
scroll to position [192, 0]
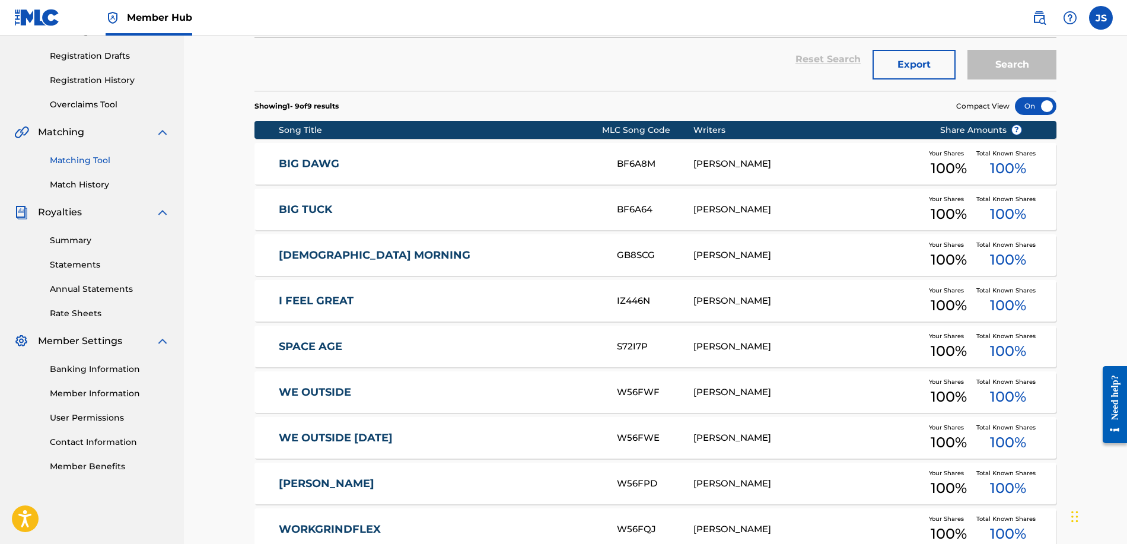
click at [106, 156] on link "Matching Tool" at bounding box center [110, 160] width 120 height 12
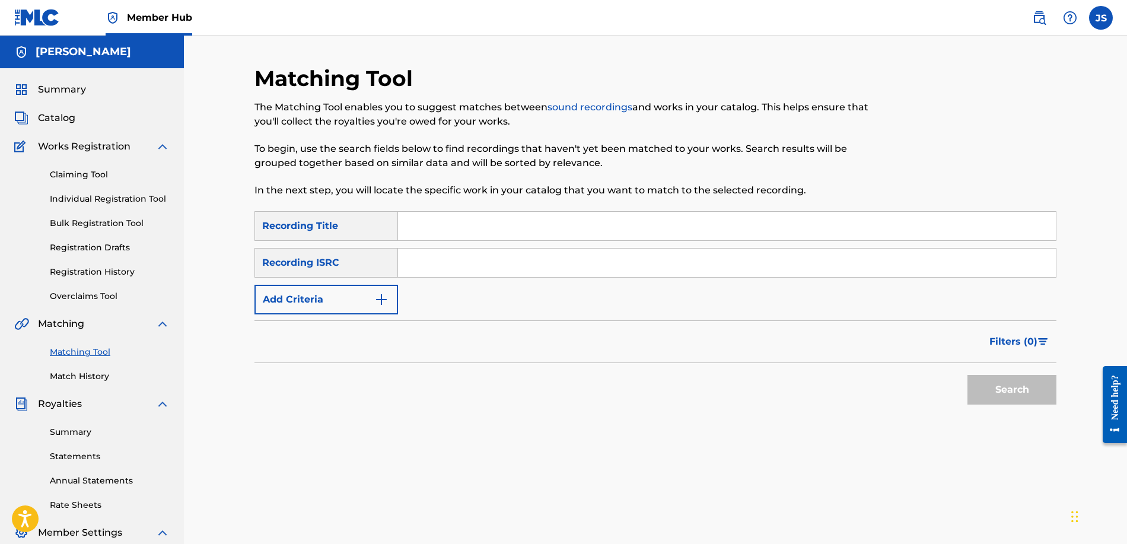
click at [329, 223] on div "Recording Title" at bounding box center [327, 226] width 144 height 30
click at [347, 263] on div "Recording ISRC" at bounding box center [327, 263] width 144 height 30
click at [350, 297] on button "Add Criteria" at bounding box center [327, 300] width 144 height 30
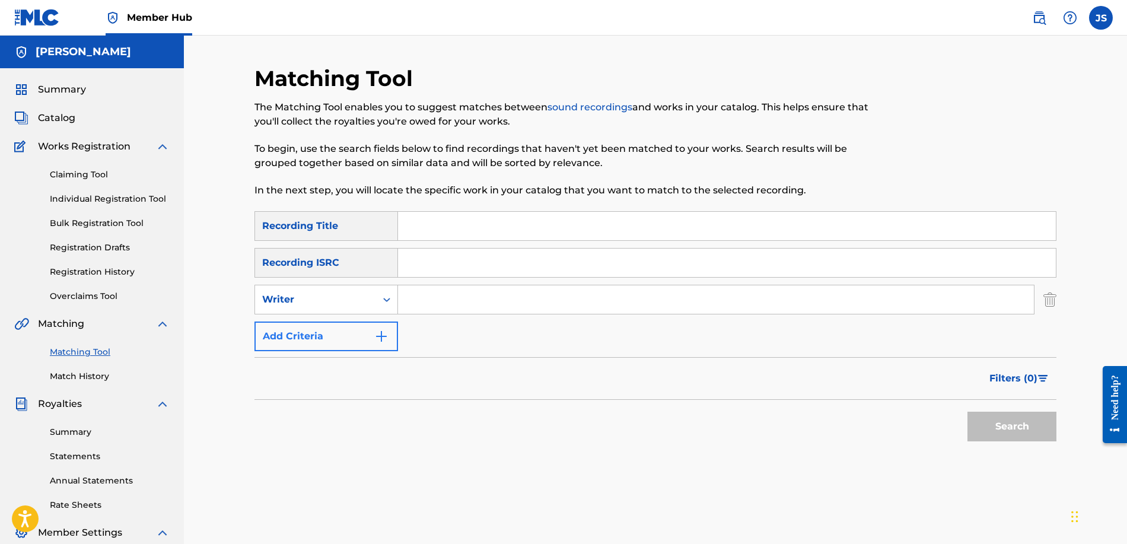
click at [342, 332] on button "Add Criteria" at bounding box center [327, 337] width 144 height 30
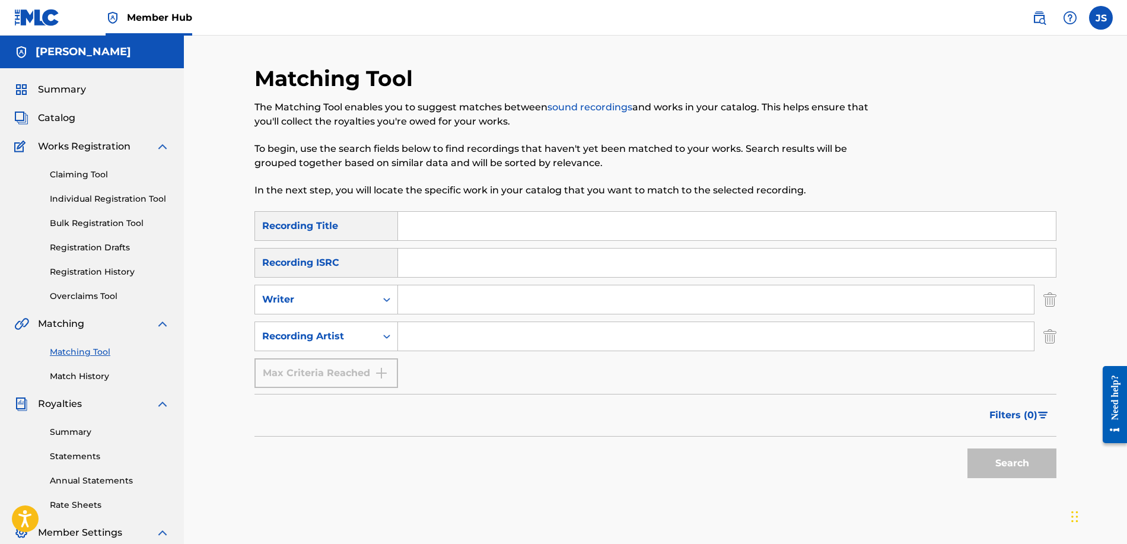
click at [426, 346] on input "Search Form" at bounding box center [716, 336] width 636 height 28
type input "[PERSON_NAME]"
click at [1012, 463] on button "Search" at bounding box center [1012, 464] width 89 height 30
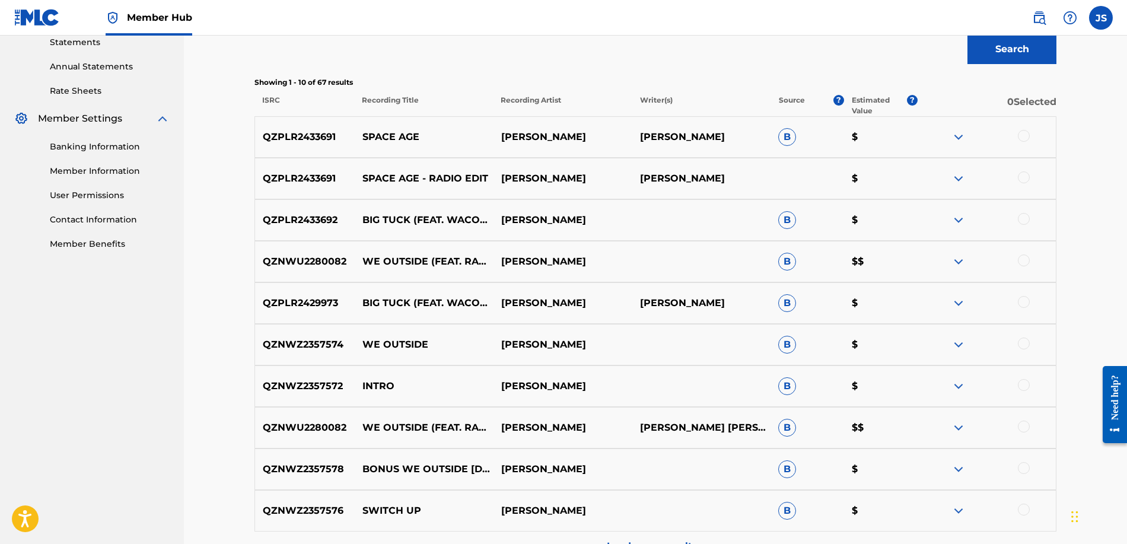
scroll to position [548, 0]
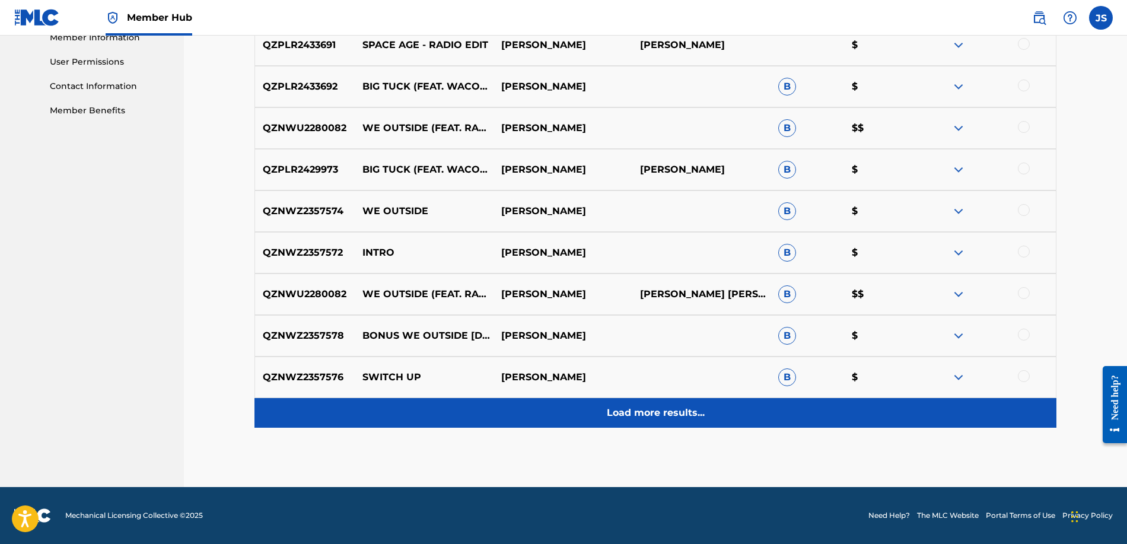
click at [699, 409] on p "Load more results..." at bounding box center [656, 413] width 98 height 14
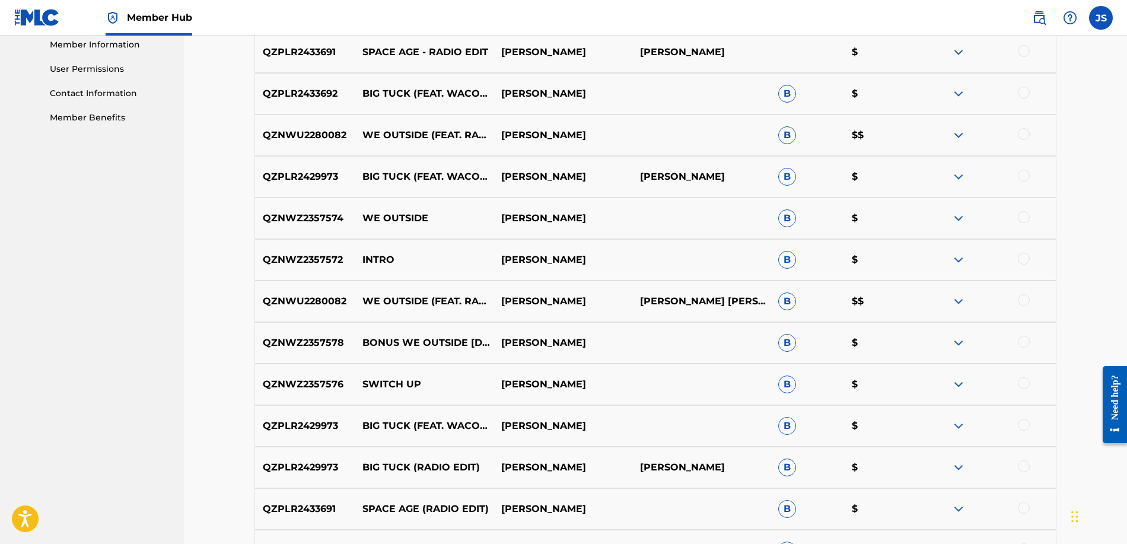
scroll to position [0, 0]
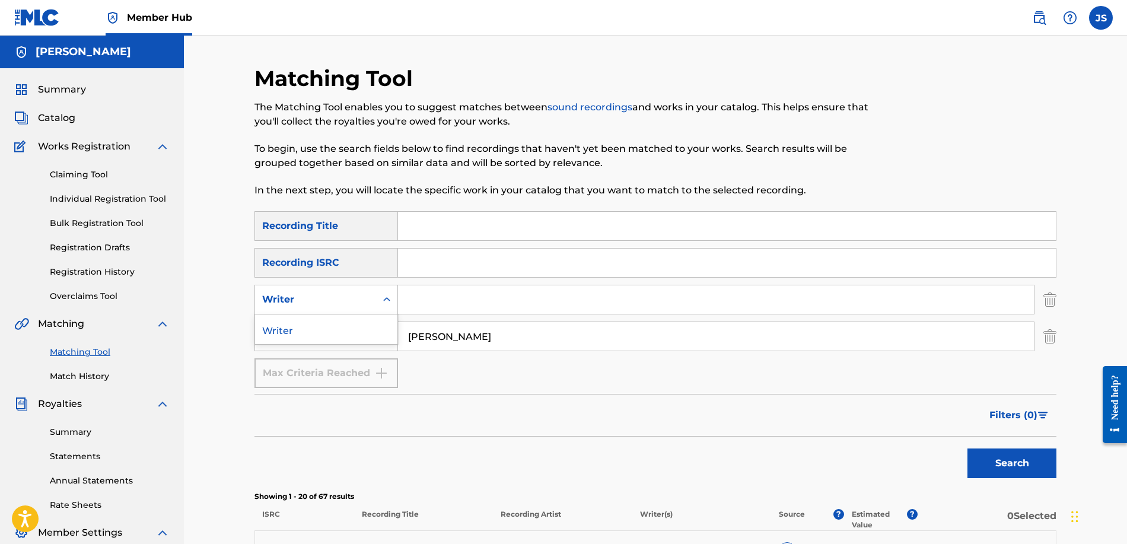
click at [385, 297] on icon "Search Form" at bounding box center [387, 300] width 12 height 12
click at [385, 298] on icon "Search Form" at bounding box center [387, 300] width 12 height 12
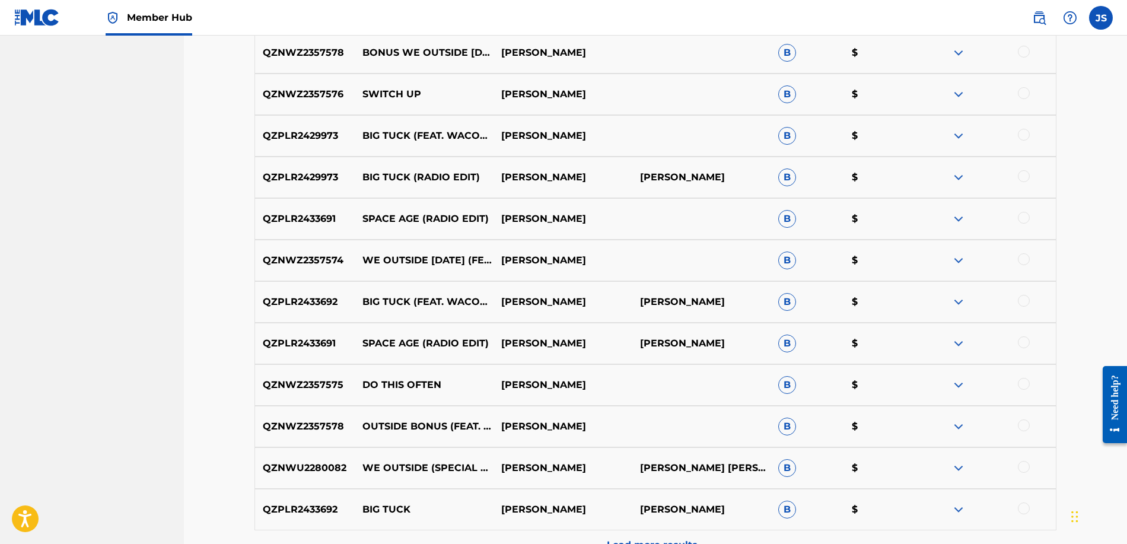
scroll to position [963, 0]
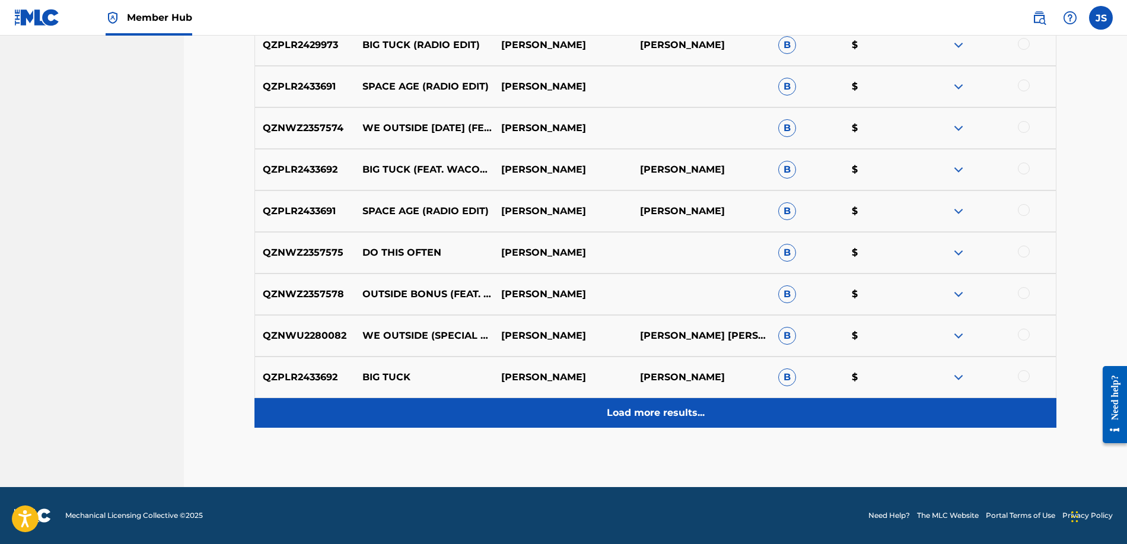
click at [602, 408] on div "Load more results..." at bounding box center [656, 413] width 802 height 30
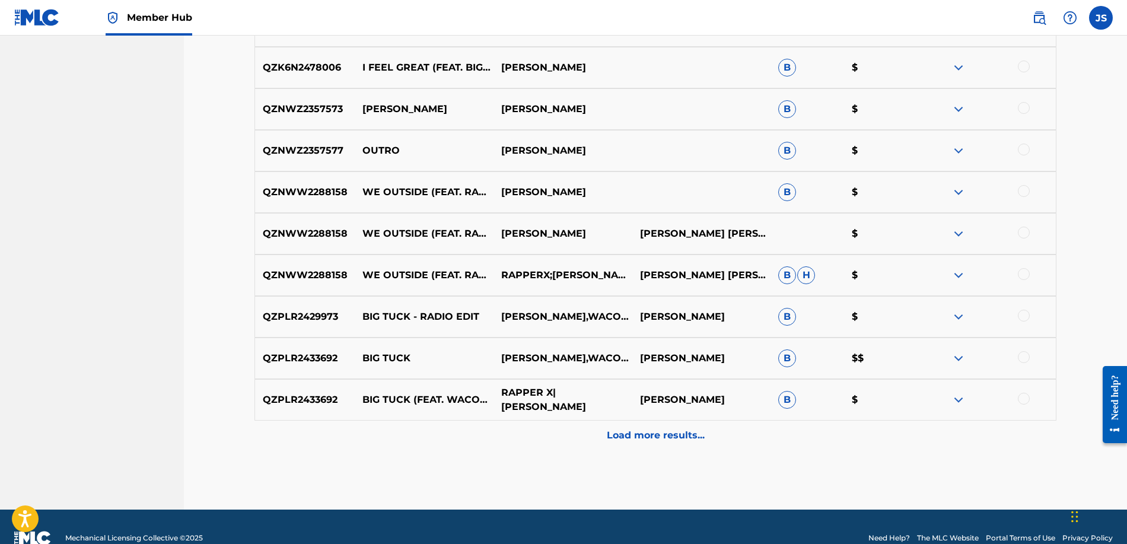
scroll to position [1378, 0]
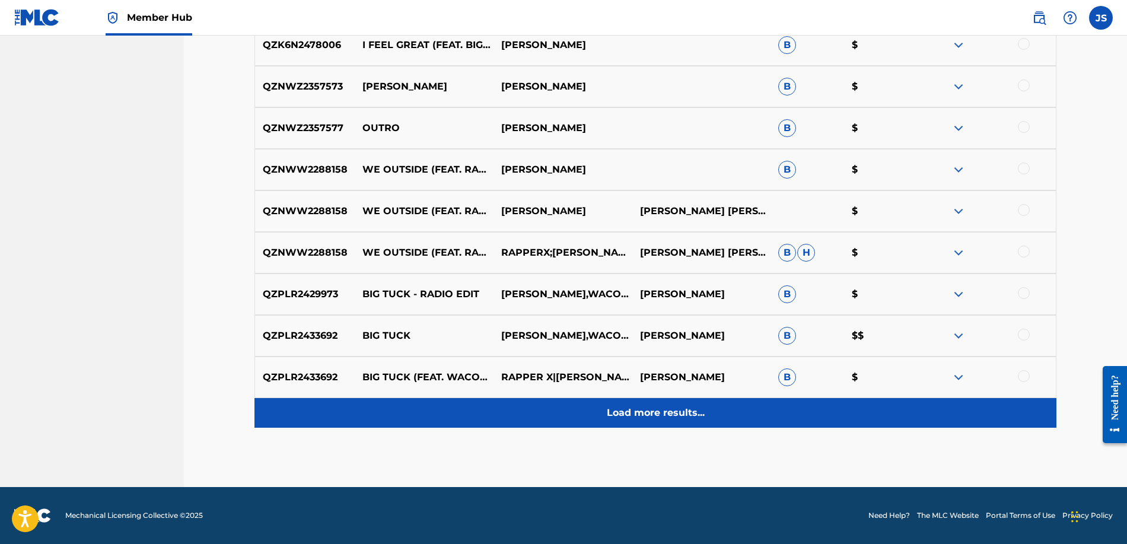
click at [599, 406] on div "Load more results..." at bounding box center [656, 413] width 802 height 30
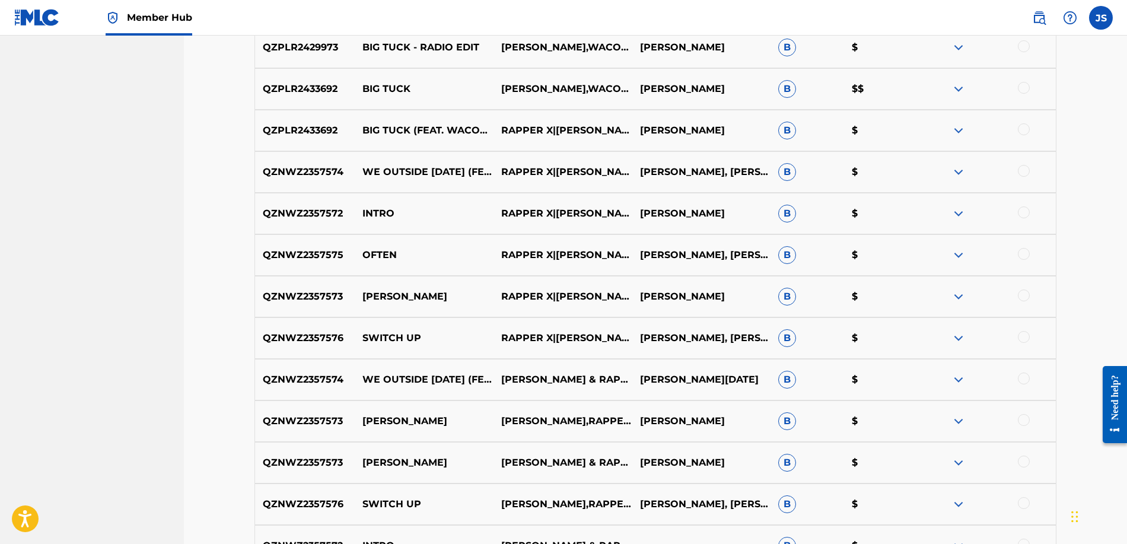
scroll to position [1794, 0]
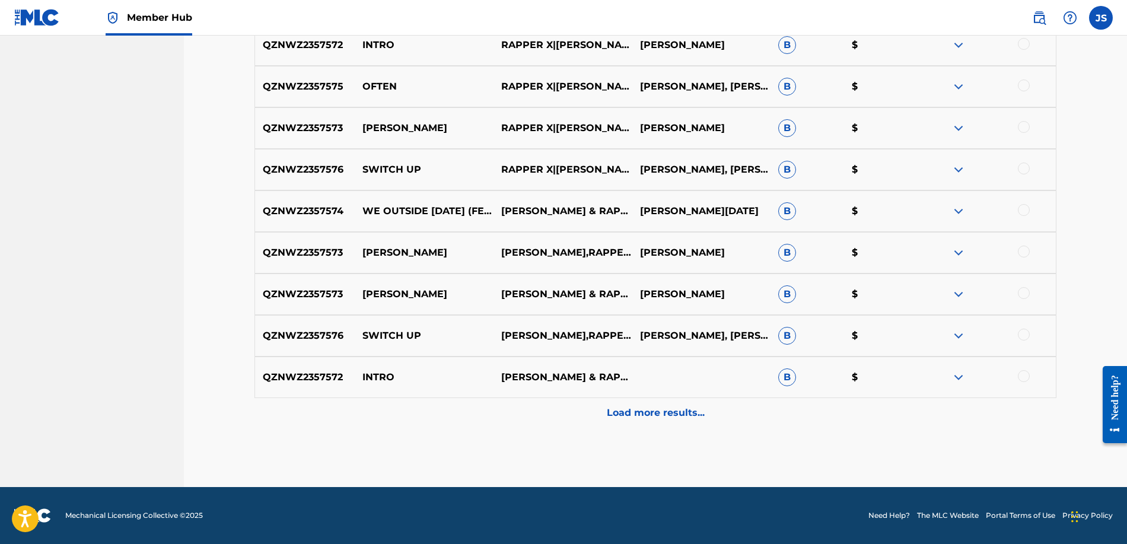
click at [614, 423] on div "Load more results..." at bounding box center [656, 413] width 802 height 30
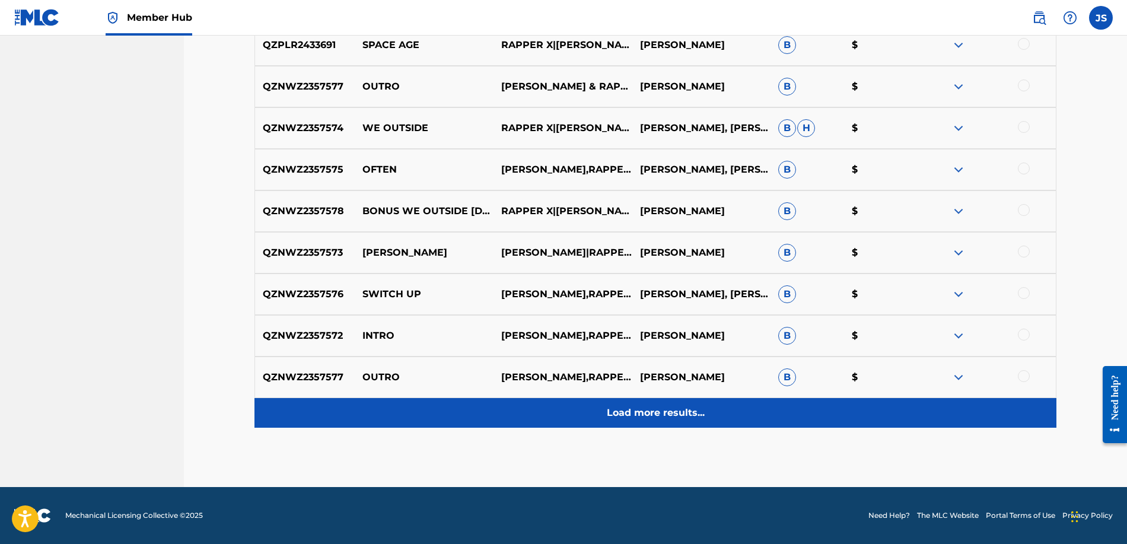
click at [619, 411] on p "Load more results..." at bounding box center [656, 413] width 98 height 14
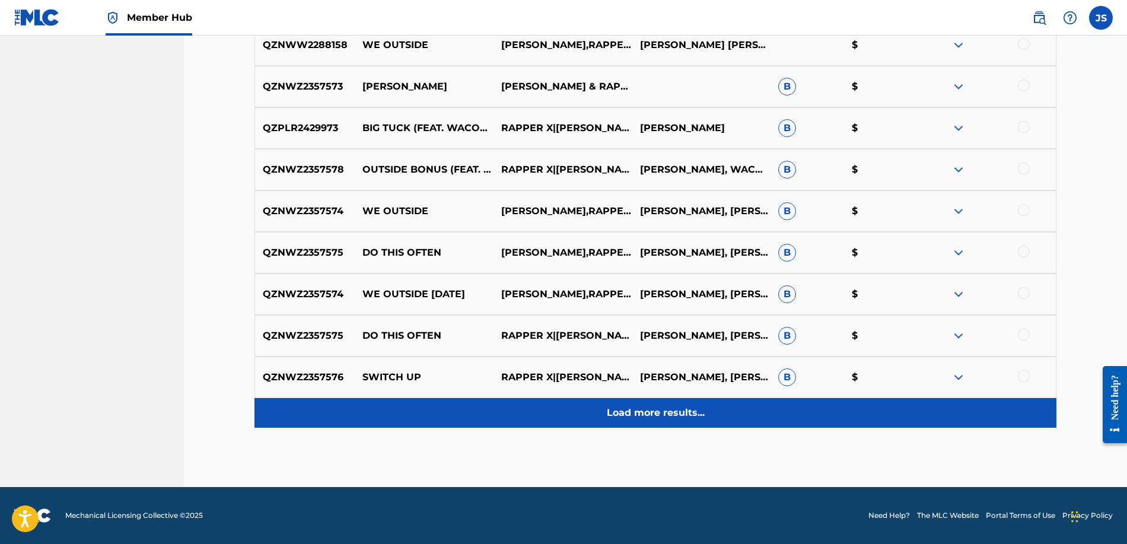
click at [616, 413] on p "Load more results..." at bounding box center [656, 413] width 98 height 14
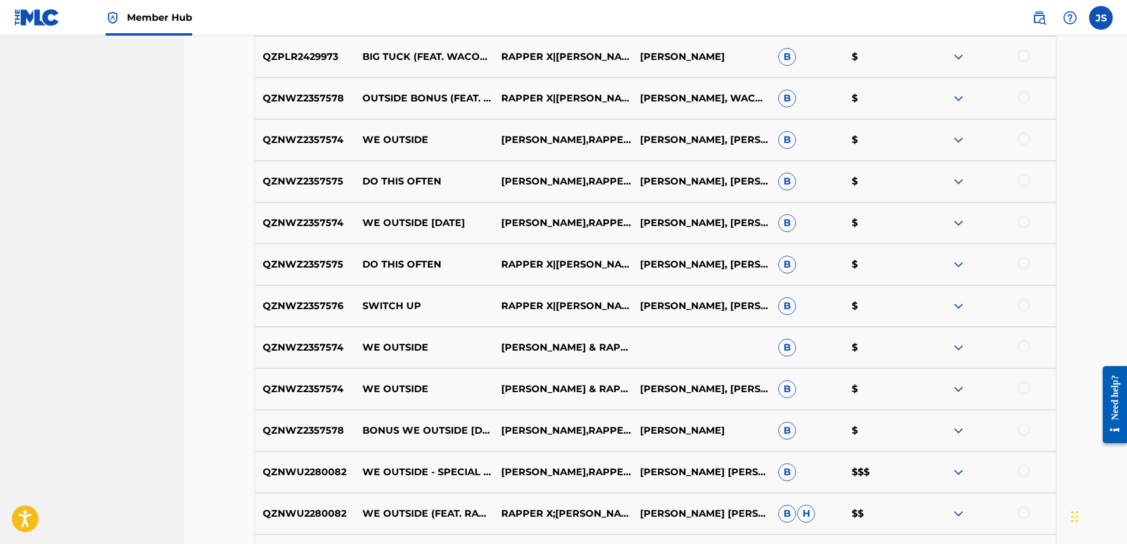
scroll to position [2796, 0]
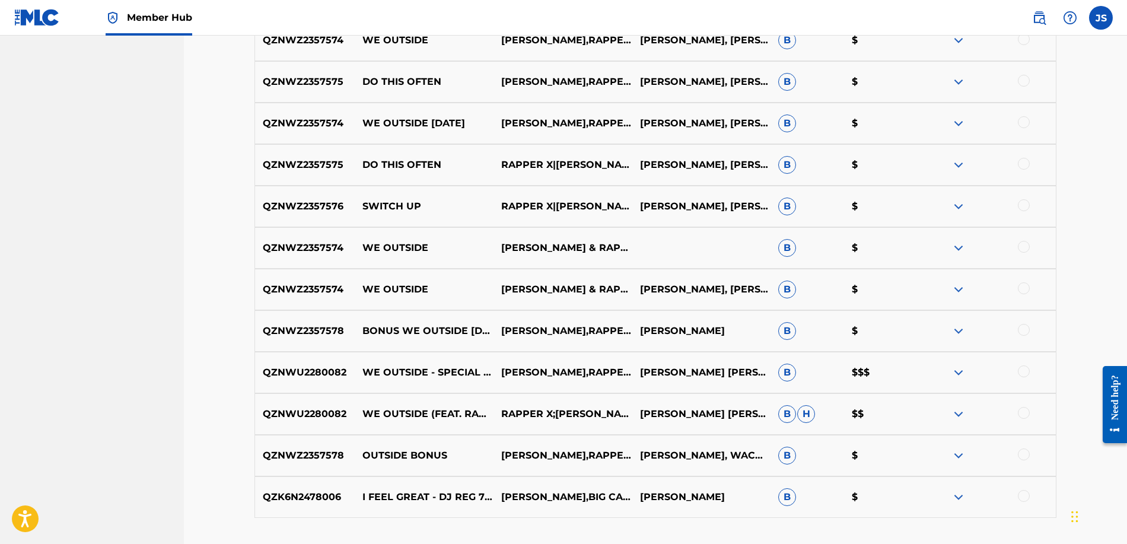
click at [1025, 371] on div at bounding box center [1024, 372] width 12 height 12
click at [1023, 409] on div at bounding box center [1024, 413] width 12 height 12
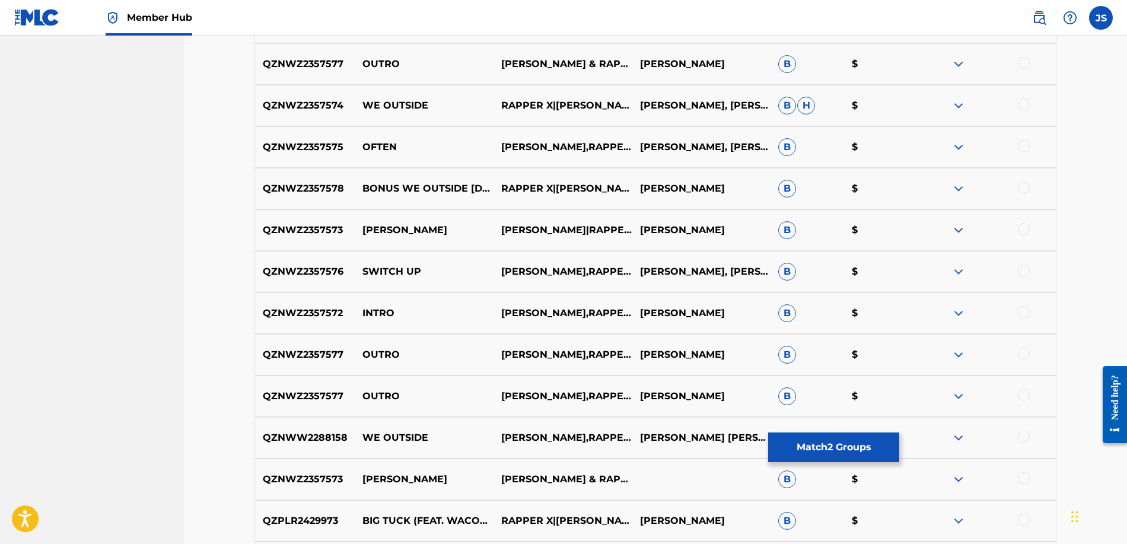
scroll to position [1992, 0]
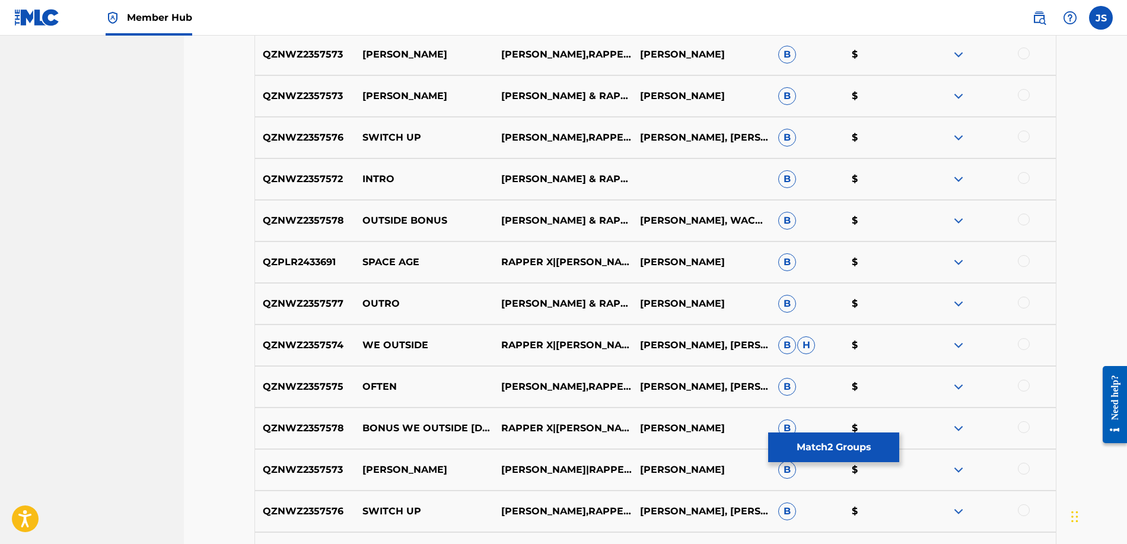
click at [1025, 348] on div at bounding box center [1024, 344] width 12 height 12
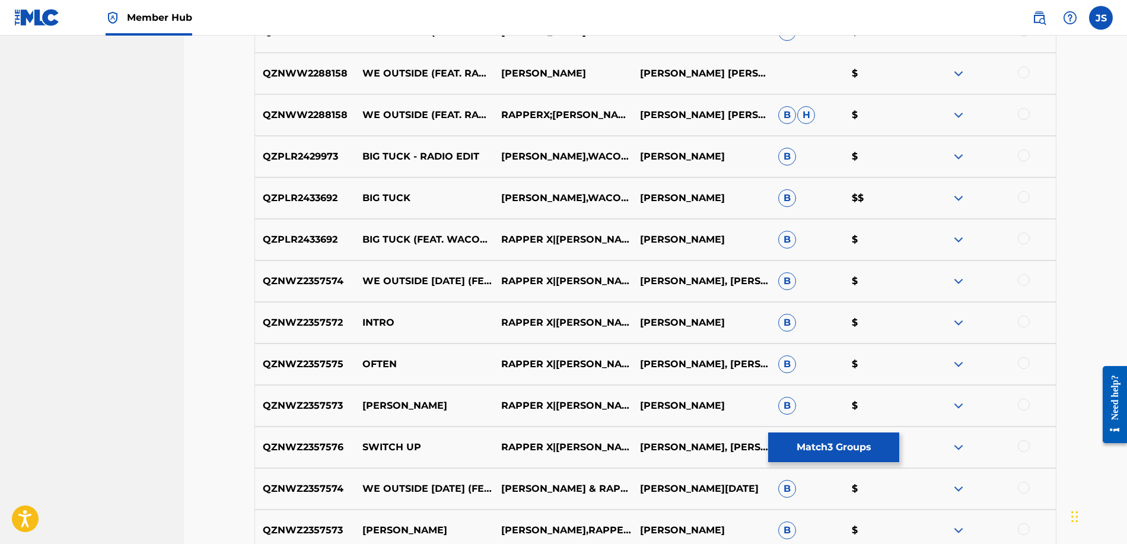
scroll to position [1400, 0]
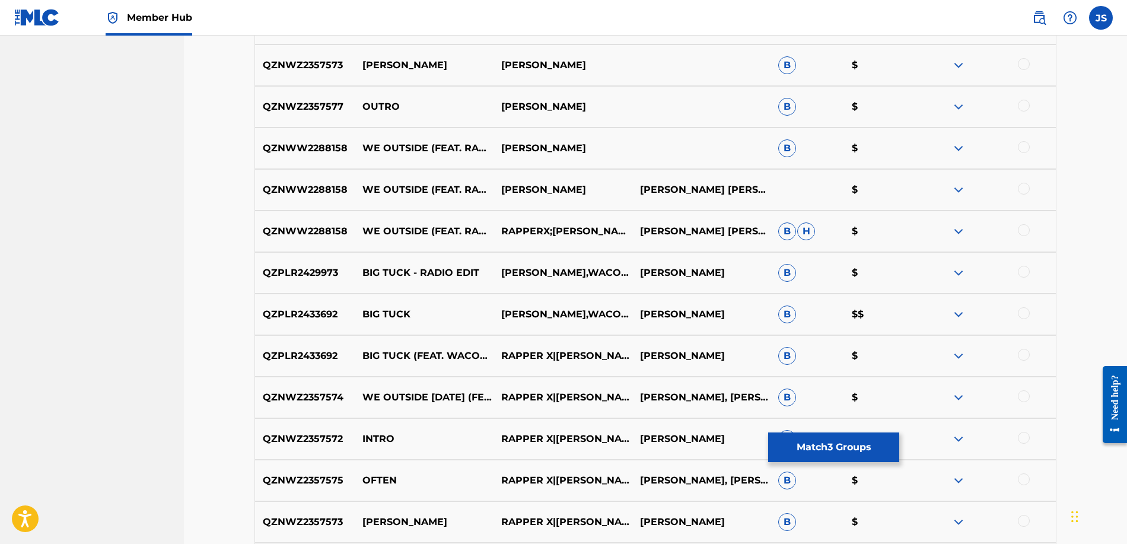
click at [1025, 230] on div at bounding box center [1024, 230] width 12 height 12
click at [1023, 310] on div at bounding box center [1024, 313] width 12 height 12
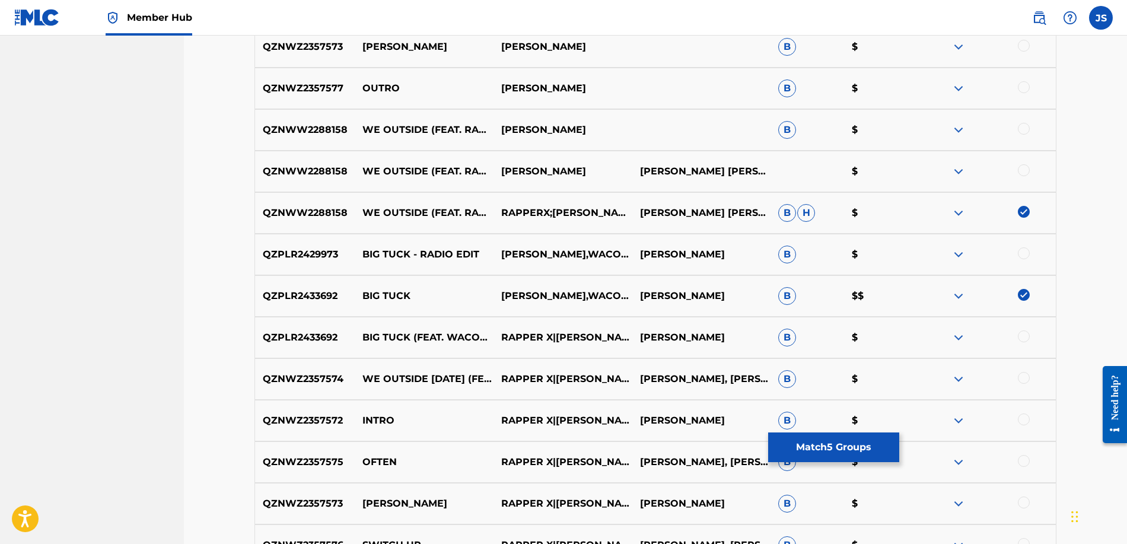
scroll to position [1556, 0]
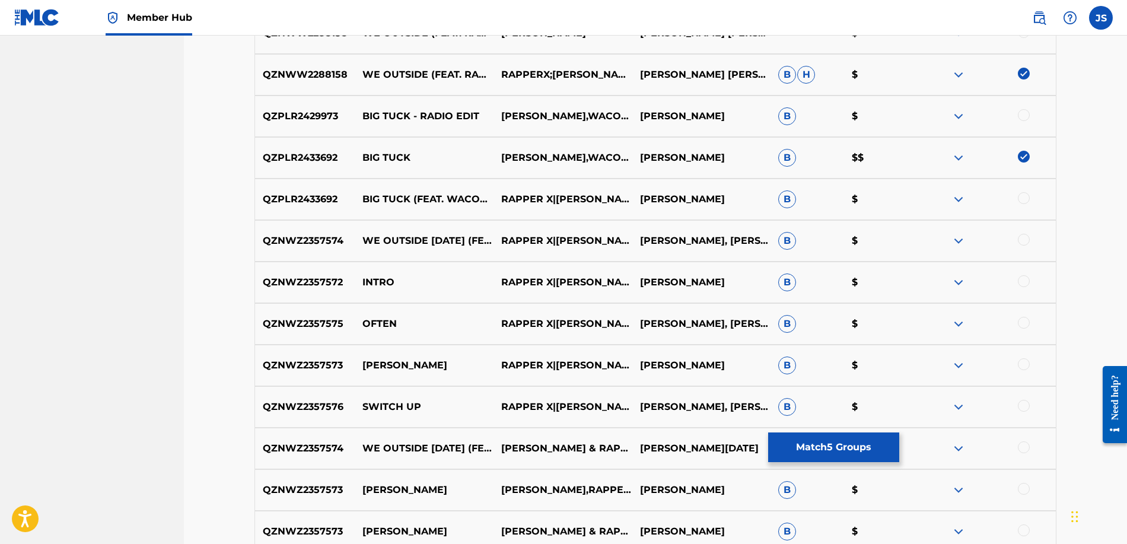
click at [1025, 157] on img at bounding box center [1024, 157] width 12 height 12
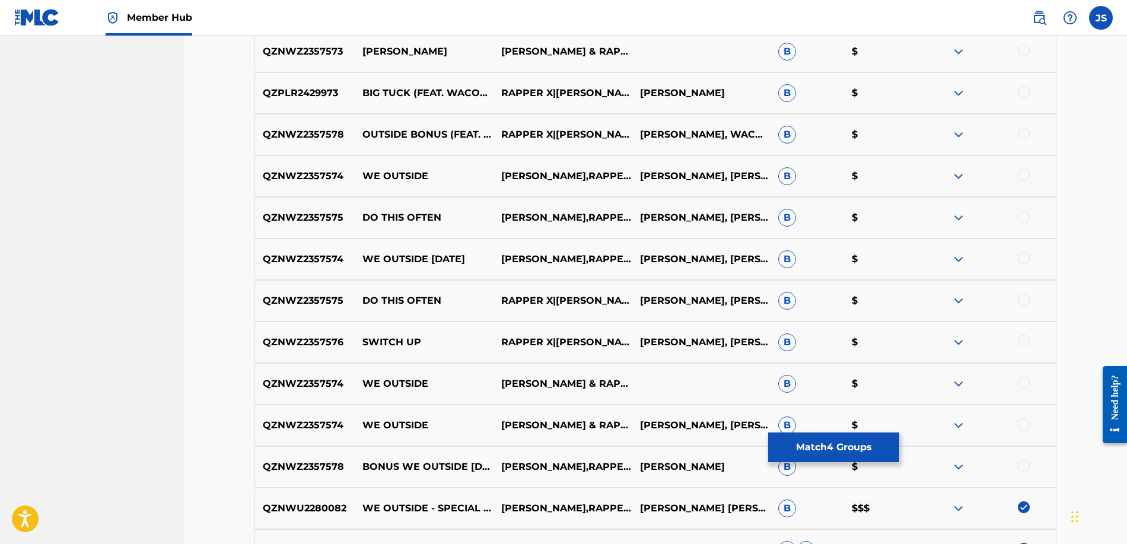
scroll to position [2886, 0]
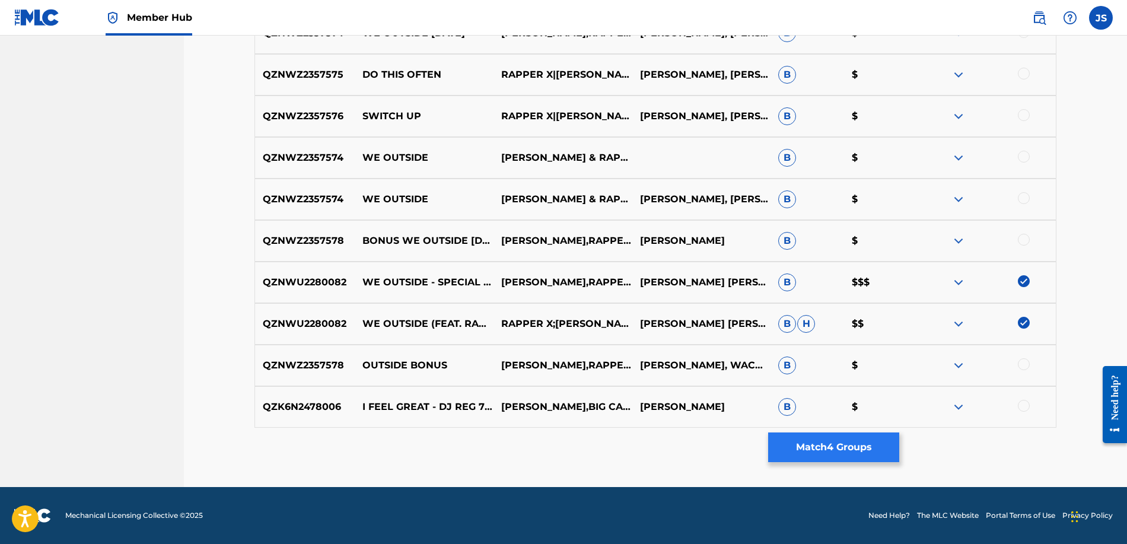
click at [822, 443] on button "Match 4 Groups" at bounding box center [833, 448] width 131 height 30
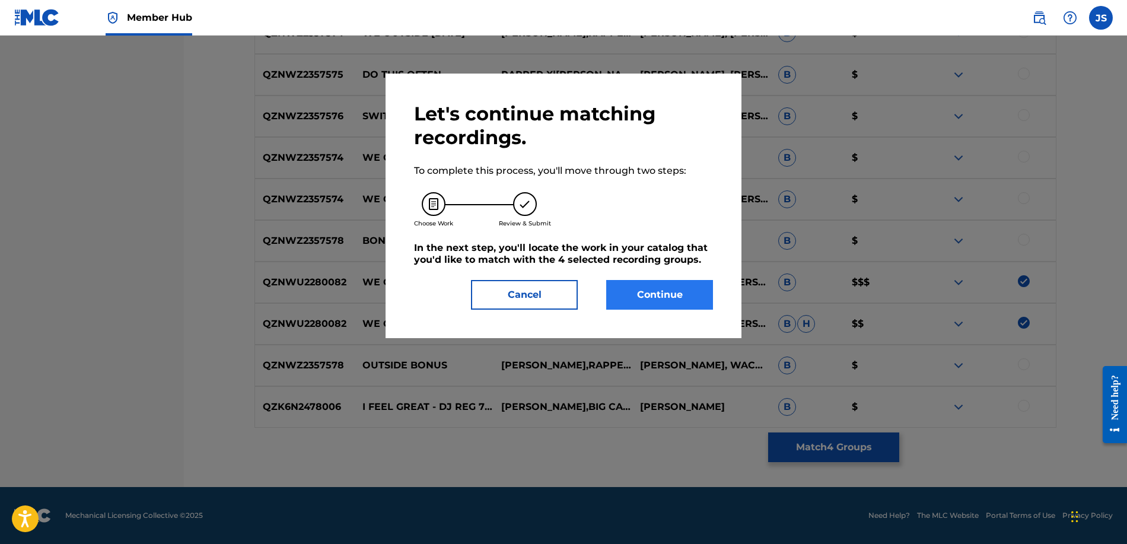
click at [684, 300] on button "Continue" at bounding box center [659, 295] width 107 height 30
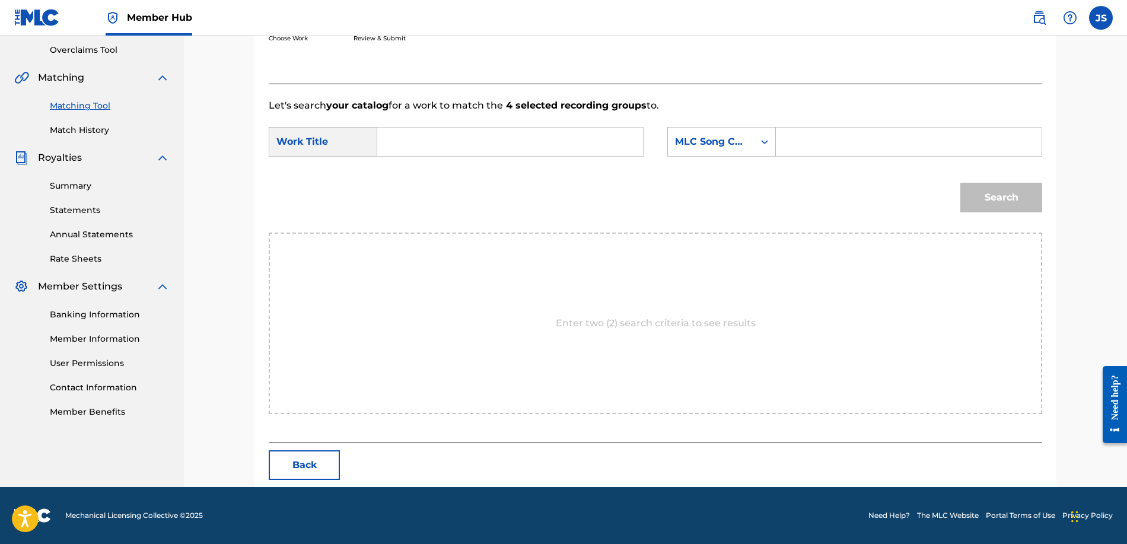
scroll to position [78, 0]
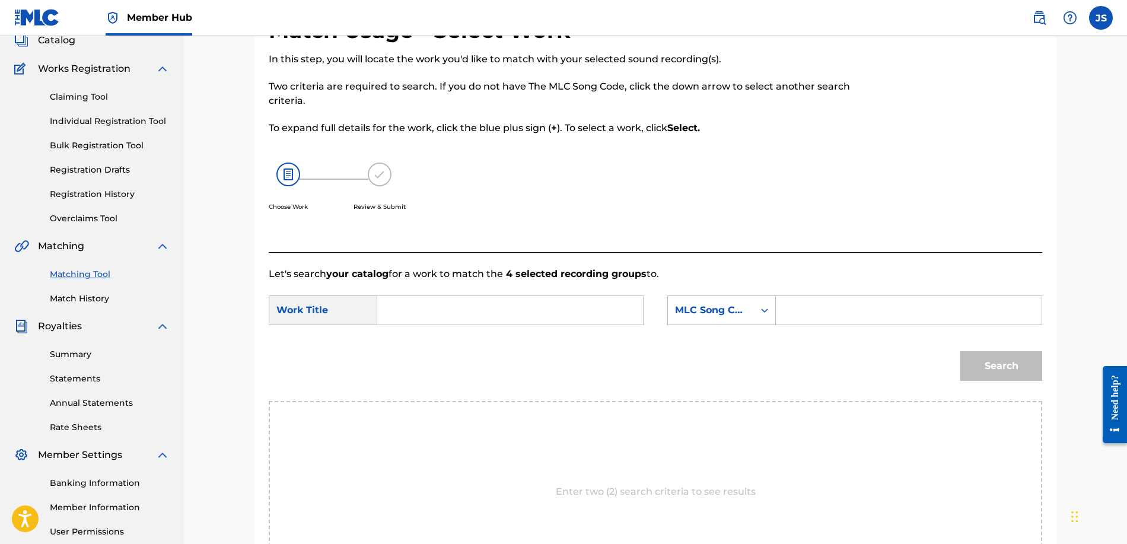
paste input "W56FWE"
type input "W56FWE"
click at [648, 304] on div "SearchWithCriteriaf8c108ec-bab3-4cfb-92b6-7212c4f17f0c Work Title SearchWithCri…" at bounding box center [656, 314] width 774 height 37
click at [641, 302] on div "Search Form" at bounding box center [510, 311] width 266 height 30
click at [621, 312] on input "Search Form" at bounding box center [510, 310] width 246 height 28
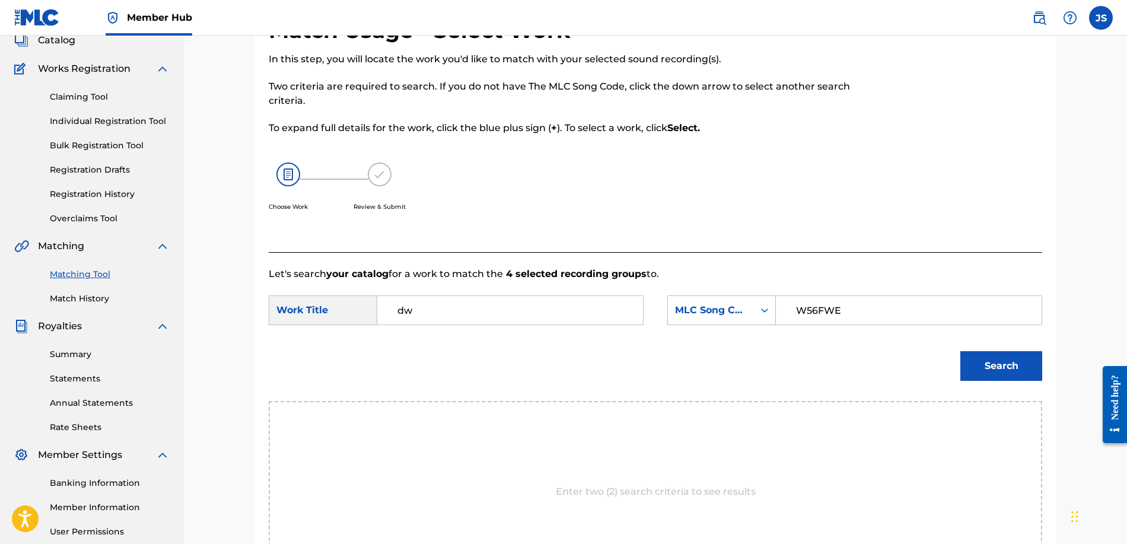
type input "d"
type input "we outside"
click at [1002, 366] on button "Search" at bounding box center [1002, 366] width 82 height 30
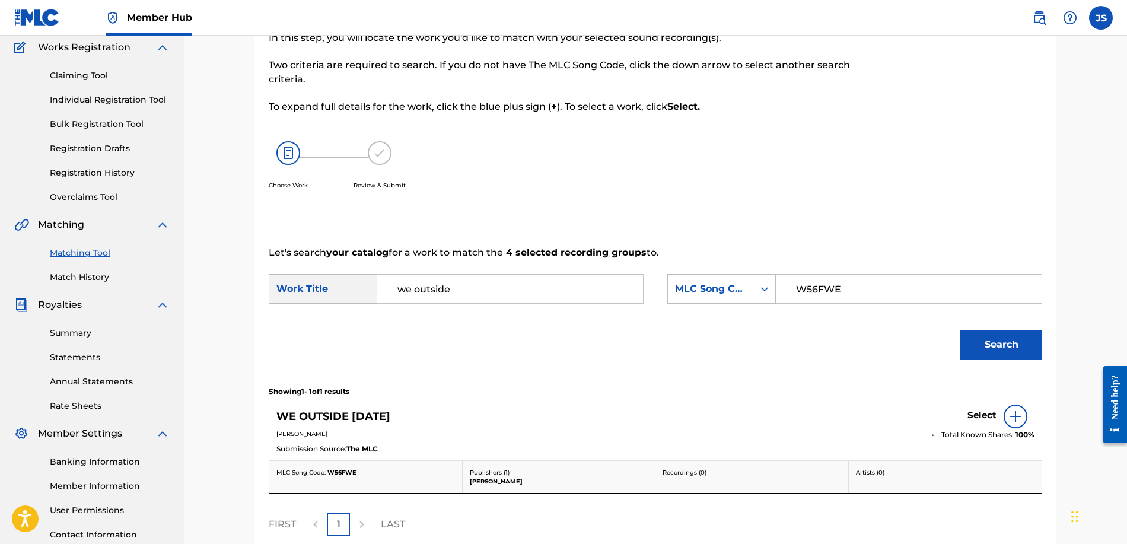
scroll to position [211, 0]
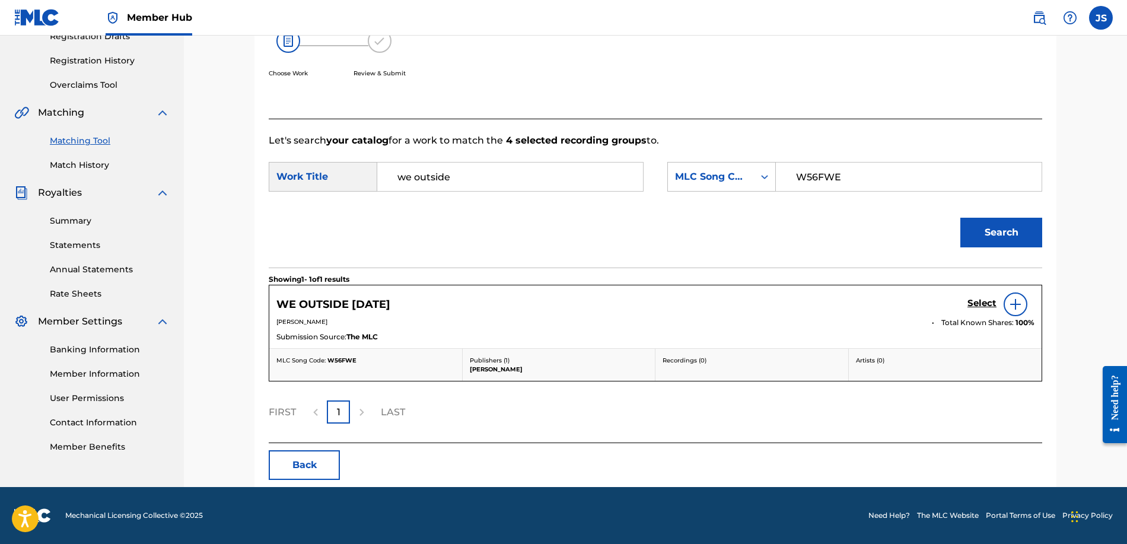
click at [1018, 304] on img at bounding box center [1016, 304] width 14 height 14
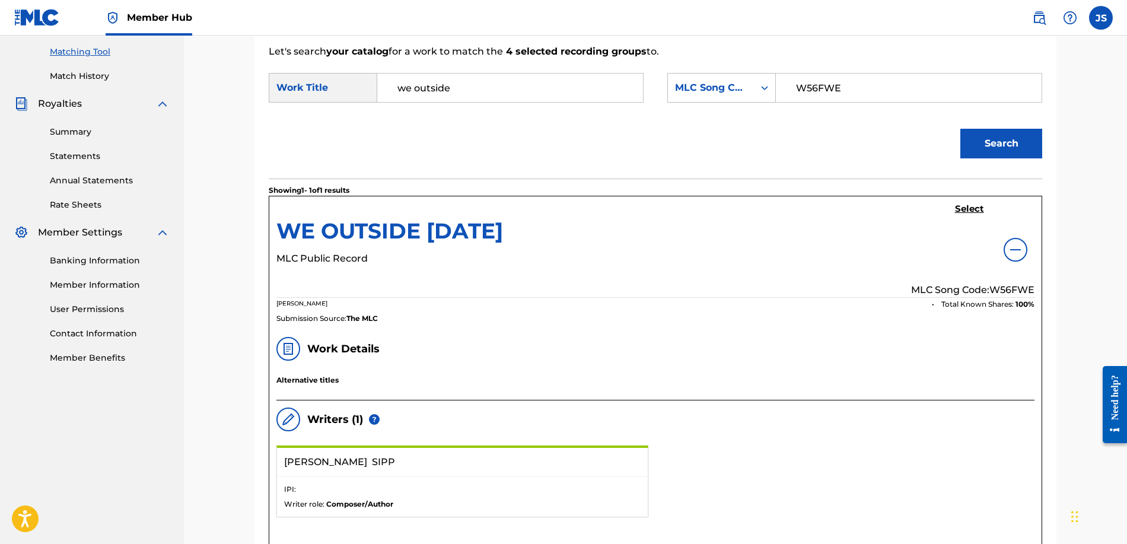
scroll to position [157, 0]
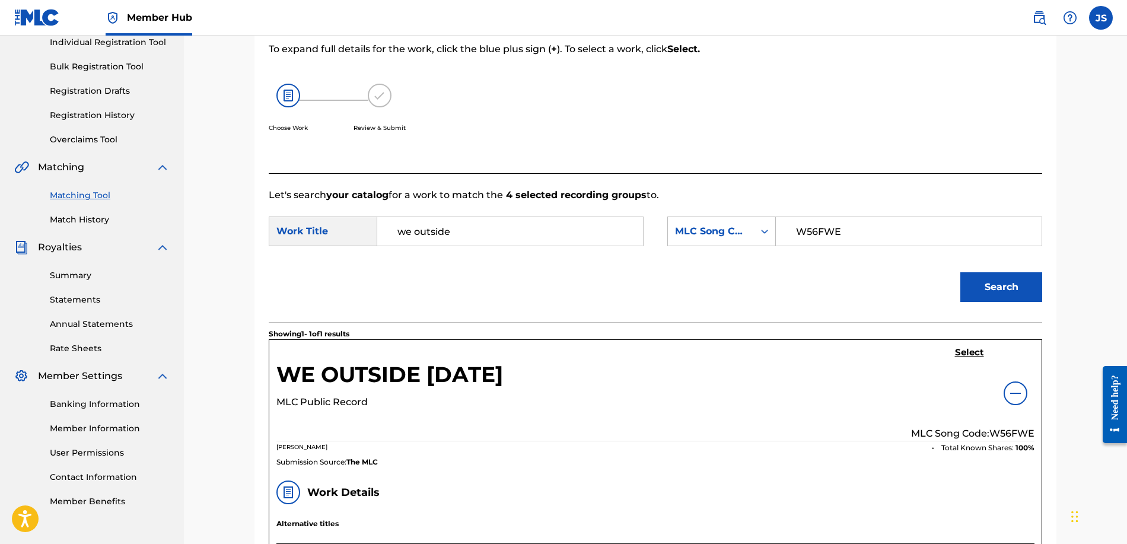
click at [1031, 393] on div "Select MLC Song Code: W56FWE" at bounding box center [972, 394] width 123 height 94
click at [970, 348] on h5 "Select" at bounding box center [969, 352] width 29 height 11
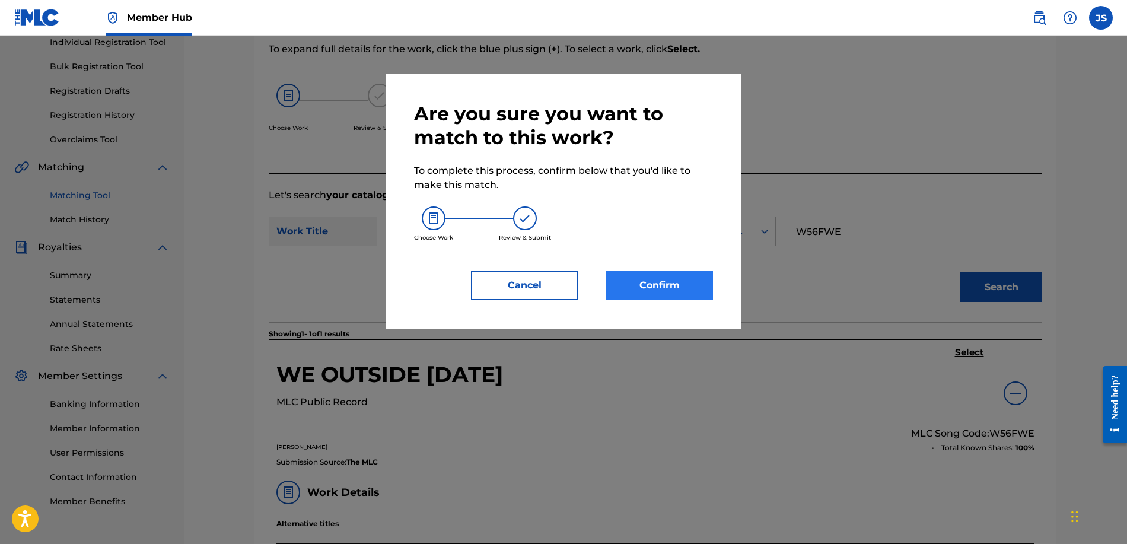
click at [644, 290] on button "Confirm" at bounding box center [659, 286] width 107 height 30
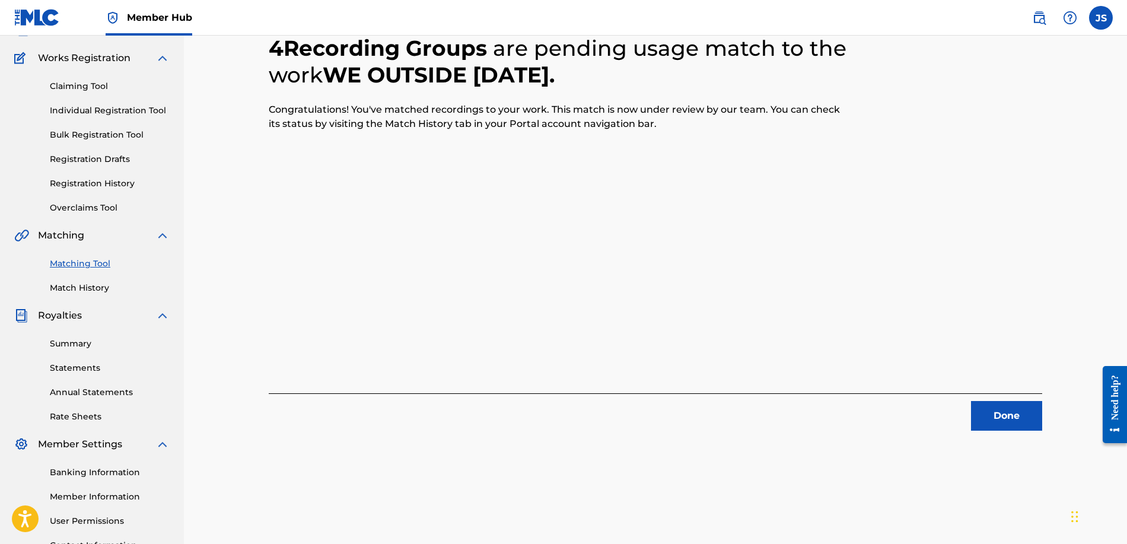
scroll to position [16, 0]
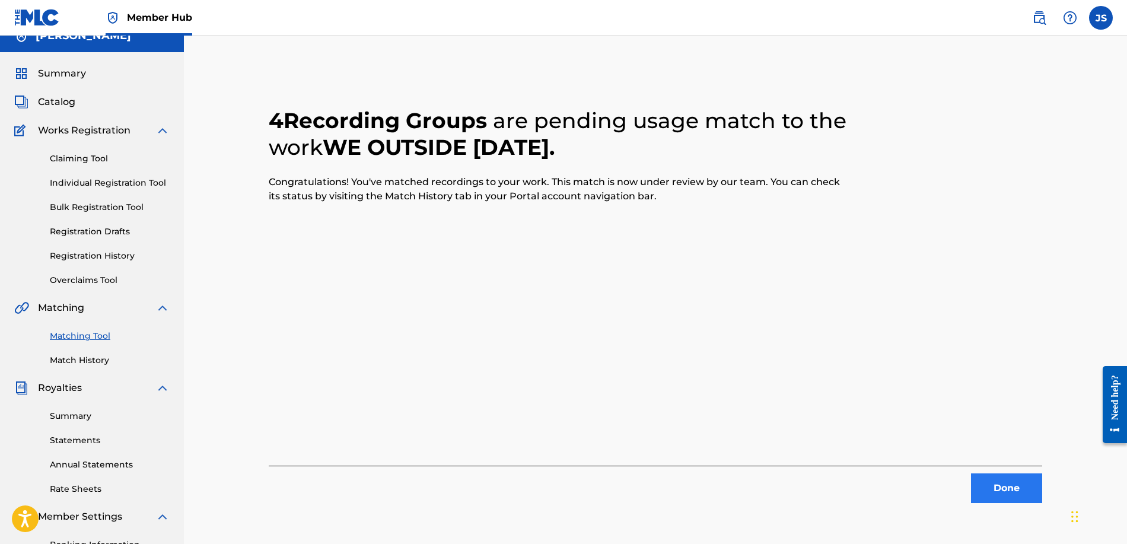
click at [981, 491] on button "Done" at bounding box center [1006, 489] width 71 height 30
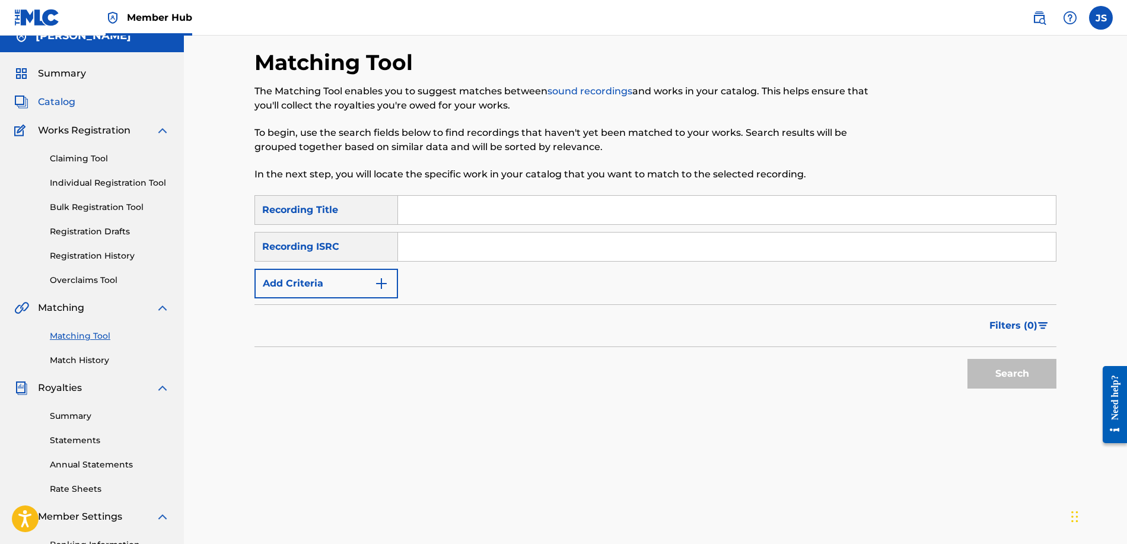
click at [70, 98] on span "Catalog" at bounding box center [56, 102] width 37 height 14
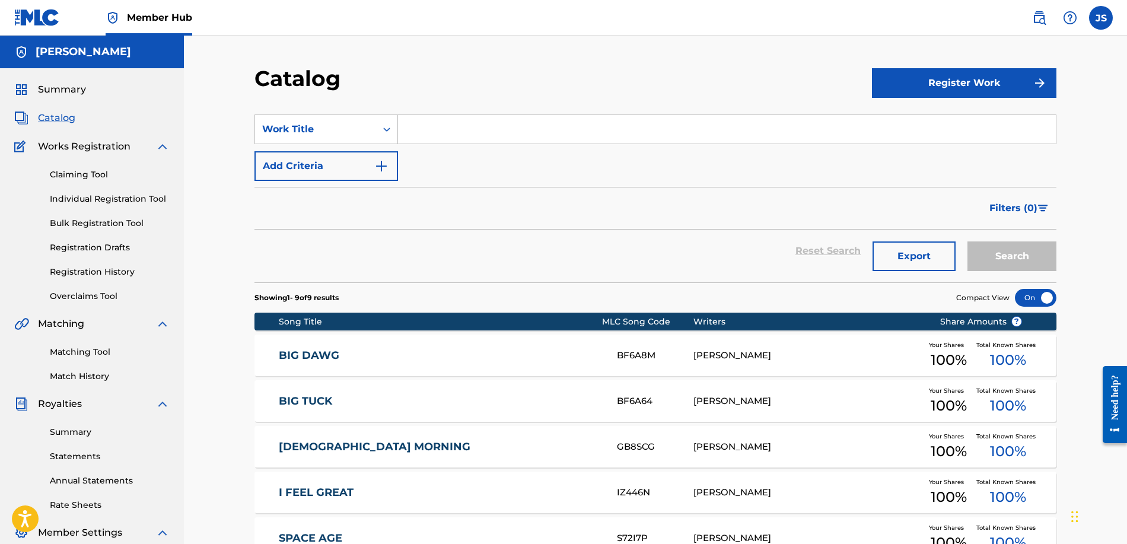
scroll to position [21, 0]
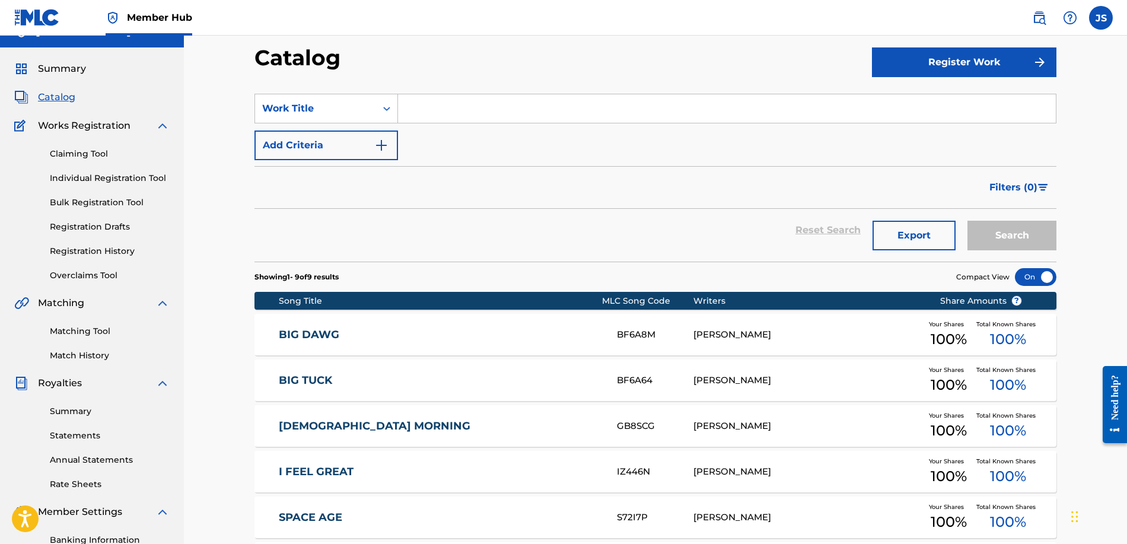
click at [622, 332] on div "BF6A8M" at bounding box center [655, 335] width 76 height 14
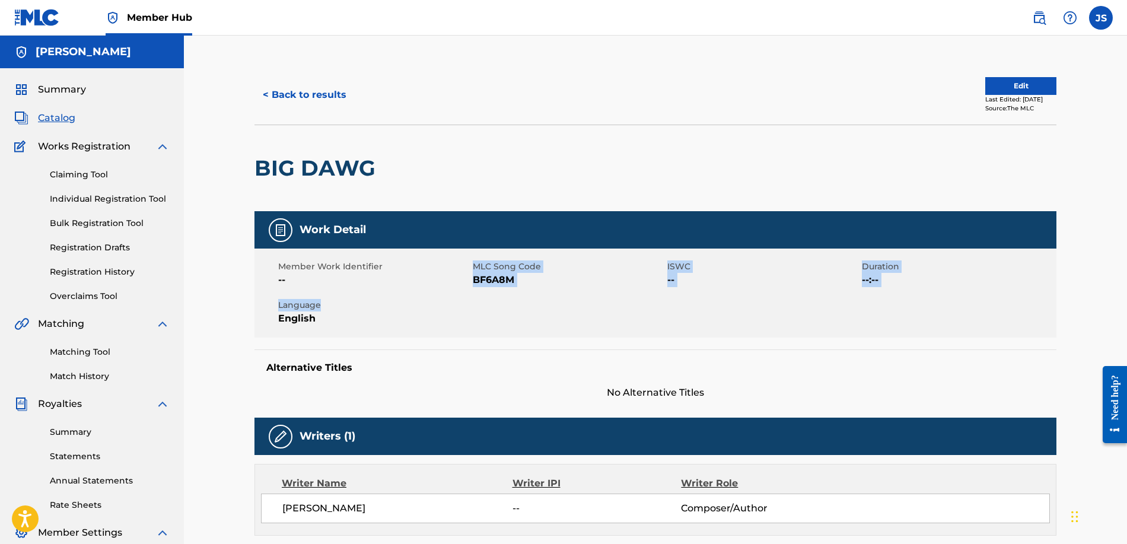
drag, startPoint x: 469, startPoint y: 274, endPoint x: 466, endPoint y: 297, distance: 22.8
click at [466, 302] on div "Member Work Identifier -- MLC Song Code BF6A8M ISWC -- Duration --:-- Language …" at bounding box center [656, 293] width 802 height 89
click at [458, 277] on span "--" at bounding box center [374, 280] width 192 height 14
drag, startPoint x: 467, startPoint y: 278, endPoint x: 528, endPoint y: 294, distance: 63.2
click at [528, 296] on div "Member Work Identifier -- MLC Song Code BF6A8M ISWC -- Duration --:-- Language …" at bounding box center [656, 293] width 802 height 89
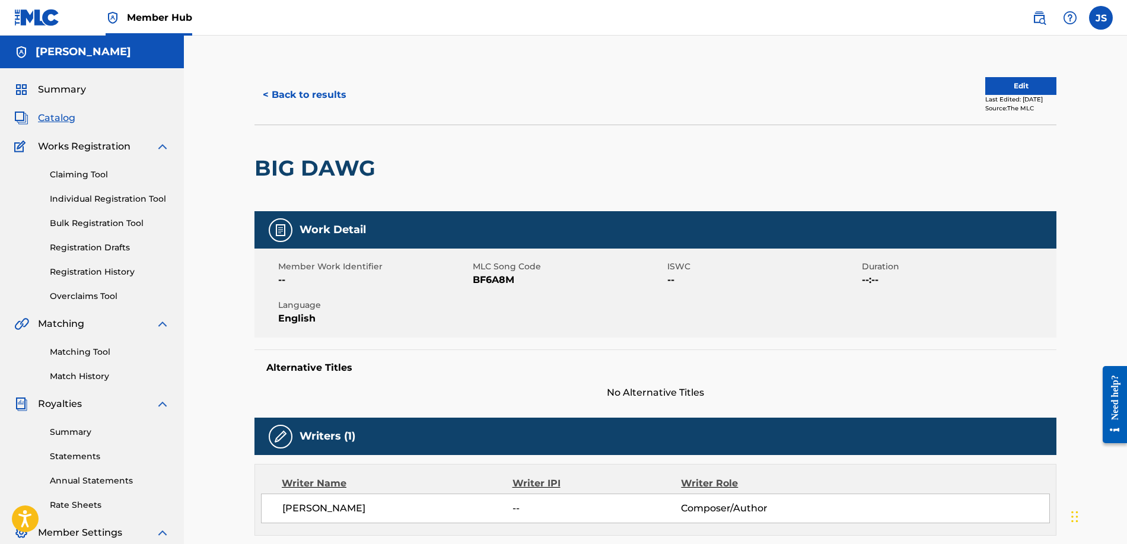
click at [528, 292] on div "Member Work Identifier -- MLC Song Code BF6A8M ISWC -- Duration --:-- Language …" at bounding box center [656, 293] width 802 height 89
drag, startPoint x: 514, startPoint y: 281, endPoint x: 474, endPoint y: 280, distance: 40.4
click at [474, 280] on span "BF6A8M" at bounding box center [569, 280] width 192 height 14
copy span "BF6A8M"
click at [87, 358] on div "Matching Tool Match History" at bounding box center [91, 357] width 155 height 52
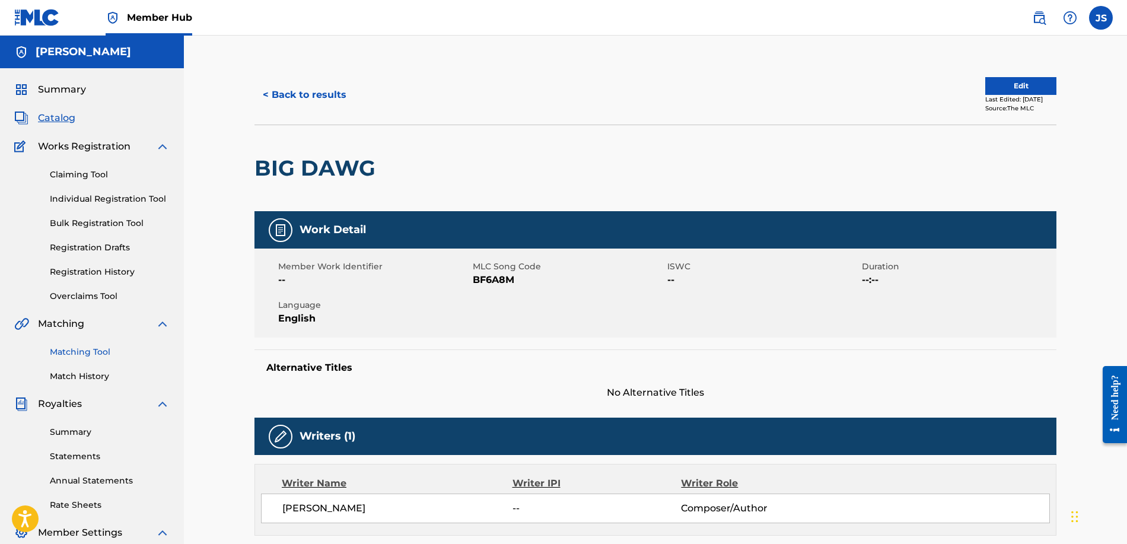
click at [90, 351] on link "Matching Tool" at bounding box center [110, 352] width 120 height 12
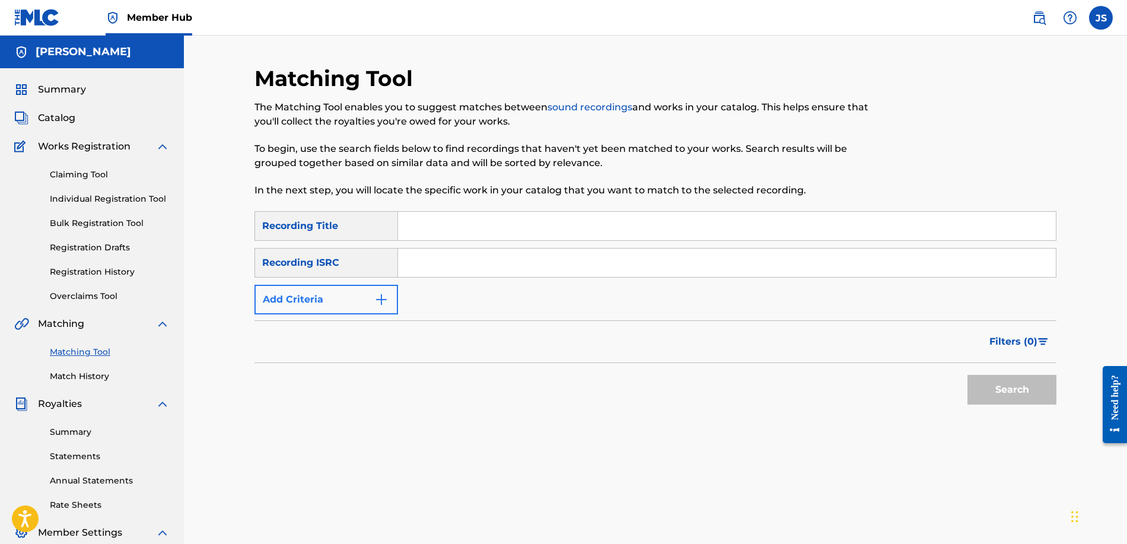
click at [378, 304] on img "Search Form" at bounding box center [381, 300] width 14 height 14
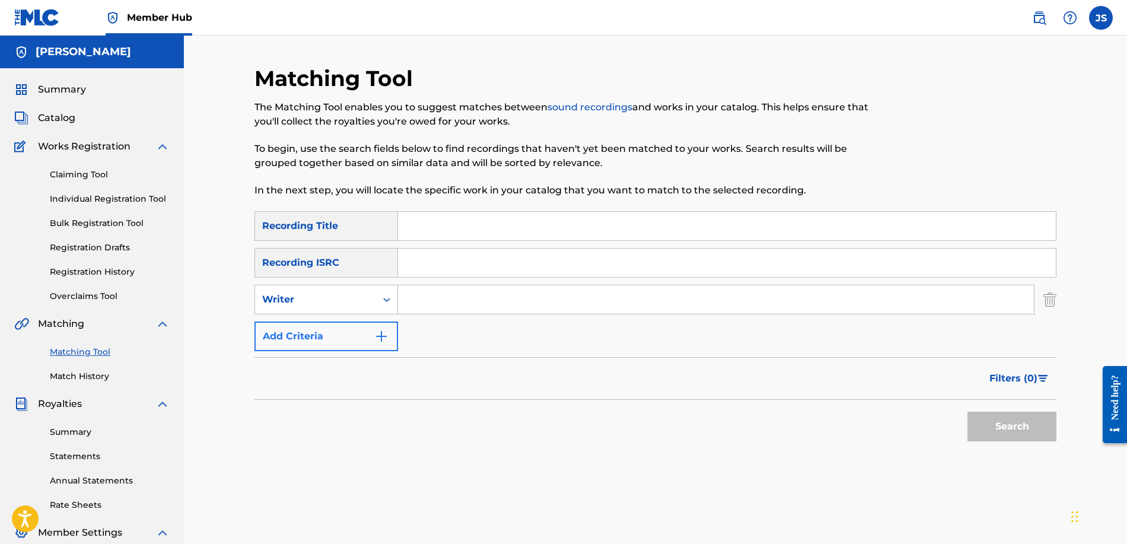
click at [382, 333] on img "Search Form" at bounding box center [381, 336] width 14 height 14
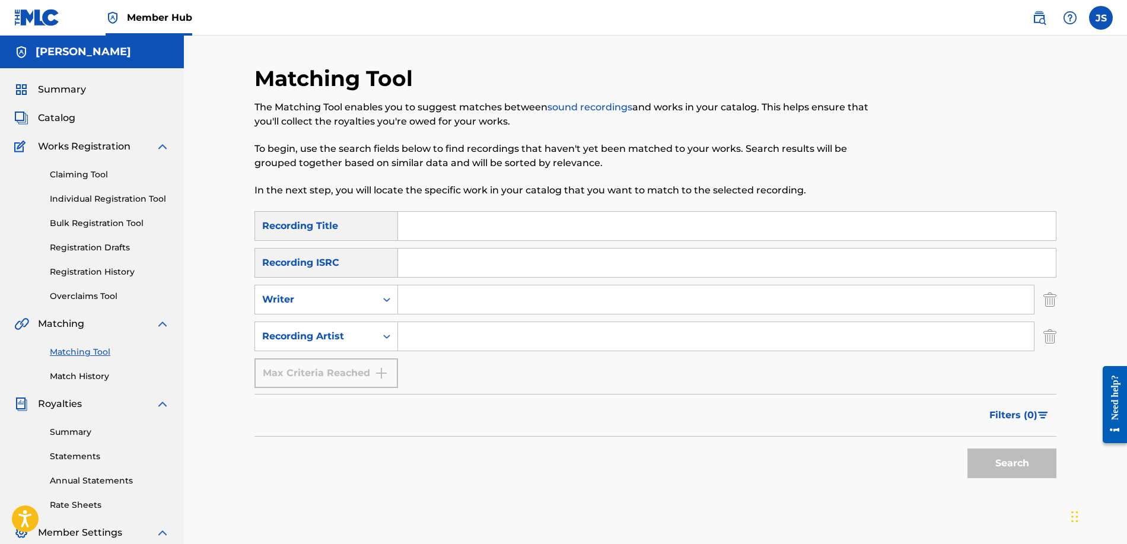
click at [414, 342] on input "Search Form" at bounding box center [716, 336] width 636 height 28
type input "[PERSON_NAME]"
click at [1012, 463] on button "Search" at bounding box center [1012, 464] width 89 height 30
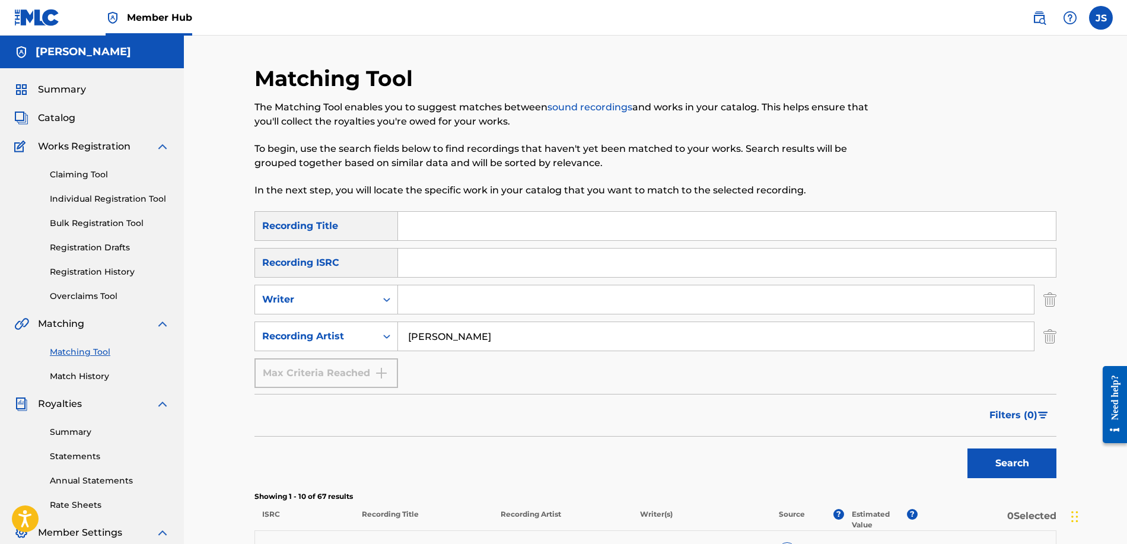
click at [440, 219] on input "Search Form" at bounding box center [727, 226] width 658 height 28
type input "big dawg"
click at [1012, 463] on button "Search" at bounding box center [1012, 464] width 89 height 30
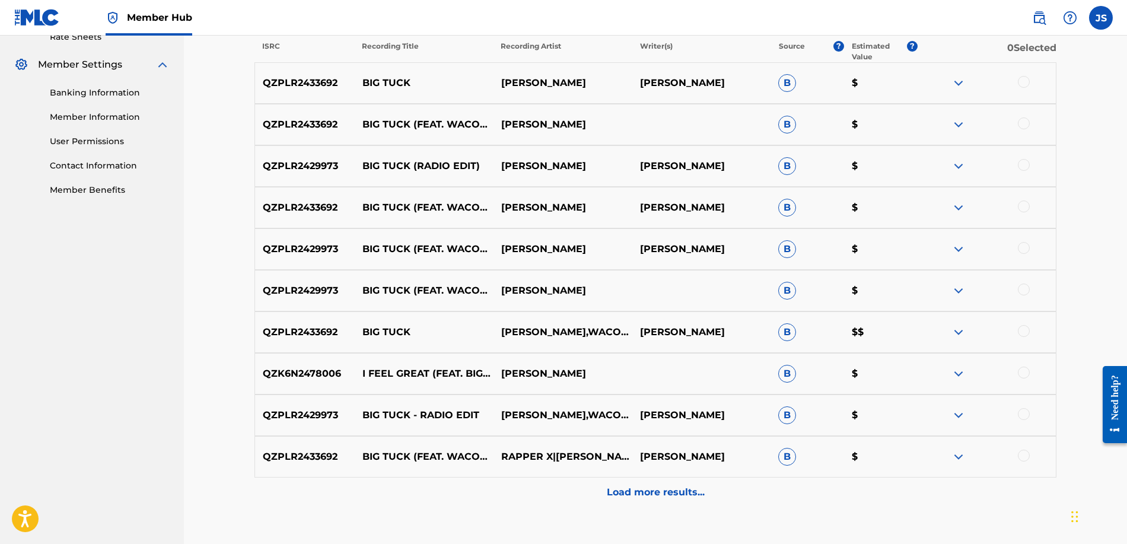
scroll to position [327, 0]
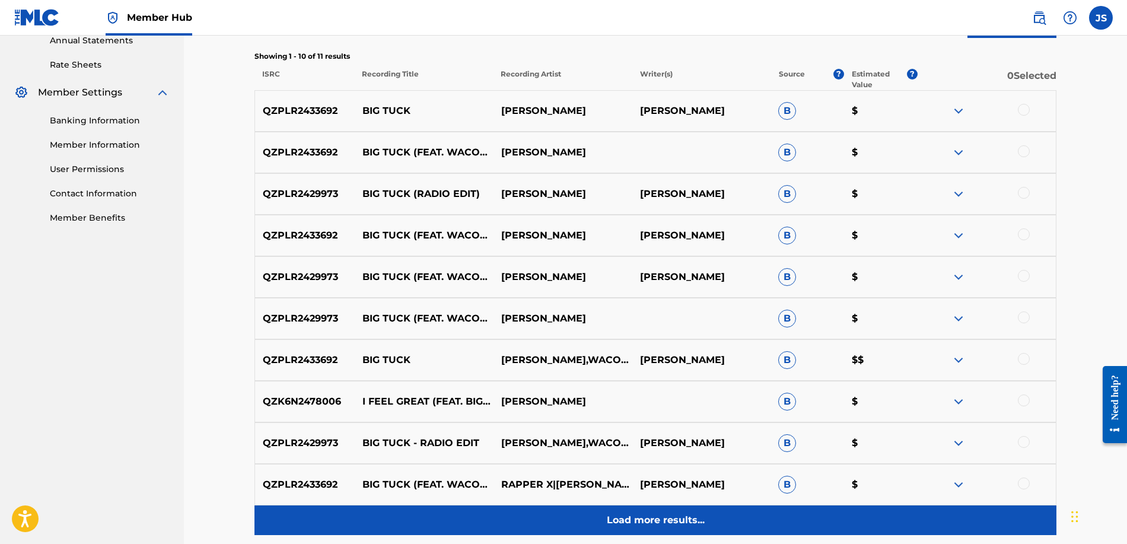
click at [639, 520] on p "Load more results..." at bounding box center [656, 520] width 98 height 14
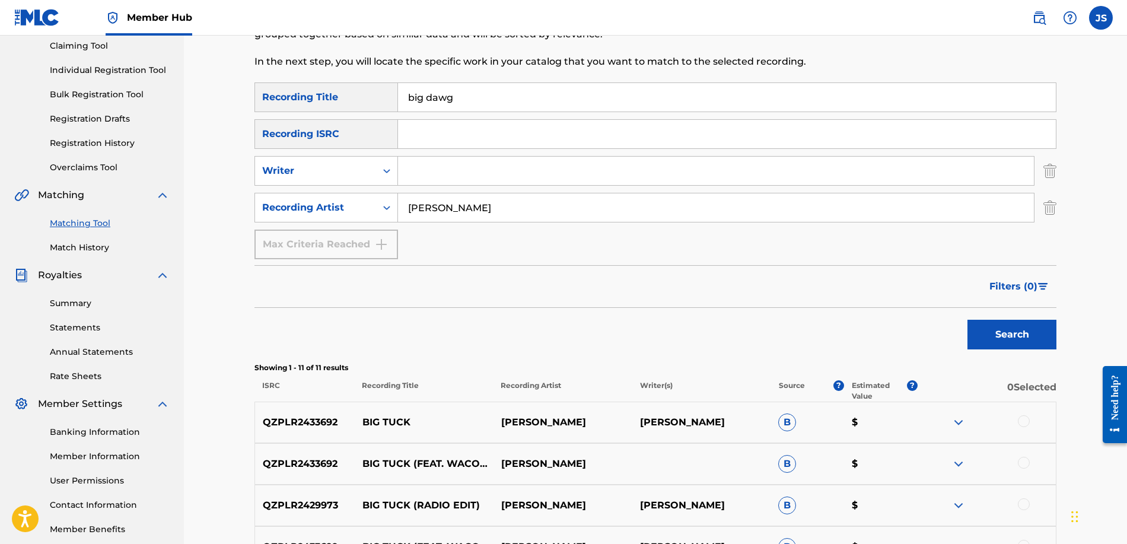
scroll to position [0, 0]
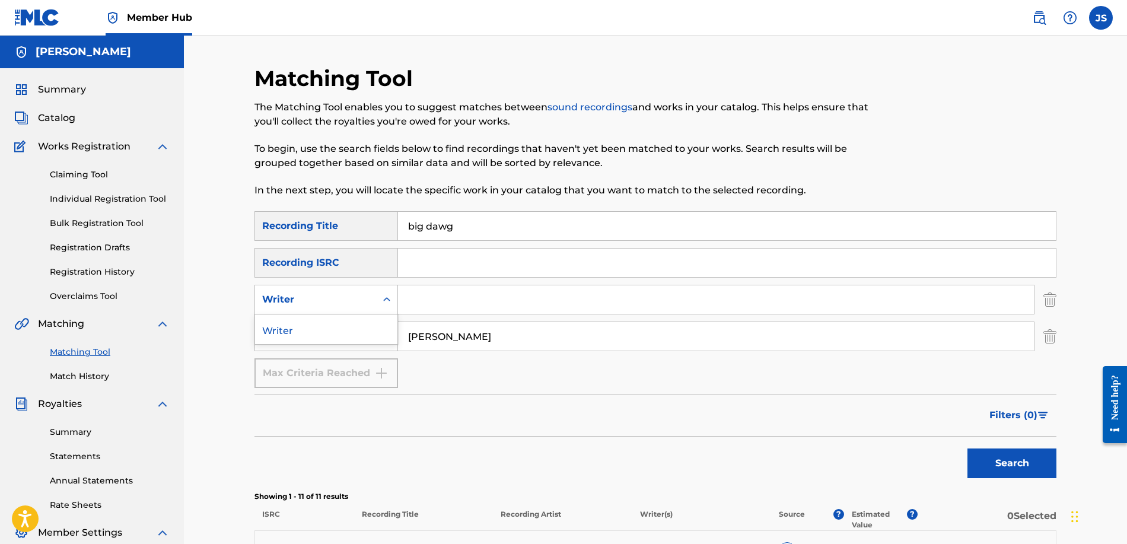
click at [386, 303] on icon "Search Form" at bounding box center [387, 300] width 12 height 12
click at [386, 302] on icon "Search Form" at bounding box center [387, 300] width 12 height 12
click at [385, 335] on icon "Search Form" at bounding box center [386, 336] width 7 height 4
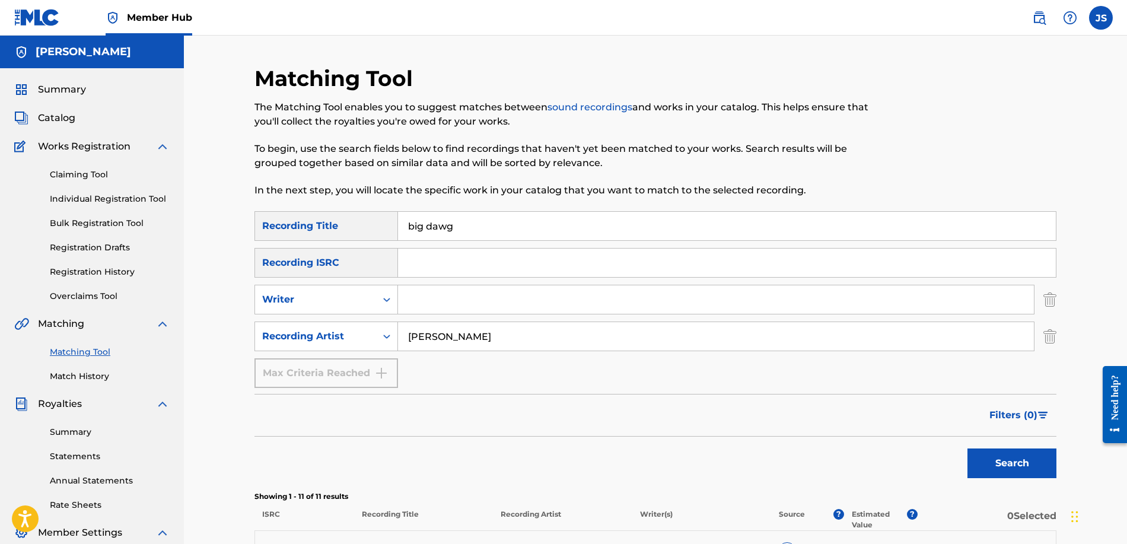
click at [385, 335] on icon "Search Form" at bounding box center [386, 337] width 7 height 4
drag, startPoint x: 462, startPoint y: 224, endPoint x: 381, endPoint y: 215, distance: 81.8
click at [381, 215] on div "SearchWithCriteriaa6deefef-bbe0-4f70-aede-2d04cf528890 Recording Title big dawg" at bounding box center [656, 226] width 802 height 30
click at [1012, 463] on button "Search" at bounding box center [1012, 464] width 89 height 30
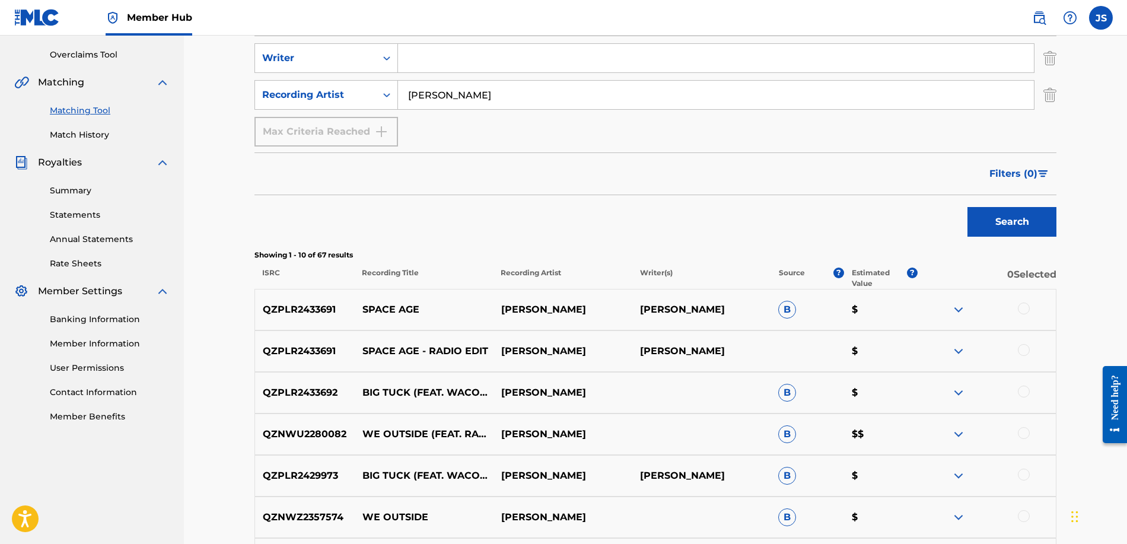
scroll to position [87, 0]
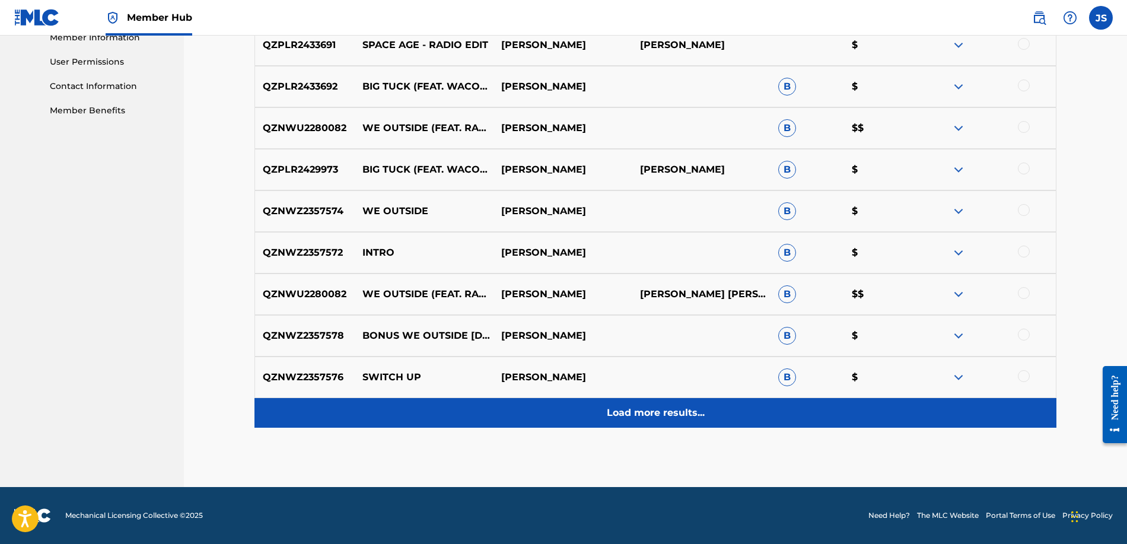
click at [638, 410] on p "Load more results..." at bounding box center [656, 413] width 98 height 14
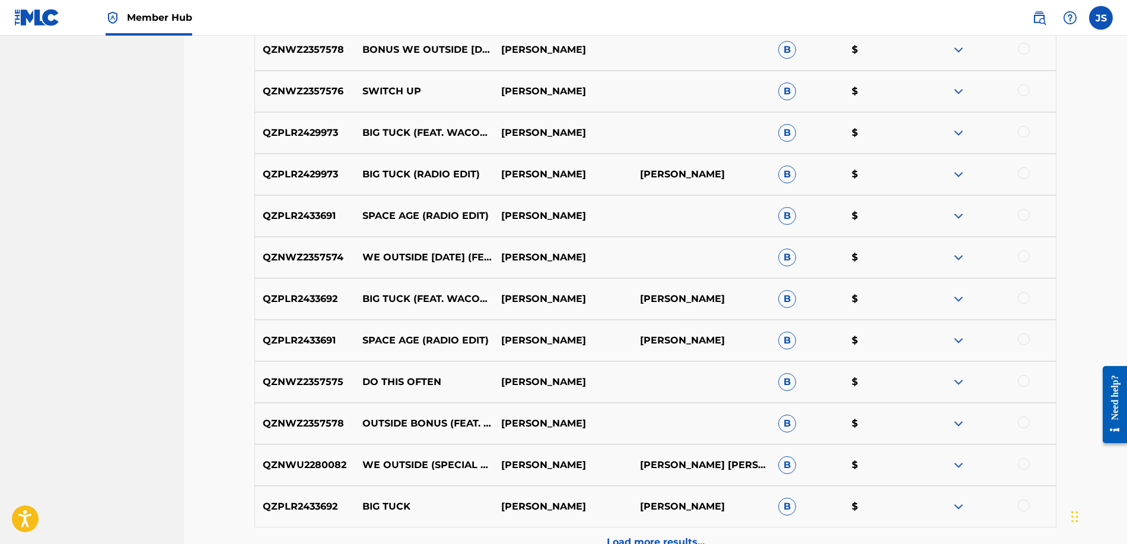
scroll to position [963, 0]
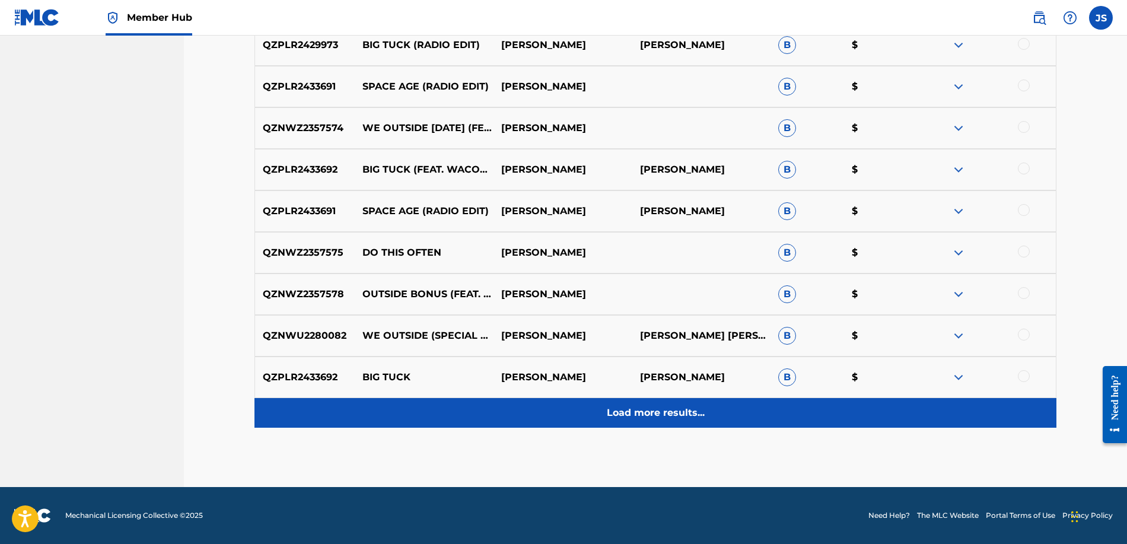
click at [622, 406] on p "Load more results..." at bounding box center [656, 413] width 98 height 14
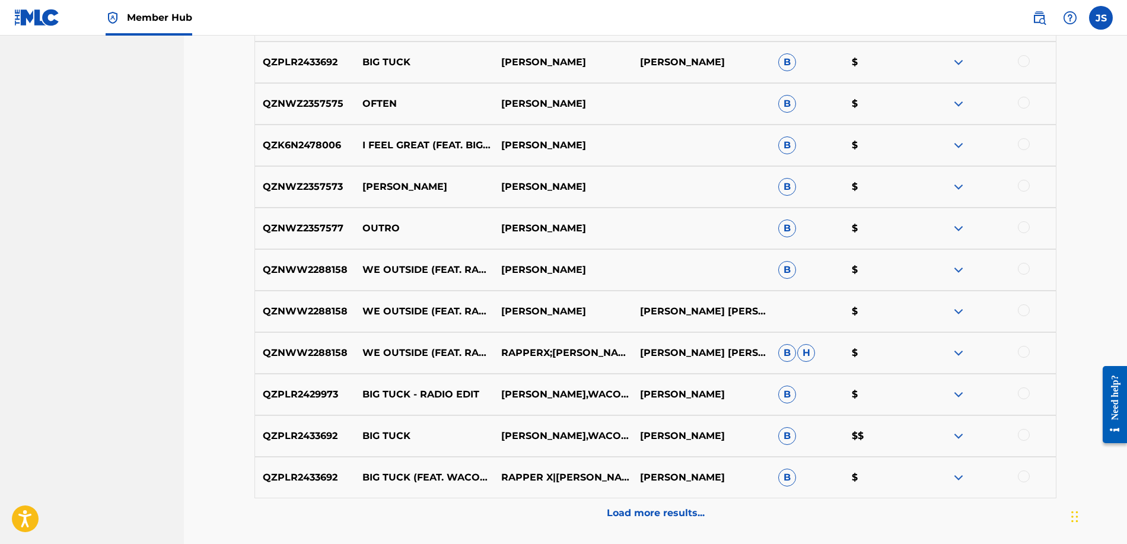
scroll to position [1281, 0]
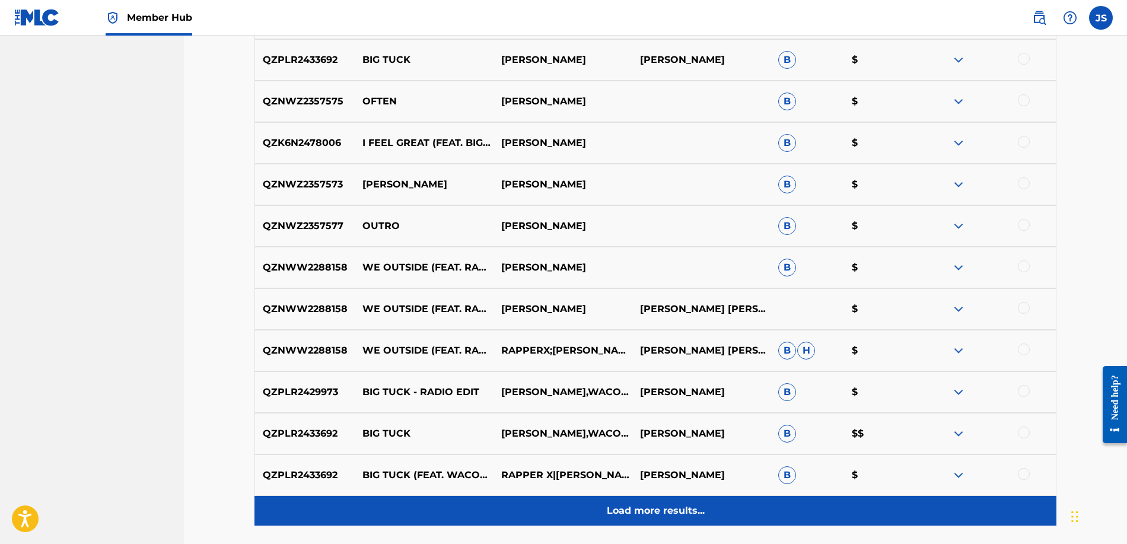
click at [631, 515] on p "Load more results..." at bounding box center [656, 511] width 98 height 14
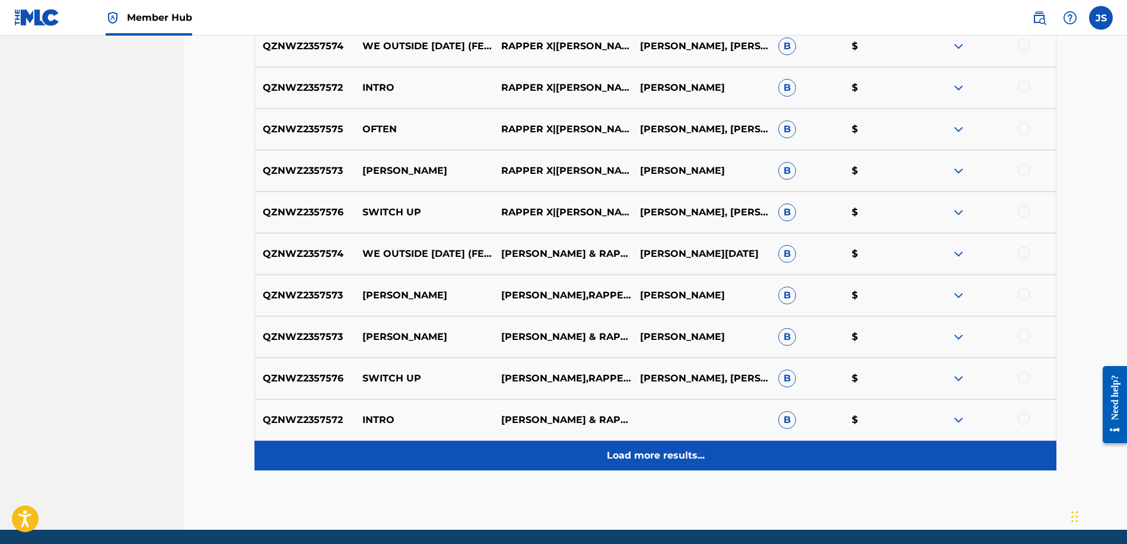
click at [611, 452] on p "Load more results..." at bounding box center [656, 456] width 98 height 14
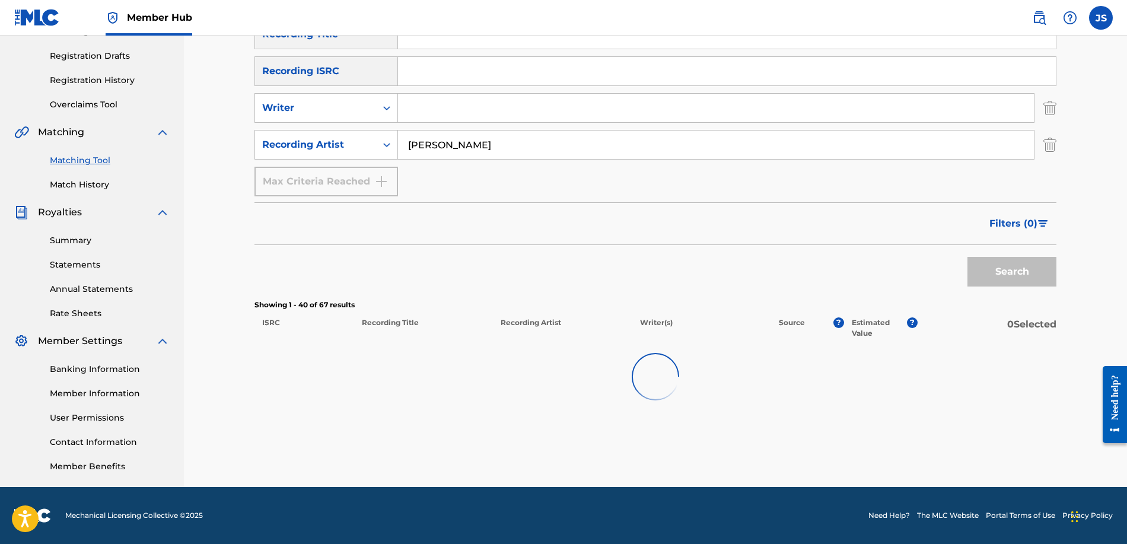
scroll to position [192, 0]
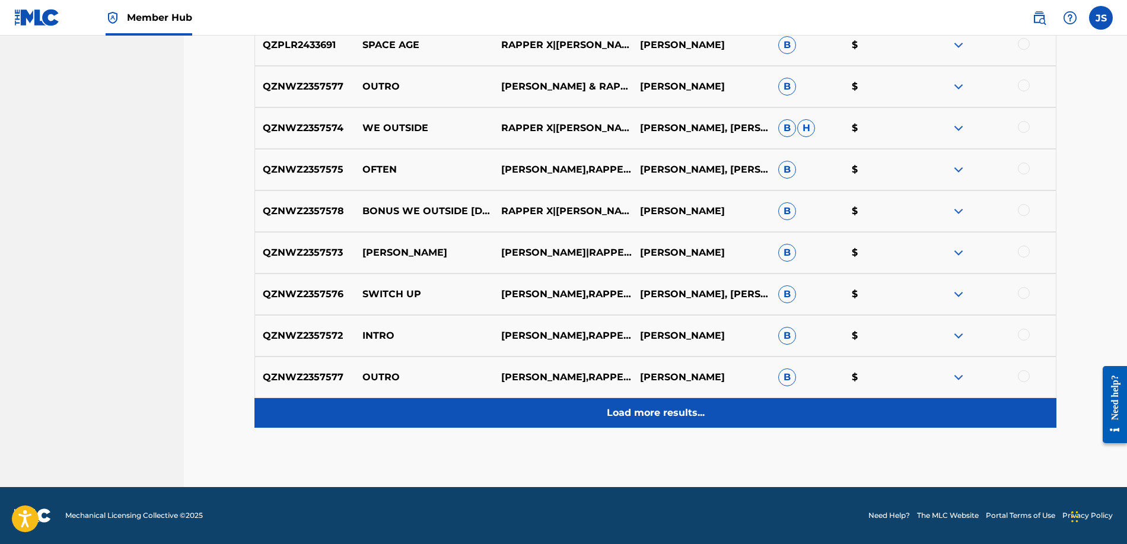
click at [631, 415] on p "Load more results..." at bounding box center [656, 413] width 98 height 14
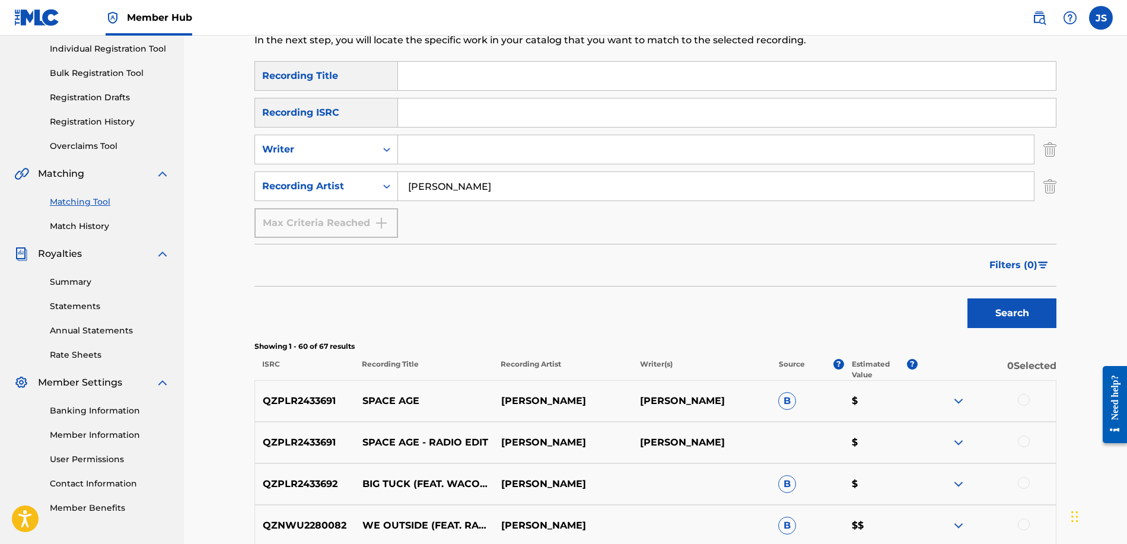
scroll to position [0, 0]
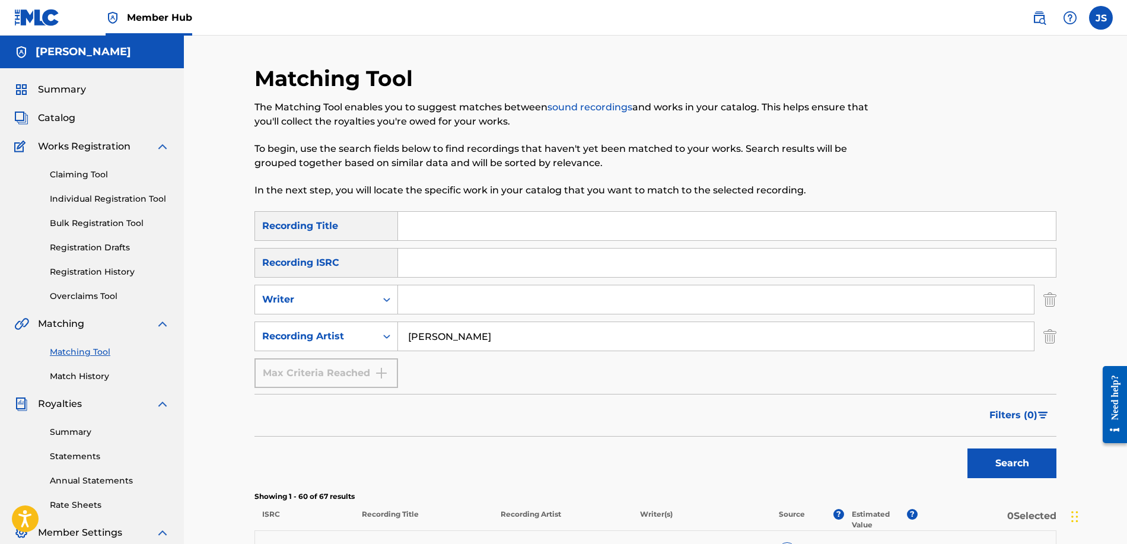
click at [418, 259] on input "Search Form" at bounding box center [727, 263] width 658 height 28
paste input "QZNWQ2563060"
type input "QZNWQ2563060"
click at [1012, 463] on button "Search" at bounding box center [1012, 464] width 89 height 30
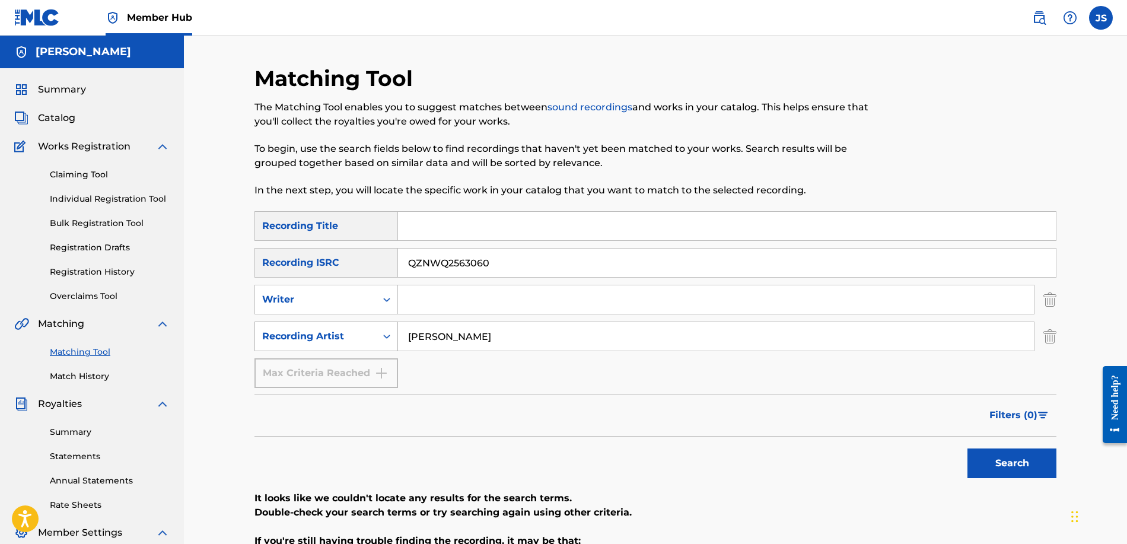
drag, startPoint x: 460, startPoint y: 338, endPoint x: 387, endPoint y: 330, distance: 73.4
click at [387, 330] on div "SearchWithCriteria05ef1e49-6bcc-4747-bf1d-89c582bd0621 Recording Artist [PERSON…" at bounding box center [656, 337] width 802 height 30
click at [1012, 463] on button "Search" at bounding box center [1012, 464] width 89 height 30
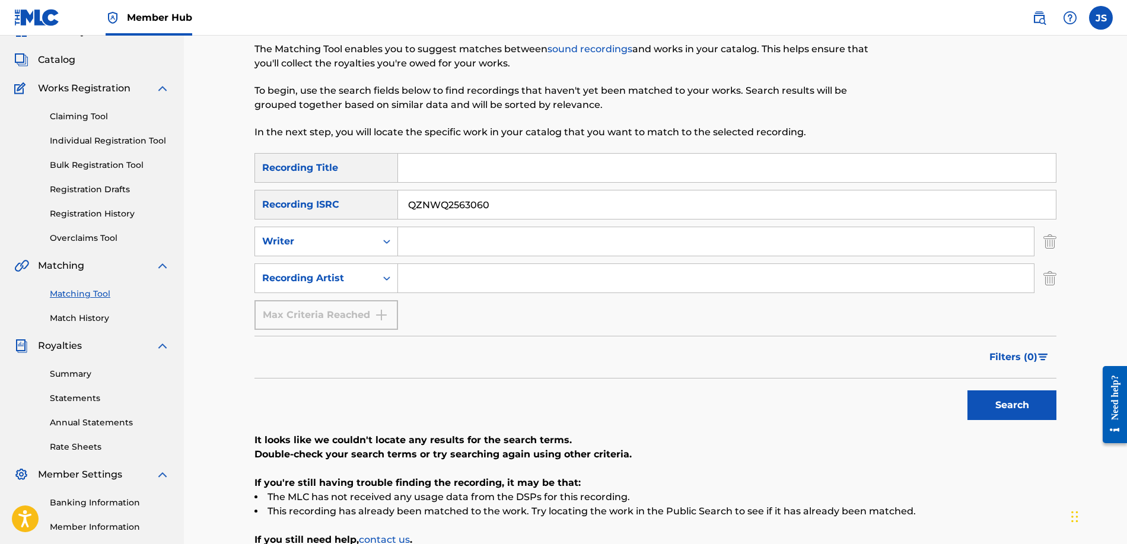
scroll to position [17, 0]
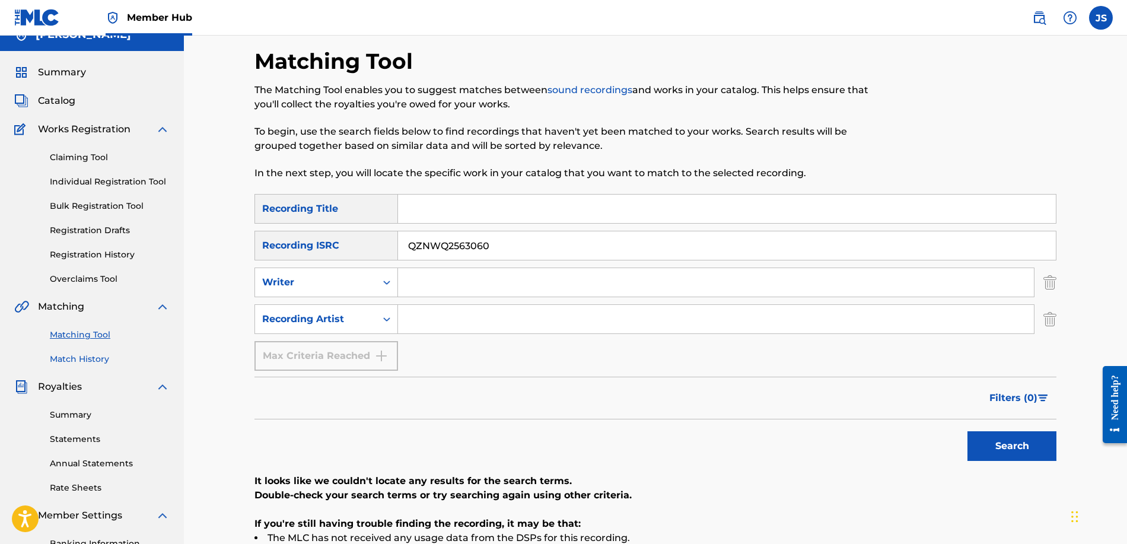
click at [98, 363] on link "Match History" at bounding box center [110, 359] width 120 height 12
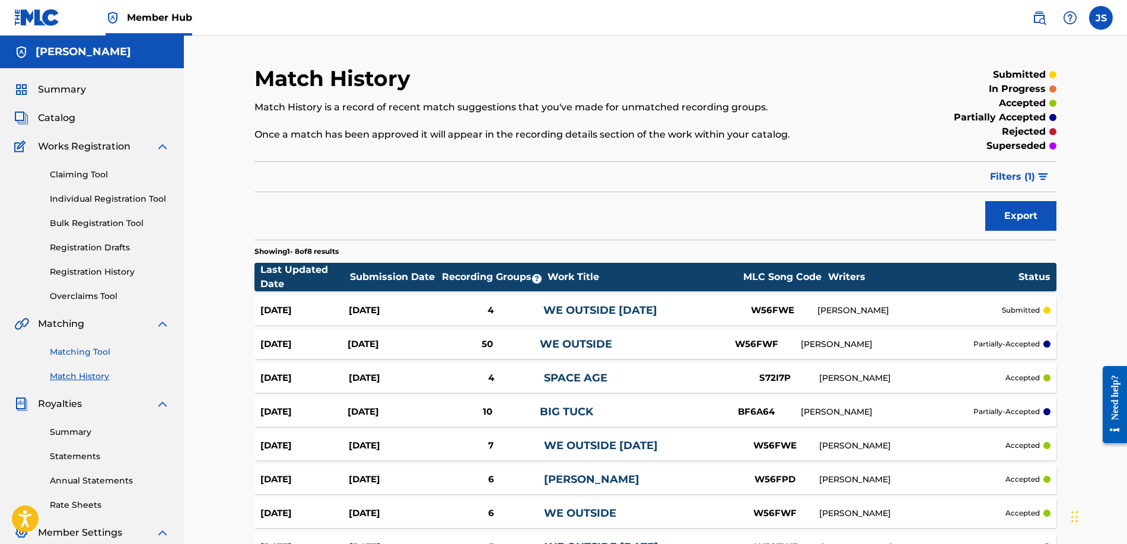
click at [94, 347] on link "Matching Tool" at bounding box center [110, 352] width 120 height 12
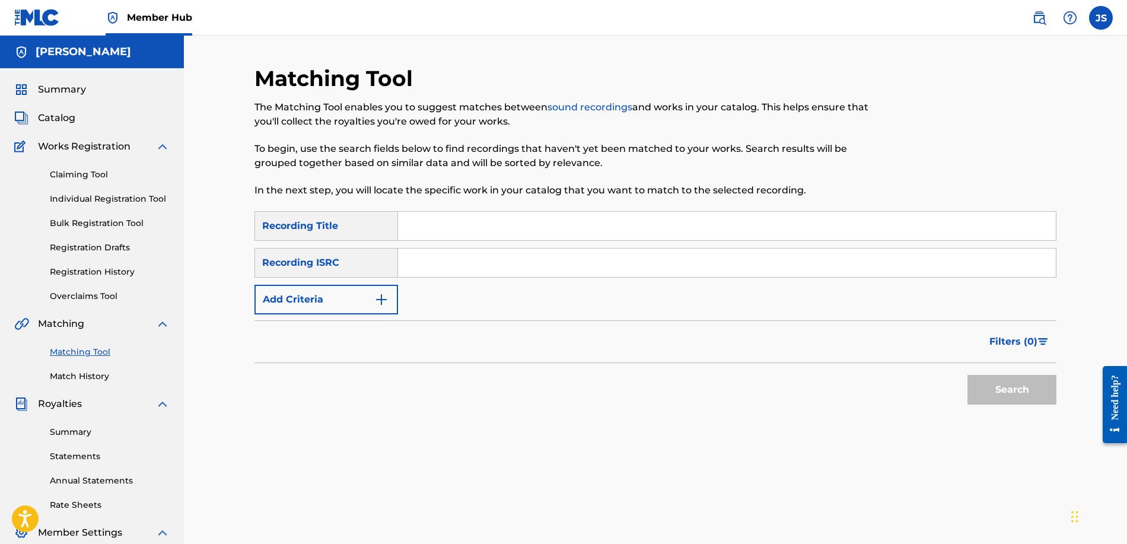
paste input "QZNWQ2563060"
type input "QZNWQ2563060"
click at [1012, 390] on button "Search" at bounding box center [1012, 390] width 89 height 30
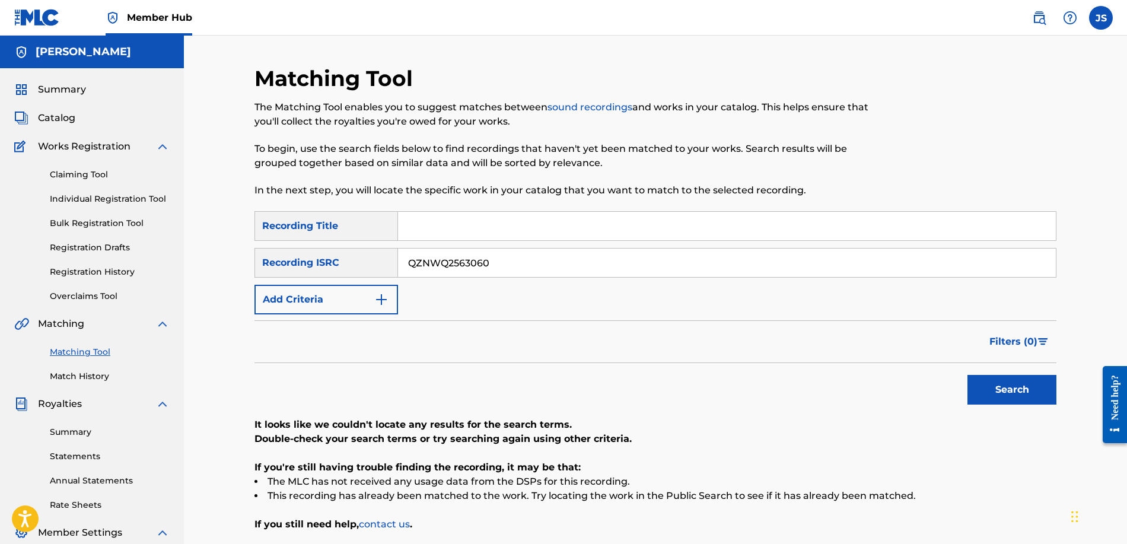
drag, startPoint x: 487, startPoint y: 256, endPoint x: 360, endPoint y: 247, distance: 127.3
click at [351, 244] on div "SearchWithCriteriaa6deefef-bbe0-4f70-aede-2d04cf528890 Recording Title SearchWi…" at bounding box center [656, 262] width 802 height 103
click at [497, 281] on div "SearchWithCriteriaa6deefef-bbe0-4f70-aede-2d04cf528890 Recording Title SearchWi…" at bounding box center [656, 262] width 802 height 103
drag, startPoint x: 495, startPoint y: 269, endPoint x: 373, endPoint y: 237, distance: 126.4
click at [373, 237] on div "SearchWithCriteriaa6deefef-bbe0-4f70-aede-2d04cf528890 Recording Title SearchWi…" at bounding box center [656, 262] width 802 height 103
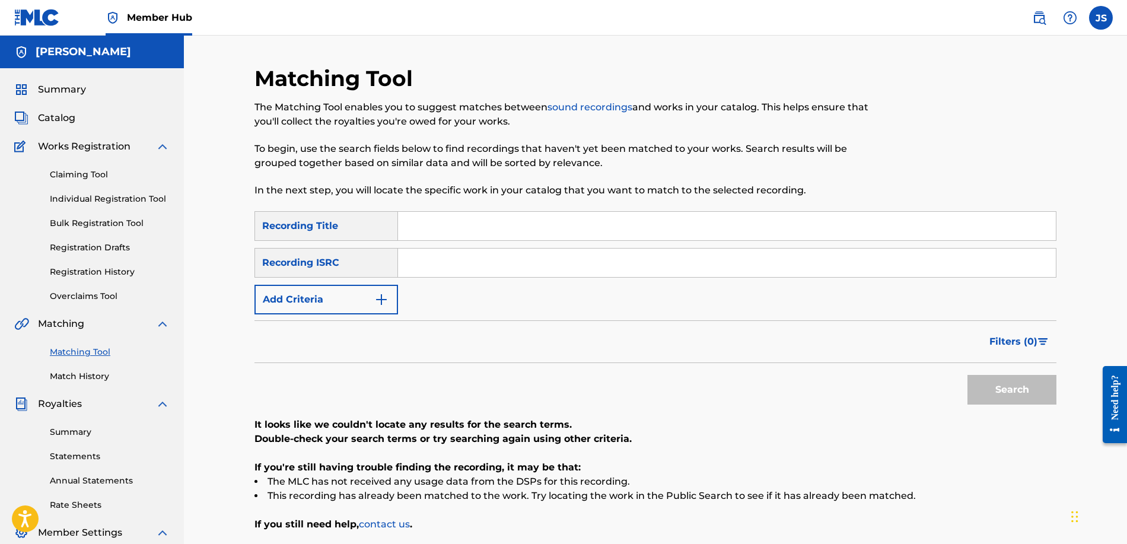
paste input "QZHN72528918"
type input "QZHN72528918"
click at [1012, 390] on button "Search" at bounding box center [1012, 390] width 89 height 30
drag, startPoint x: 491, startPoint y: 256, endPoint x: 386, endPoint y: 253, distance: 105.1
click at [386, 253] on div "SearchWithCriteriabb6527f7-5b3f-4eef-a688-81dbe593bdc5 Recording ISRC QZHN72528…" at bounding box center [656, 263] width 802 height 30
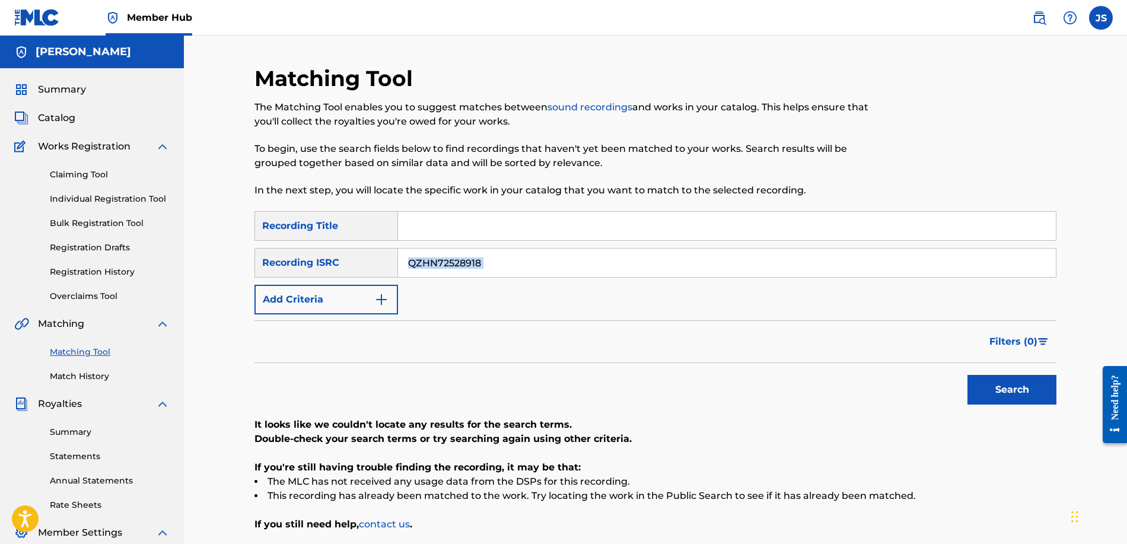
drag, startPoint x: 528, startPoint y: 277, endPoint x: 454, endPoint y: 272, distance: 73.7
click at [454, 272] on div "SearchWithCriteriaa6deefef-bbe0-4f70-aede-2d04cf528890 Recording Title SearchWi…" at bounding box center [656, 262] width 802 height 103
click at [500, 255] on input "QZHN72528918" at bounding box center [727, 263] width 658 height 28
drag, startPoint x: 461, startPoint y: 263, endPoint x: 499, endPoint y: 271, distance: 38.8
click at [499, 271] on input "QZHN72528918" at bounding box center [727, 263] width 658 height 28
